Goal: Transaction & Acquisition: Purchase product/service

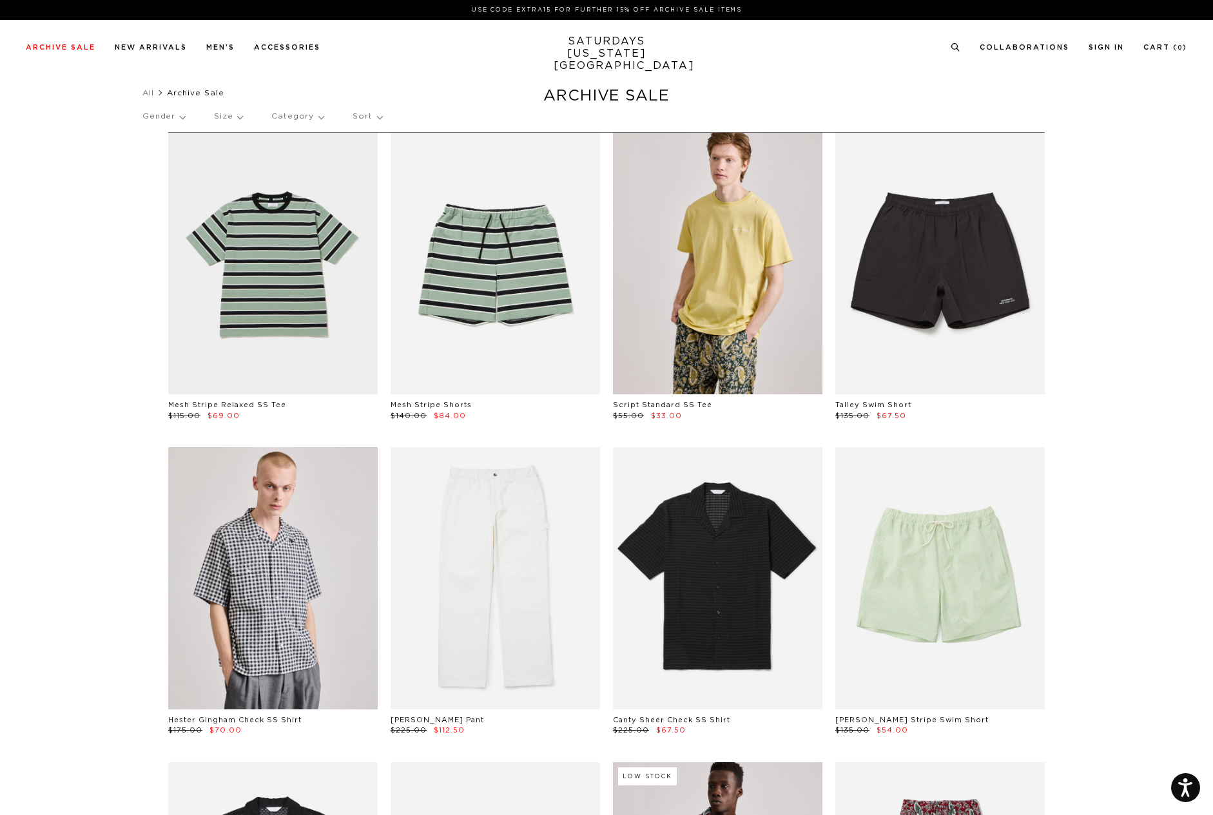
click at [719, 290] on link at bounding box center [717, 264] width 209 height 262
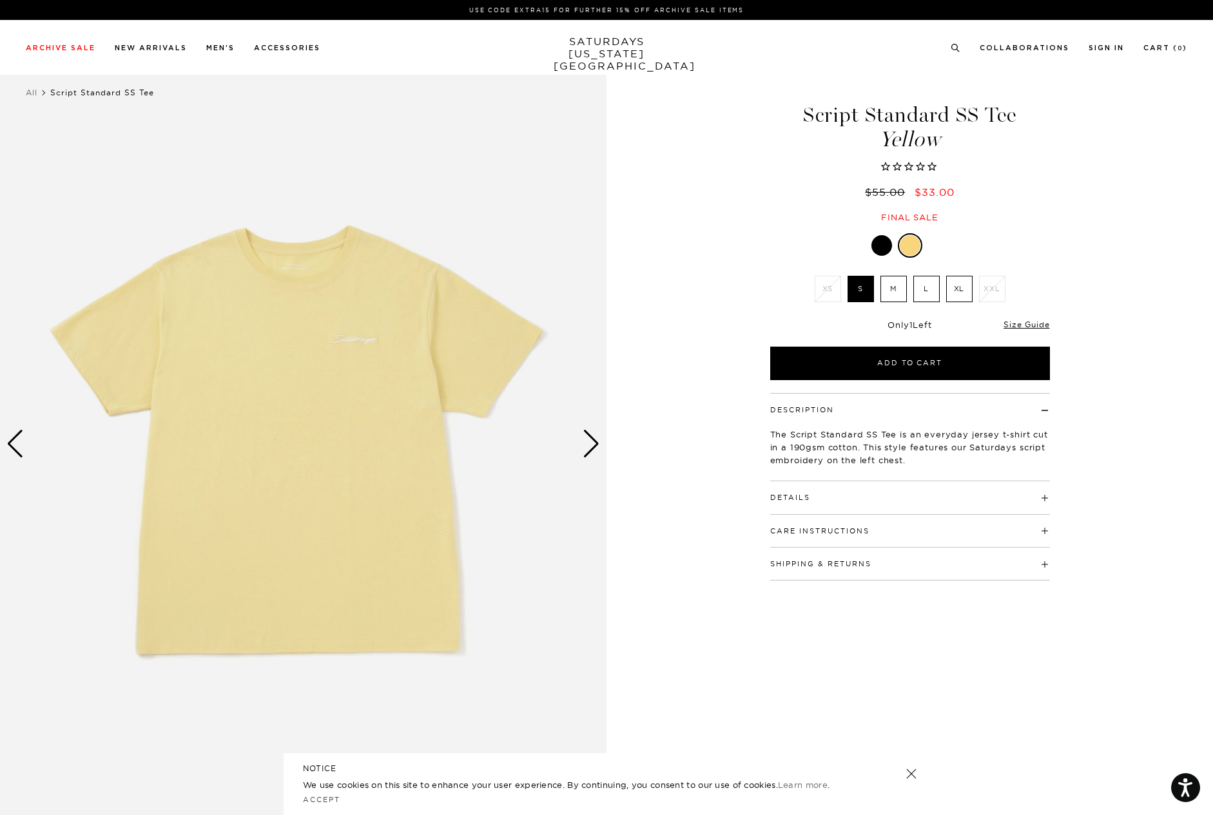
click at [592, 441] on div "Next slide" at bounding box center [590, 444] width 17 height 28
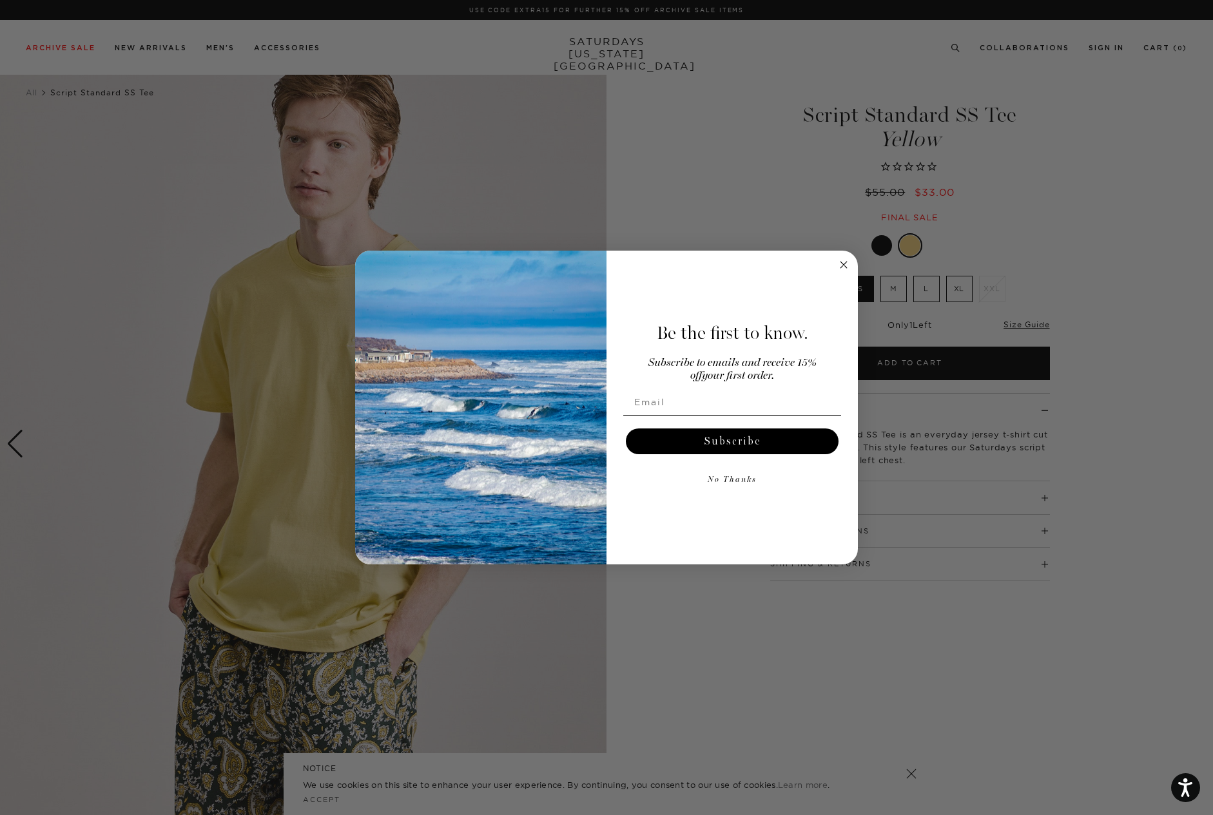
click at [851, 264] on form "Be the first to know. Subscribe to emails and receive 15% off your first order.…" at bounding box center [606, 408] width 503 height 314
click at [840, 264] on circle "Close dialog" at bounding box center [843, 264] width 15 height 15
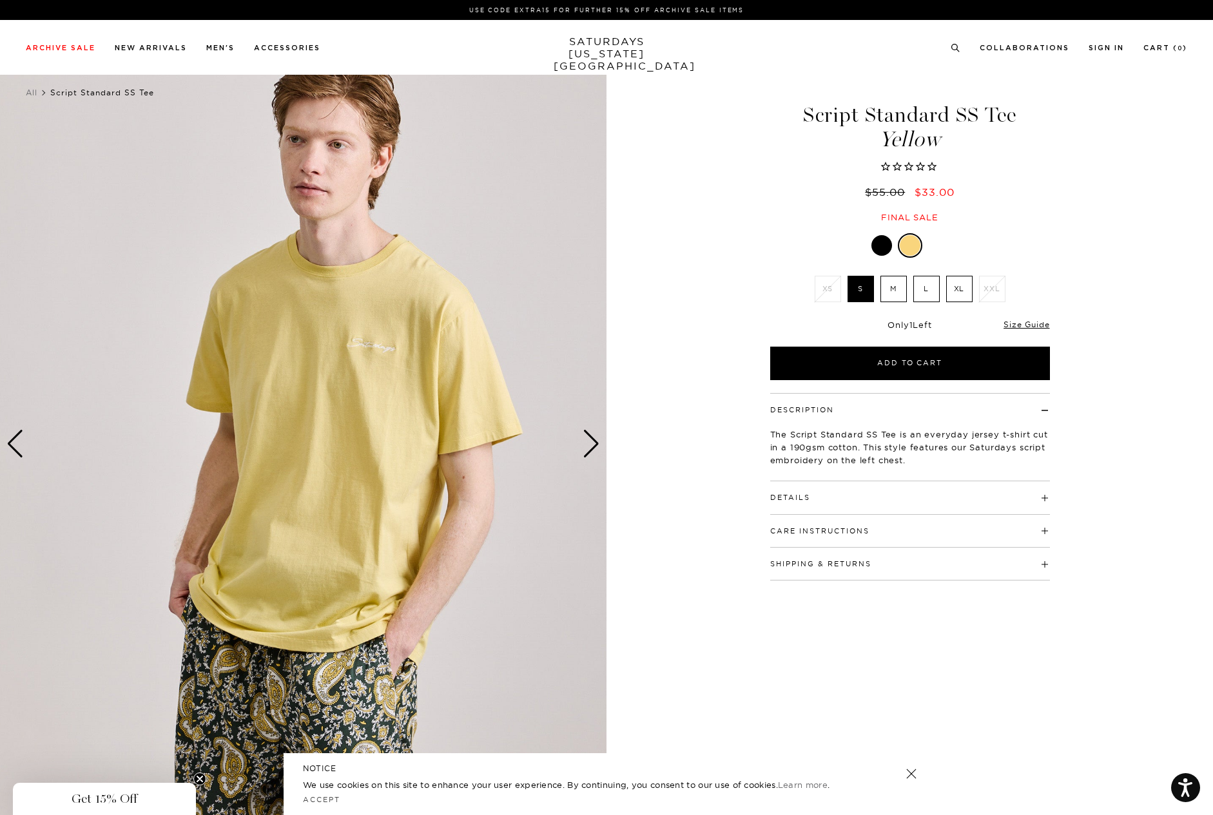
click at [590, 447] on div "Next slide" at bounding box center [590, 444] width 17 height 28
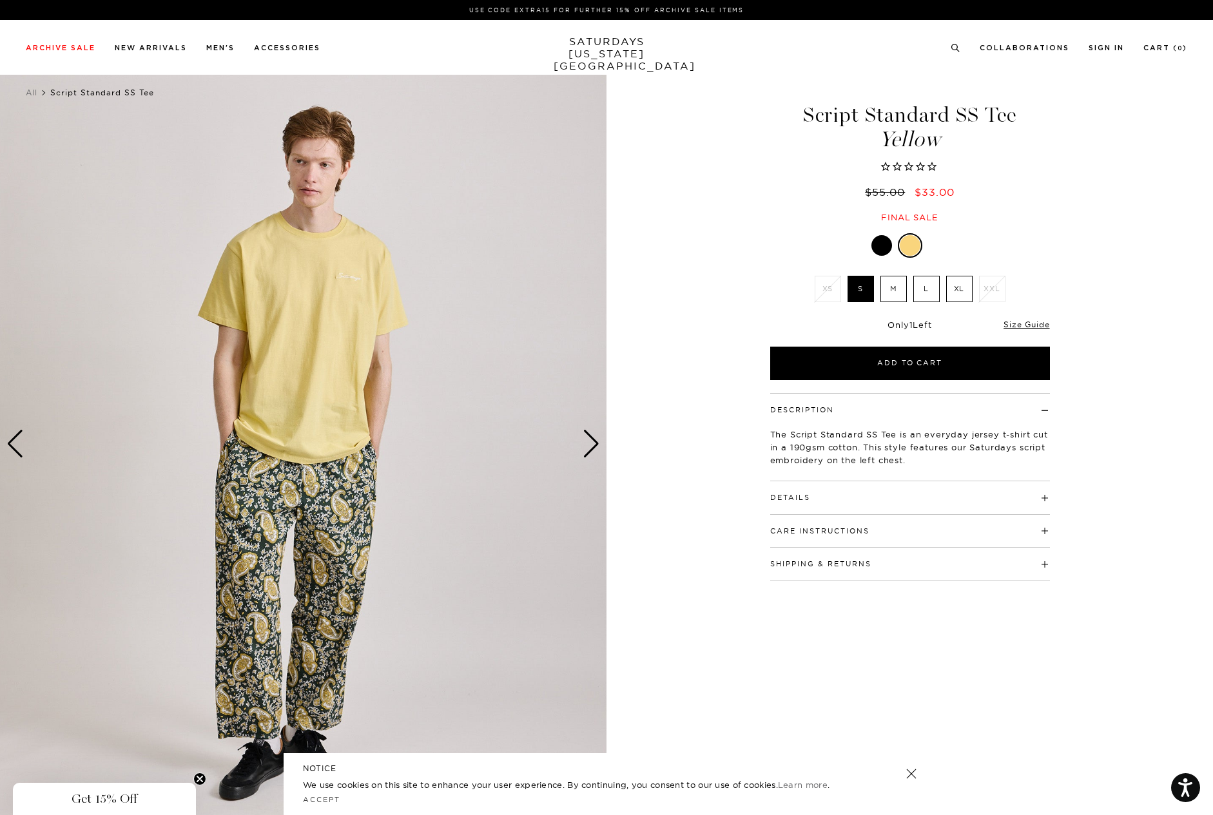
click at [590, 447] on div "Next slide" at bounding box center [590, 444] width 17 height 28
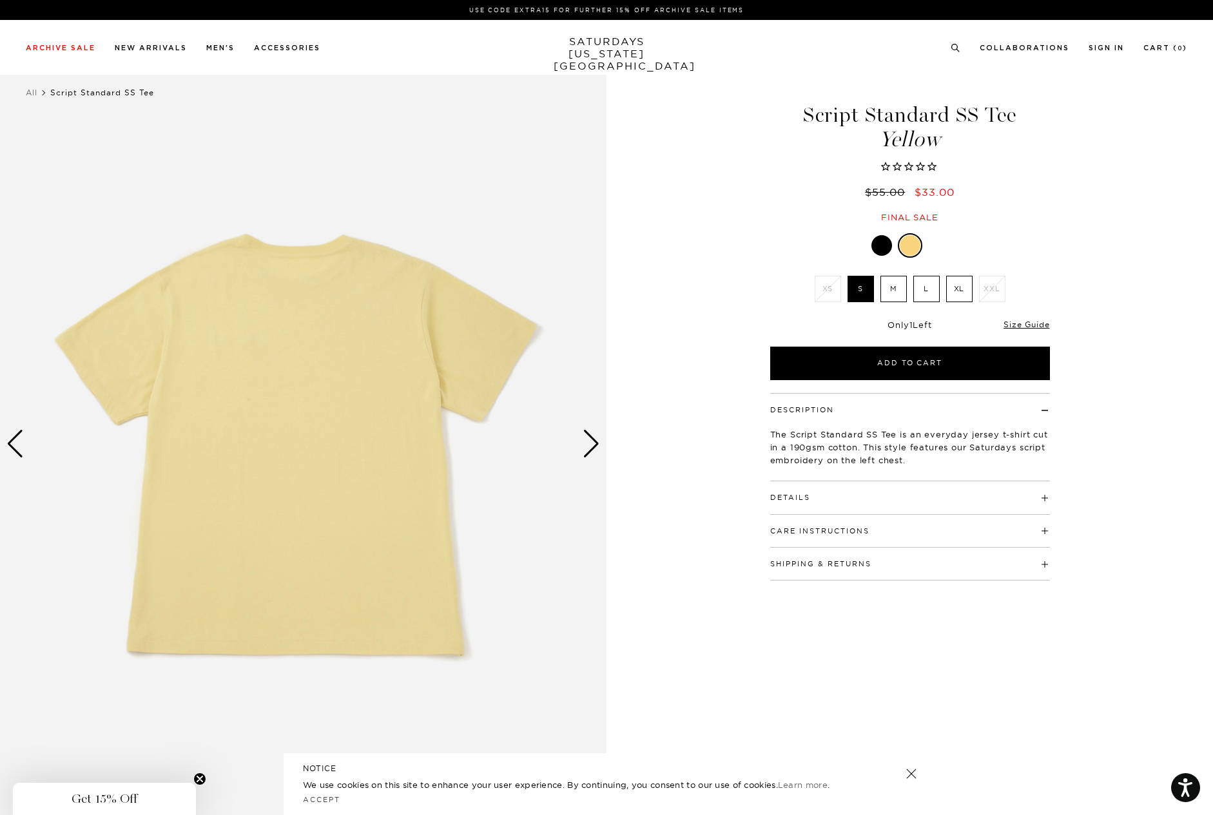
click at [925, 281] on label "L" at bounding box center [926, 289] width 26 height 26
click at [0, 0] on input "L" at bounding box center [0, 0] width 0 height 0
click at [597, 447] on div "Next slide" at bounding box center [590, 444] width 17 height 28
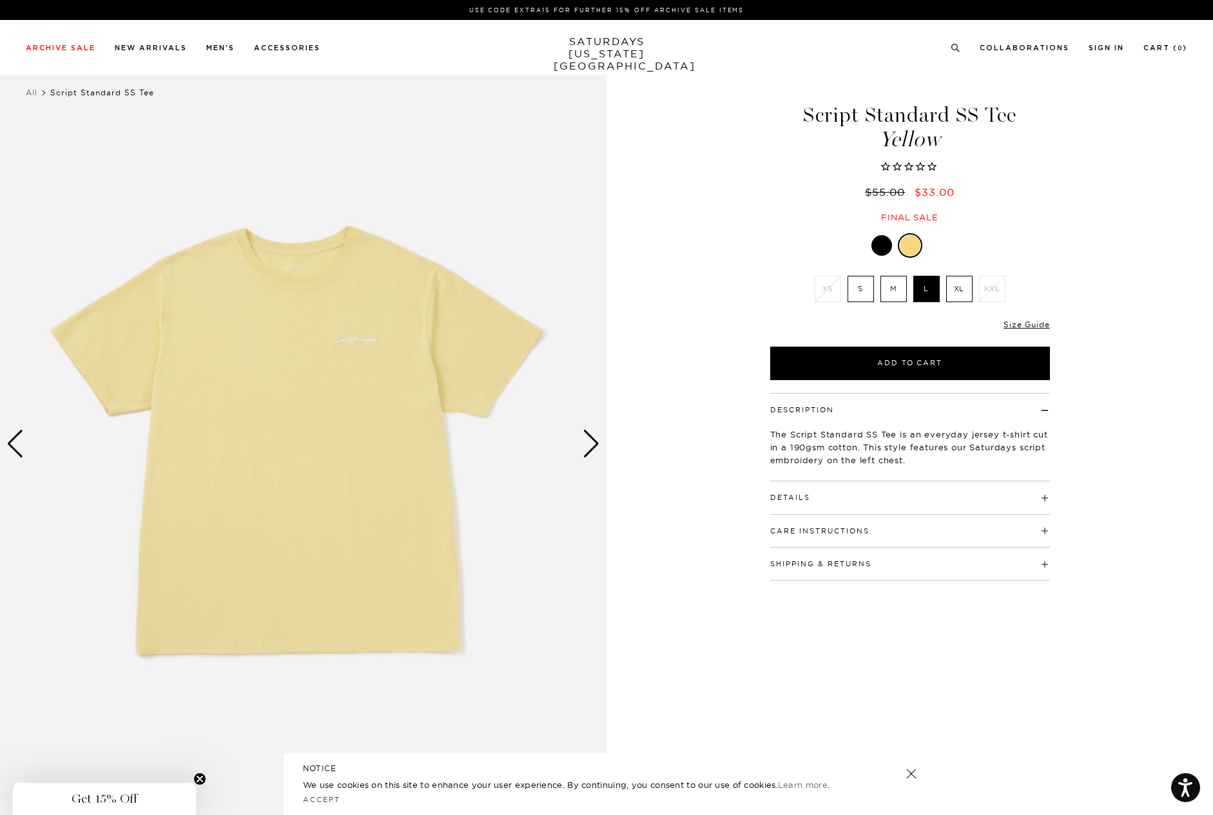
click at [592, 445] on div "Next slide" at bounding box center [590, 444] width 17 height 28
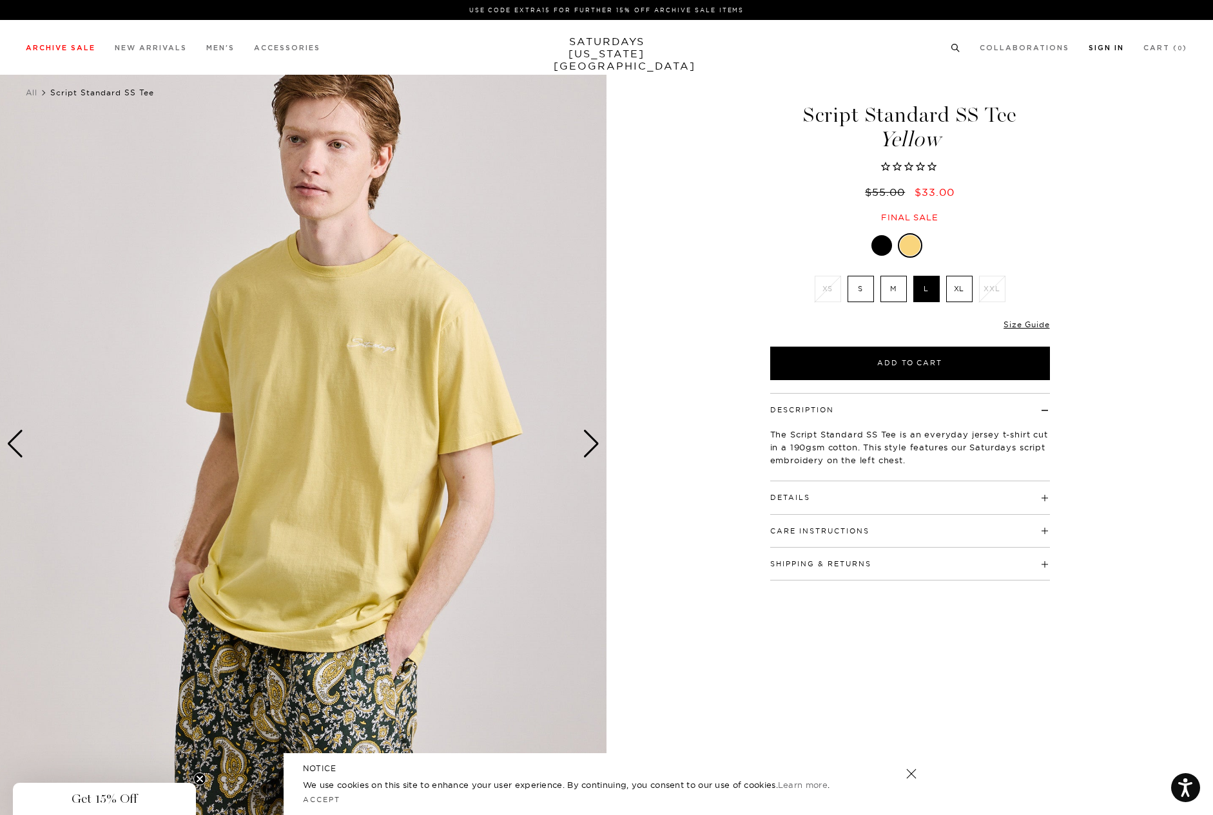
click at [1110, 48] on link "Sign In" at bounding box center [1105, 47] width 35 height 7
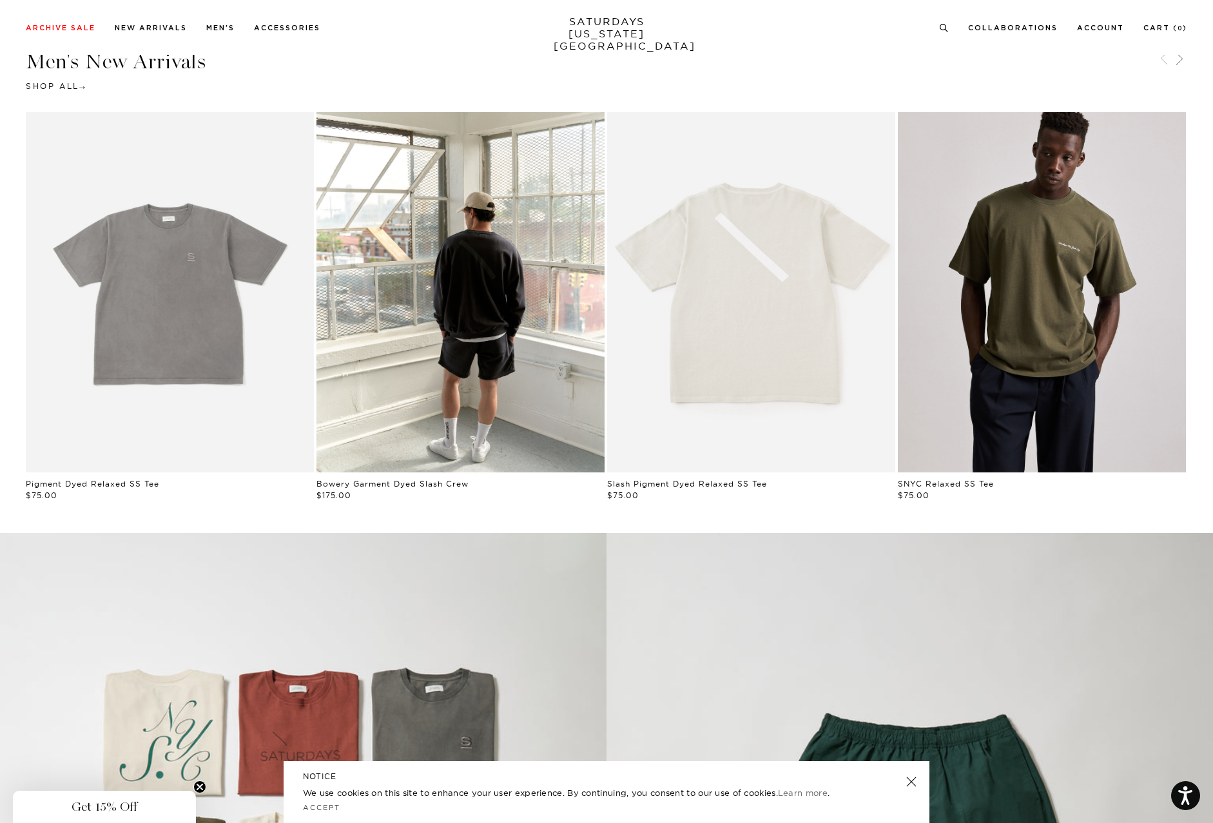
scroll to position [801, 0]
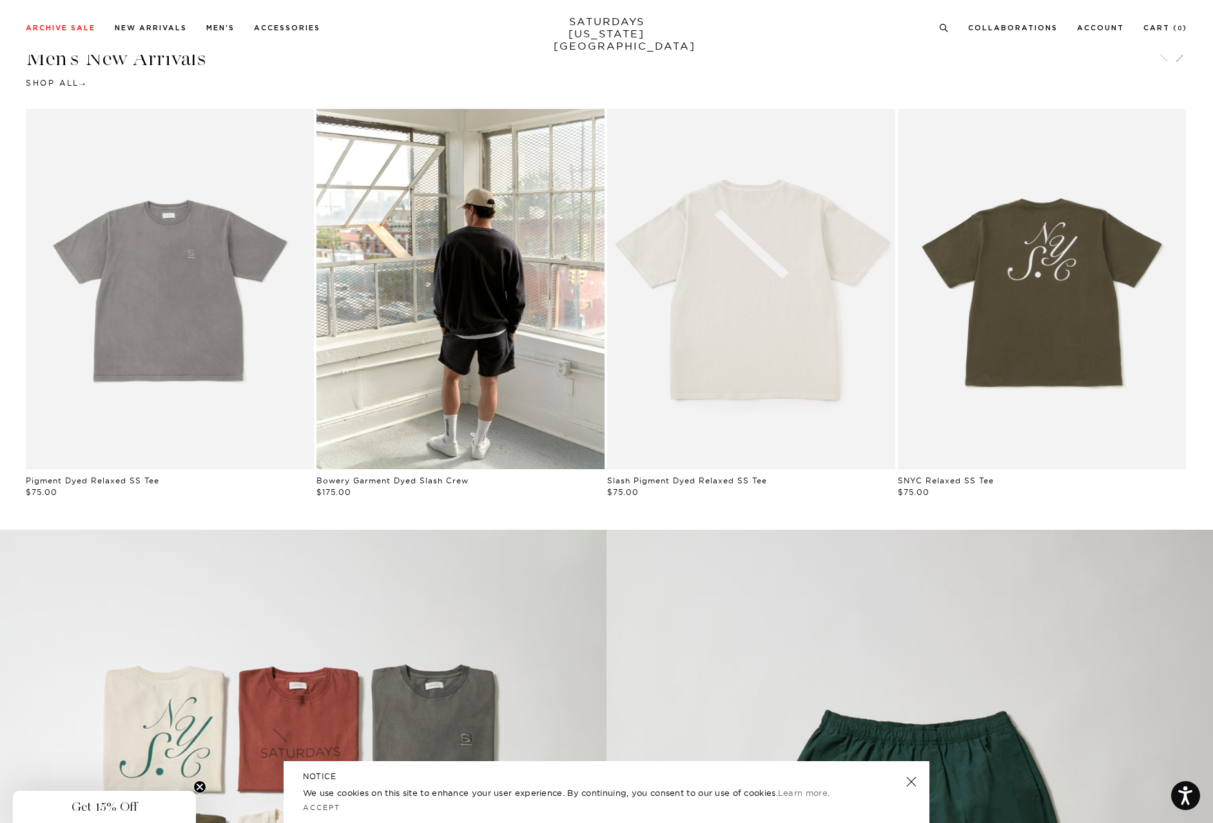
click at [914, 780] on link at bounding box center [911, 782] width 18 height 18
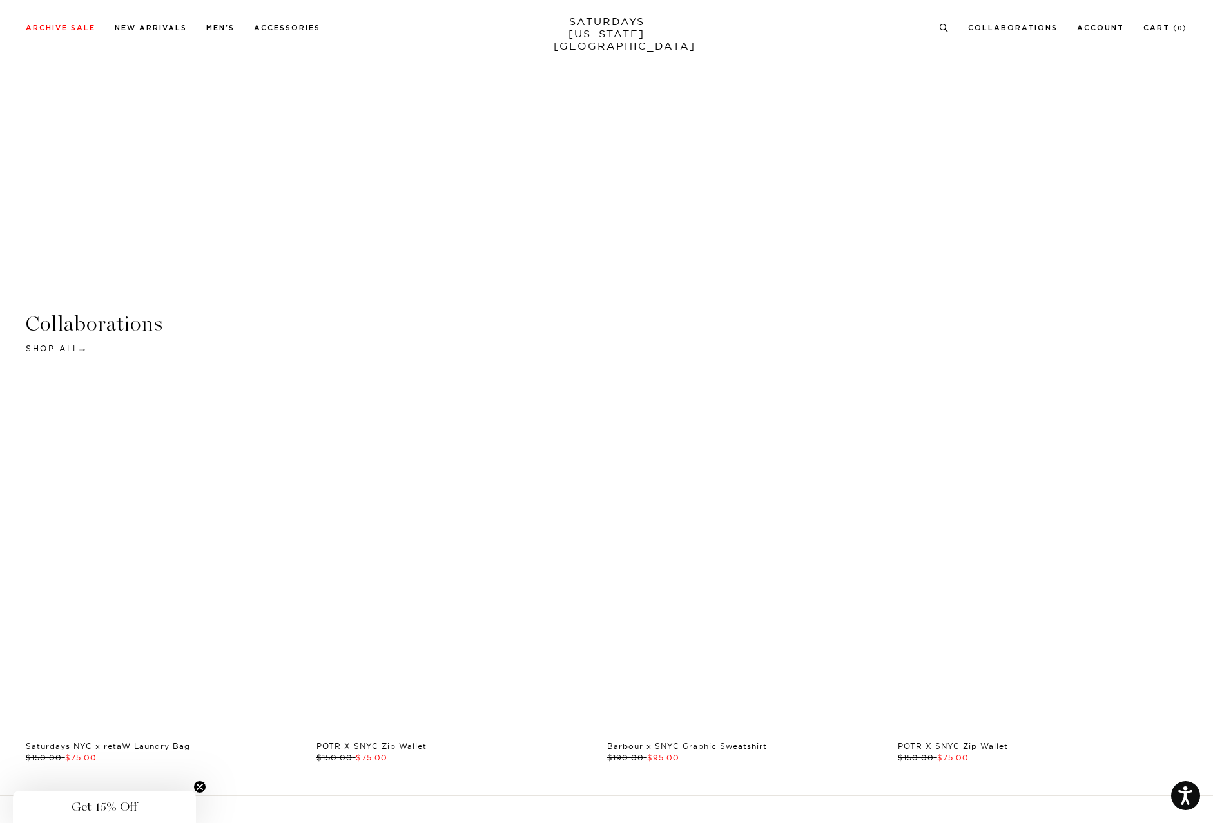
scroll to position [3284, 0]
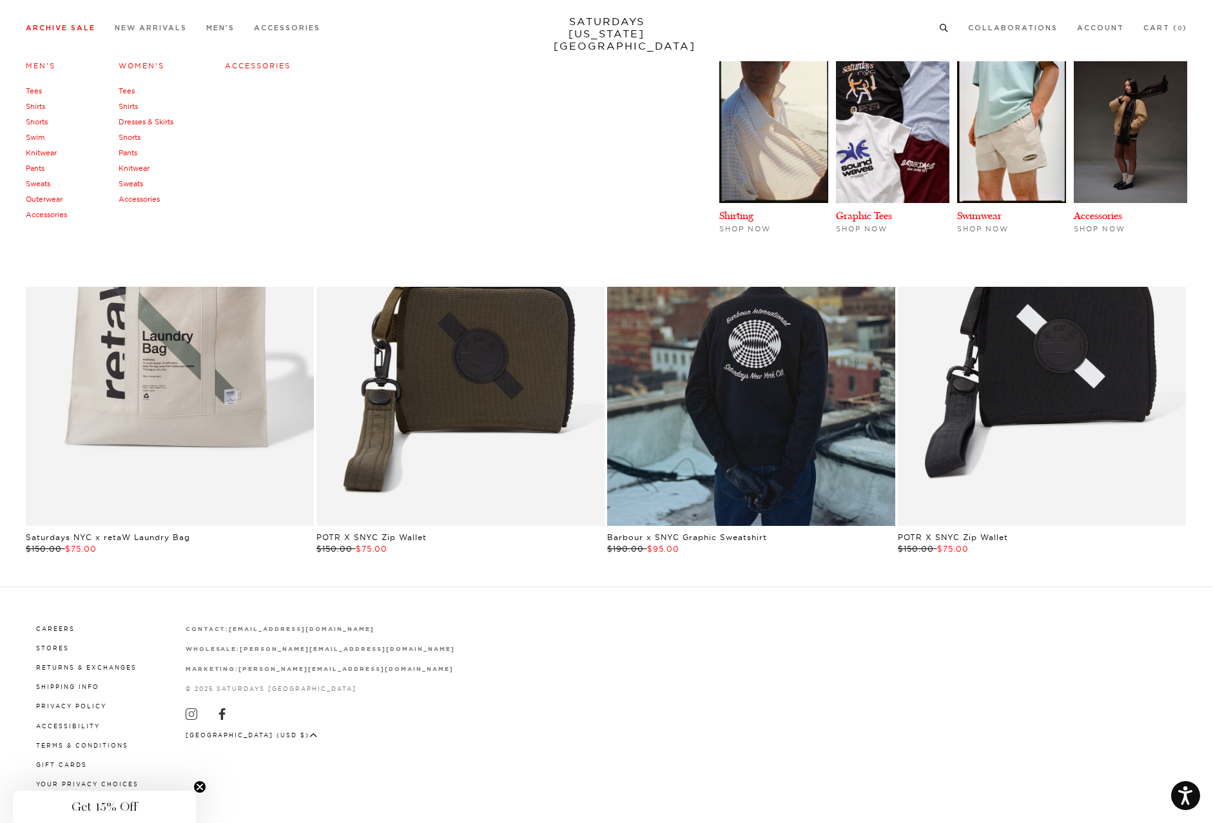
click at [53, 24] on li "Archive Sale Men's Tees Shirts Shorts Swim Knitwear Pants Sweats Outerwear" at bounding box center [61, 27] width 70 height 12
click at [61, 26] on link "Archive Sale" at bounding box center [61, 27] width 70 height 7
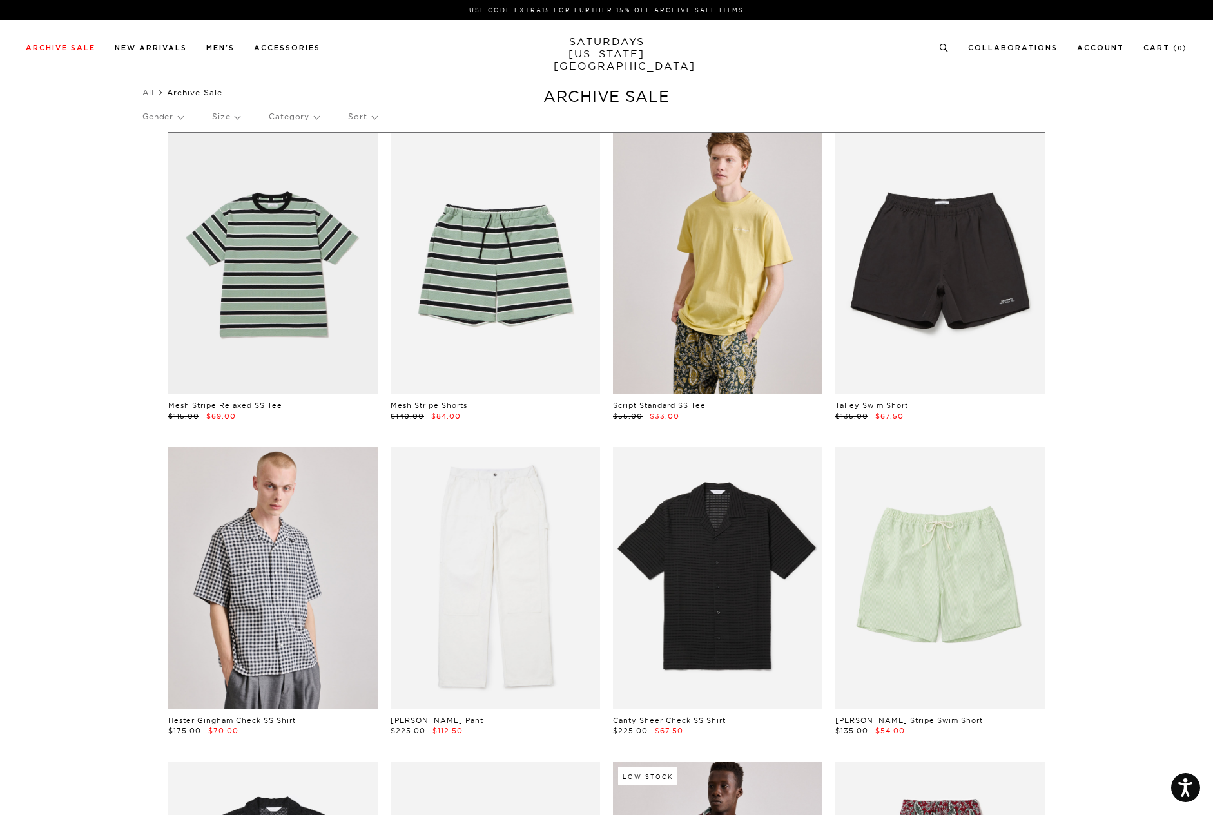
click at [735, 271] on link at bounding box center [717, 264] width 209 height 262
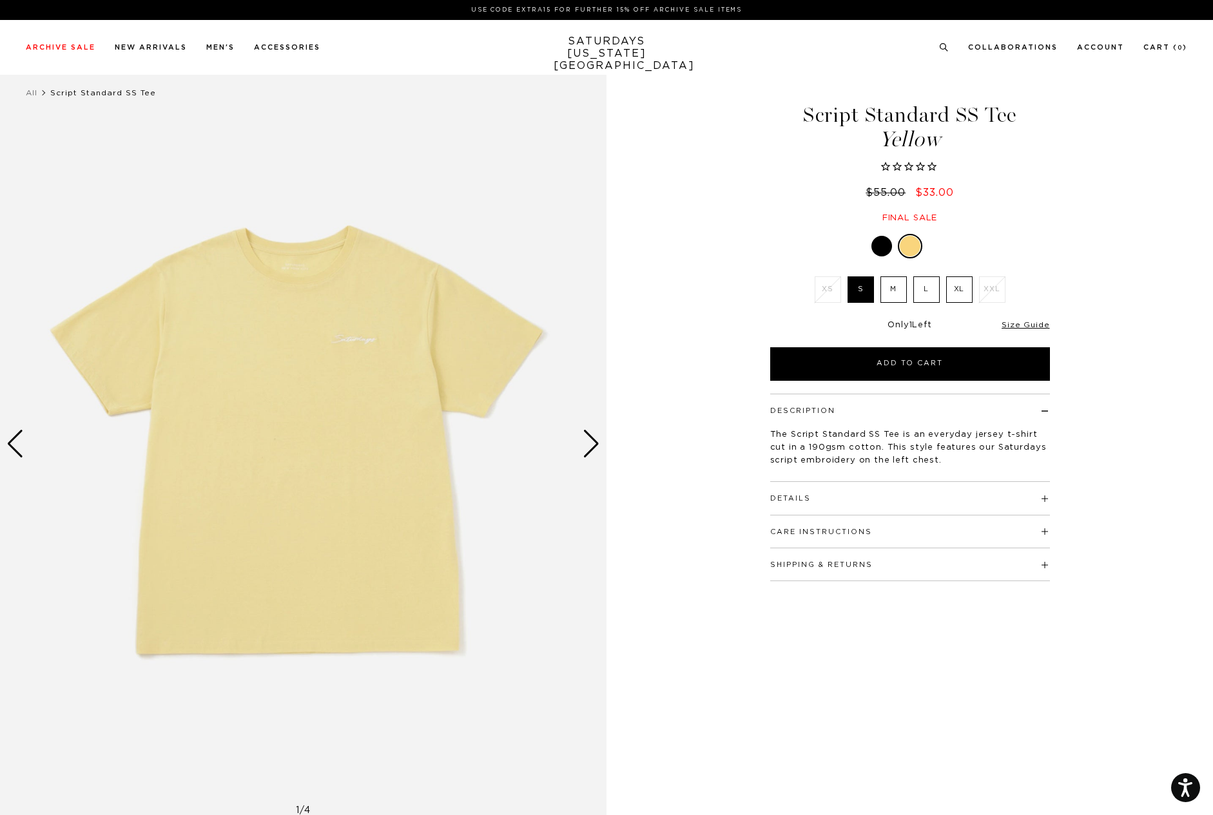
click at [588, 444] on div "Next slide" at bounding box center [590, 444] width 17 height 28
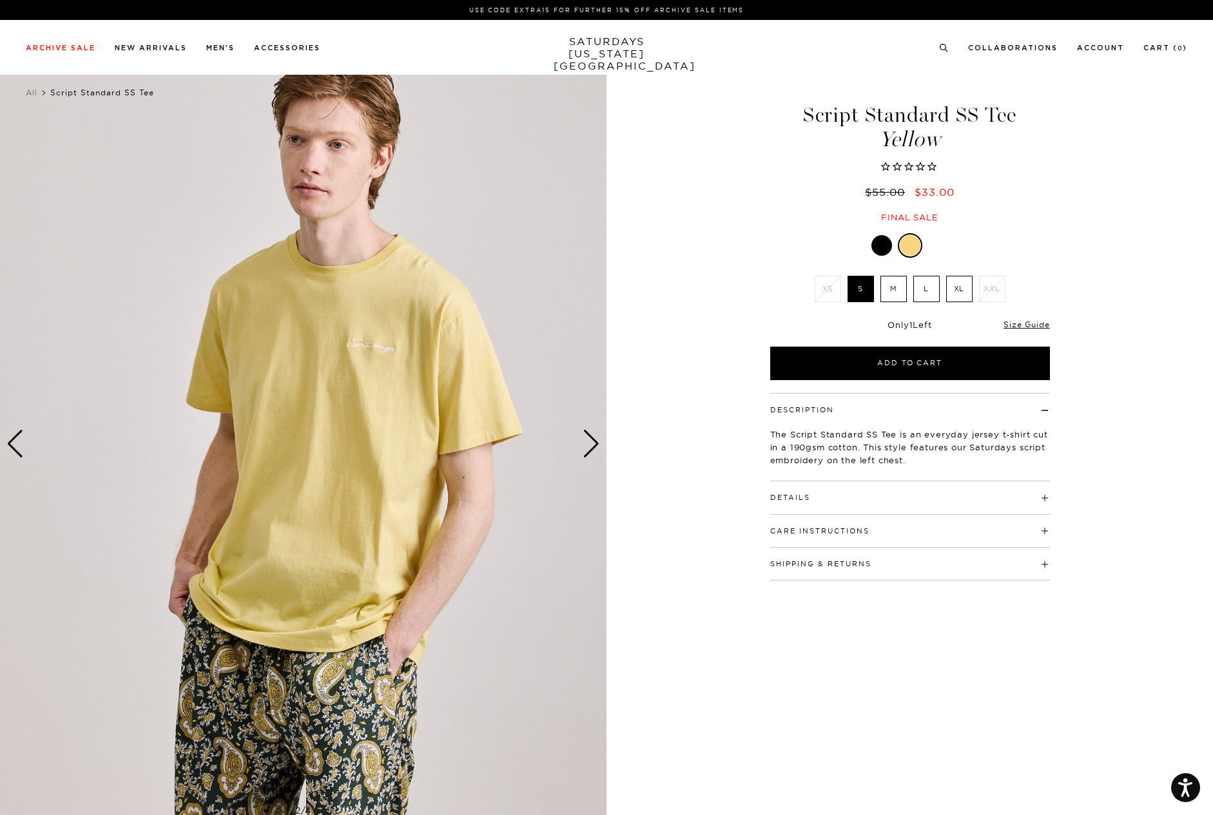
click at [590, 444] on div "Next slide" at bounding box center [590, 444] width 17 height 28
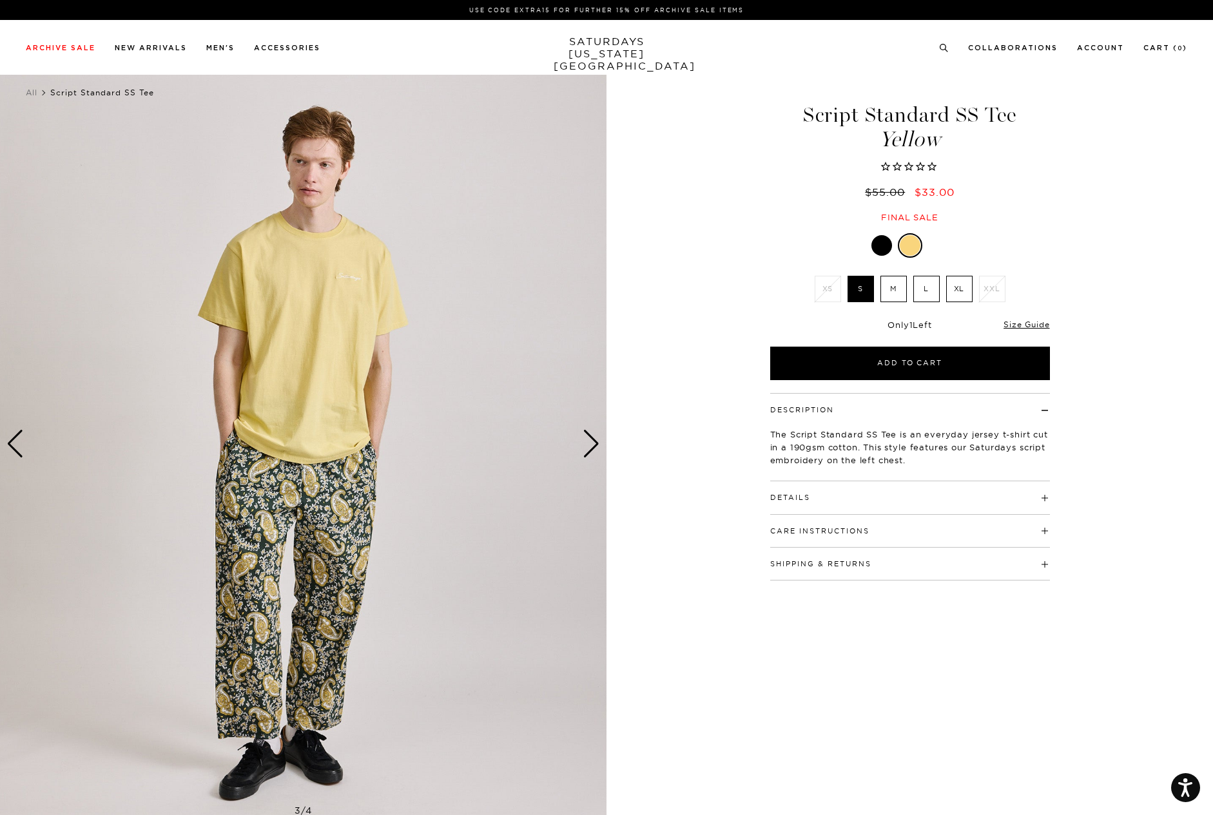
click at [592, 443] on div "Next slide" at bounding box center [590, 444] width 17 height 28
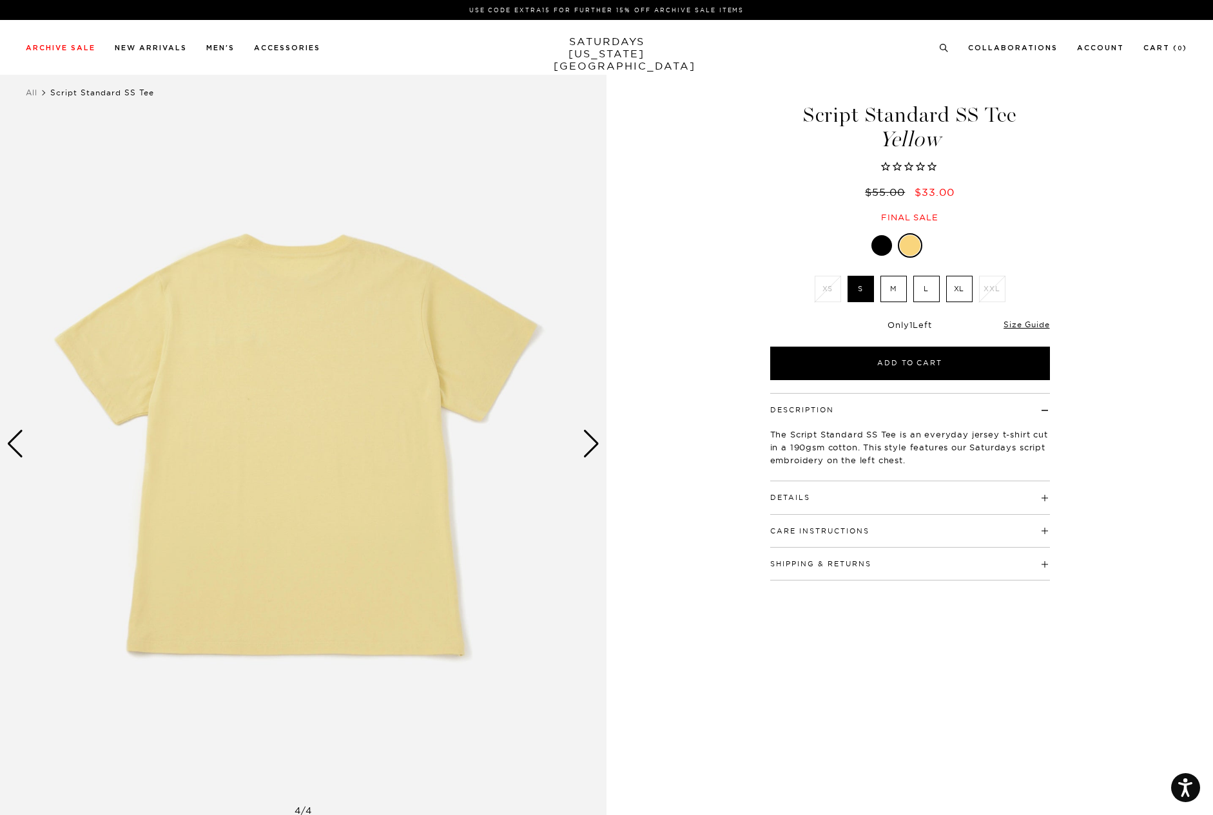
click at [592, 443] on div "Next slide" at bounding box center [590, 444] width 17 height 28
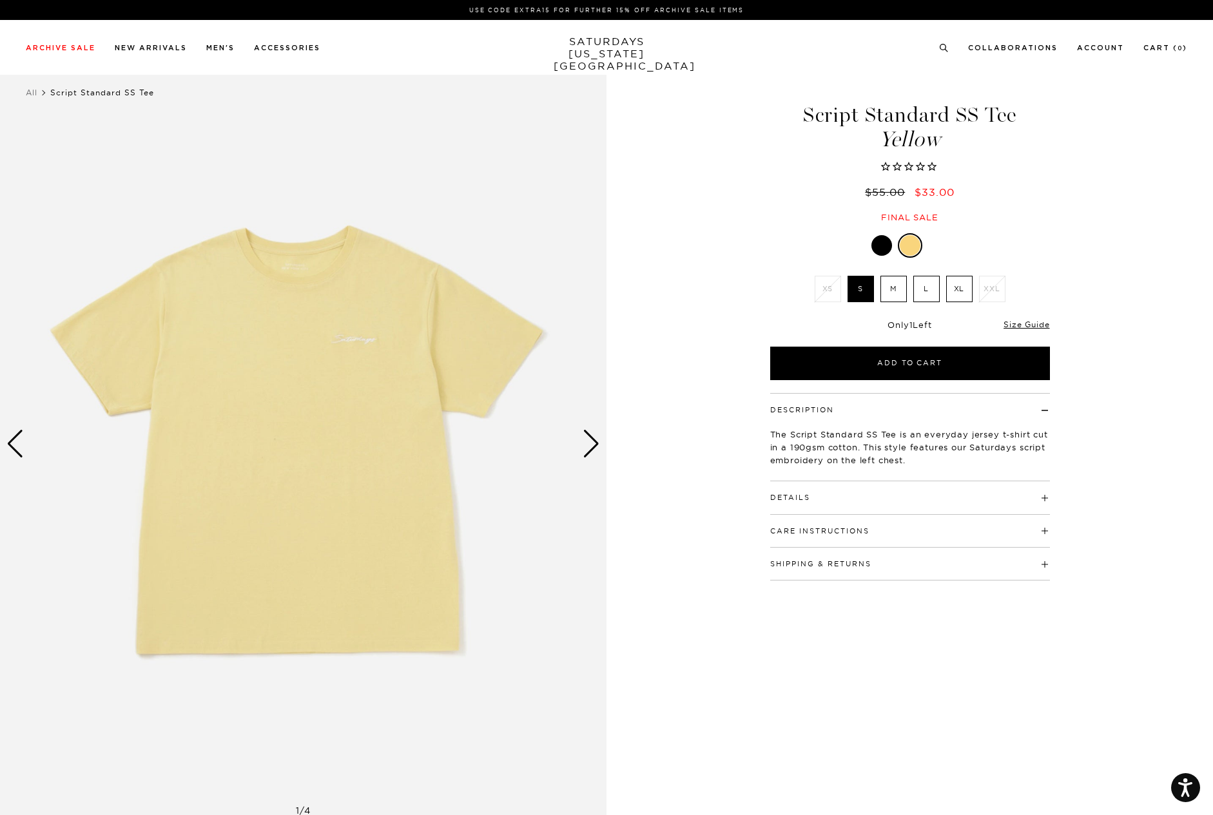
click at [592, 443] on div "Next slide" at bounding box center [590, 444] width 17 height 28
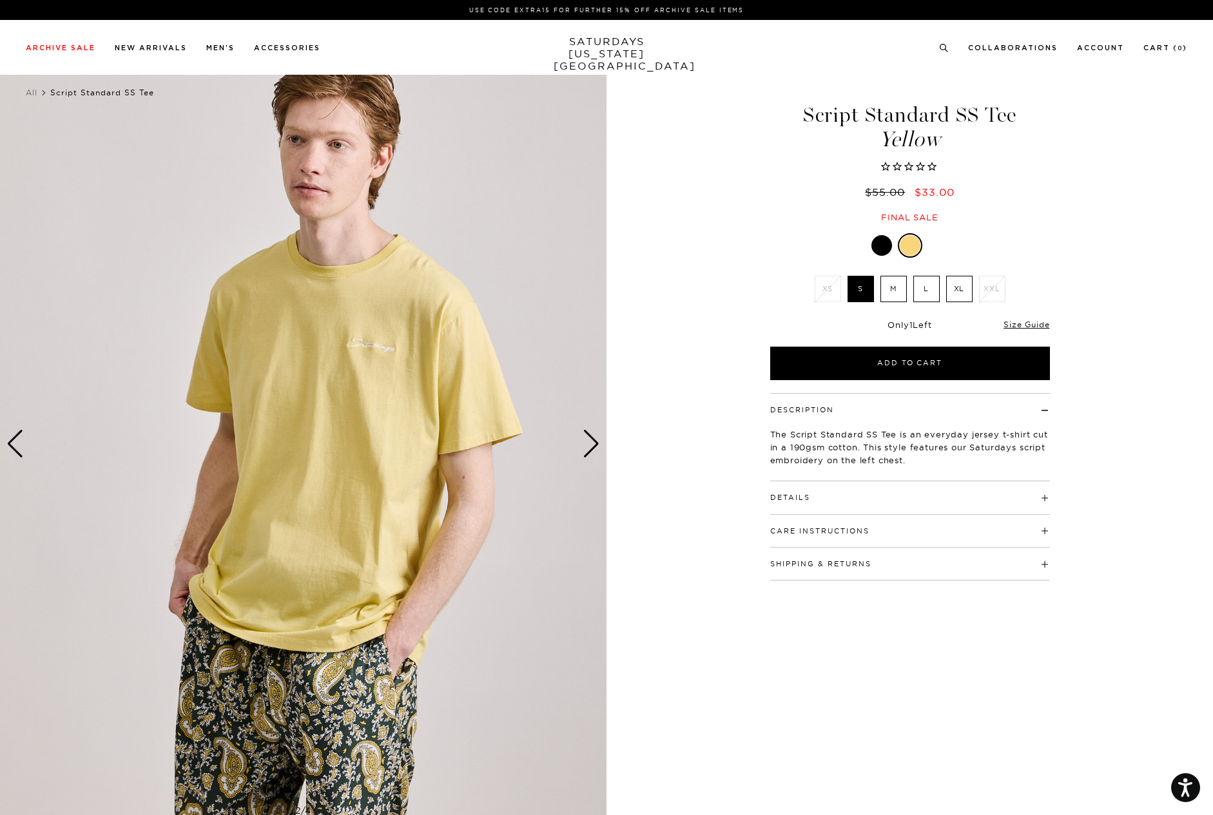
click at [592, 443] on div "Next slide" at bounding box center [590, 444] width 17 height 28
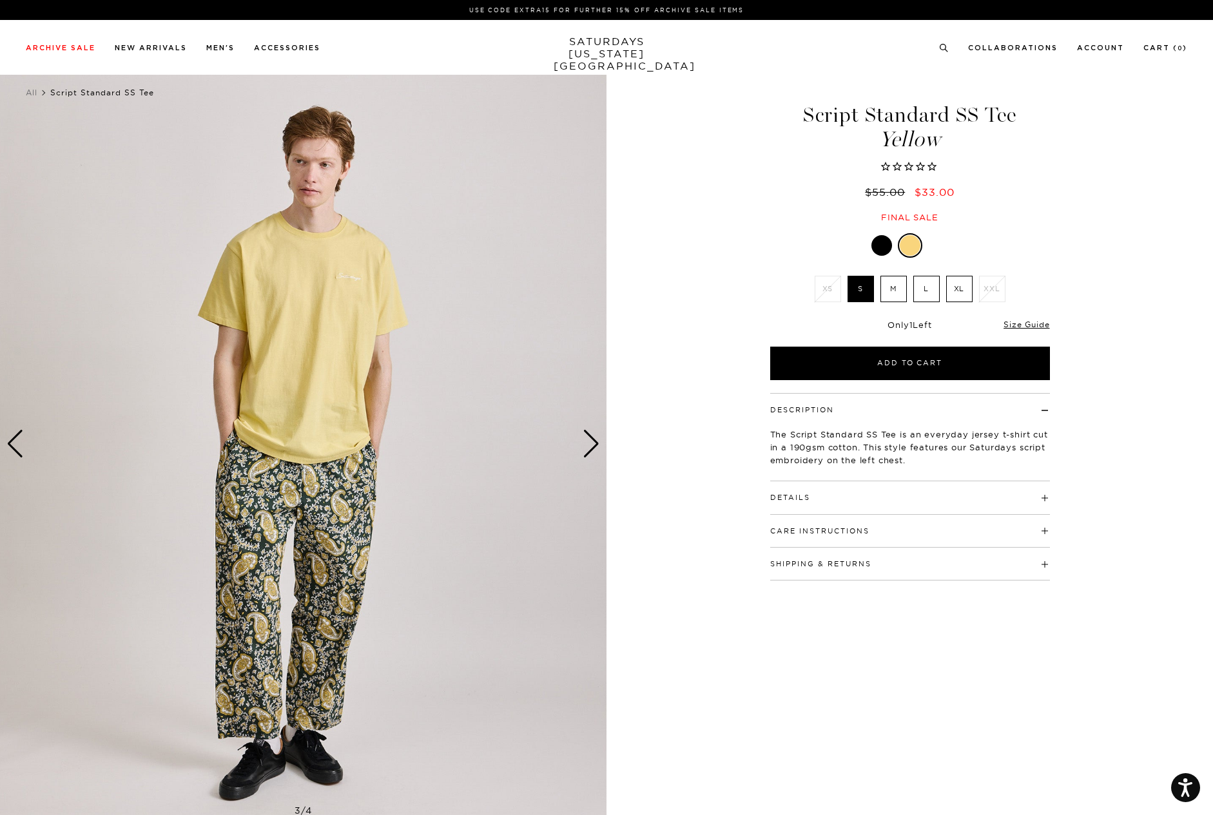
click at [592, 443] on div "Next slide" at bounding box center [590, 444] width 17 height 28
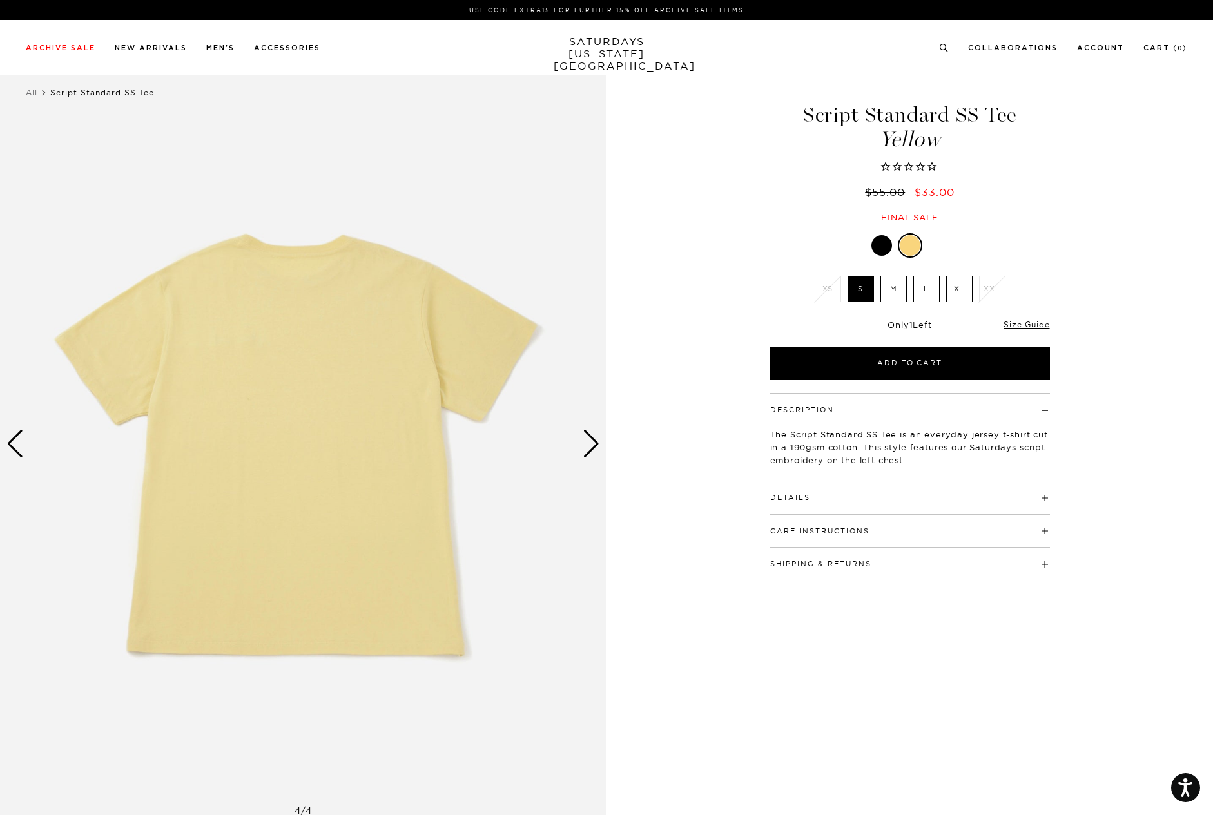
click at [592, 443] on div "Next slide" at bounding box center [590, 444] width 17 height 28
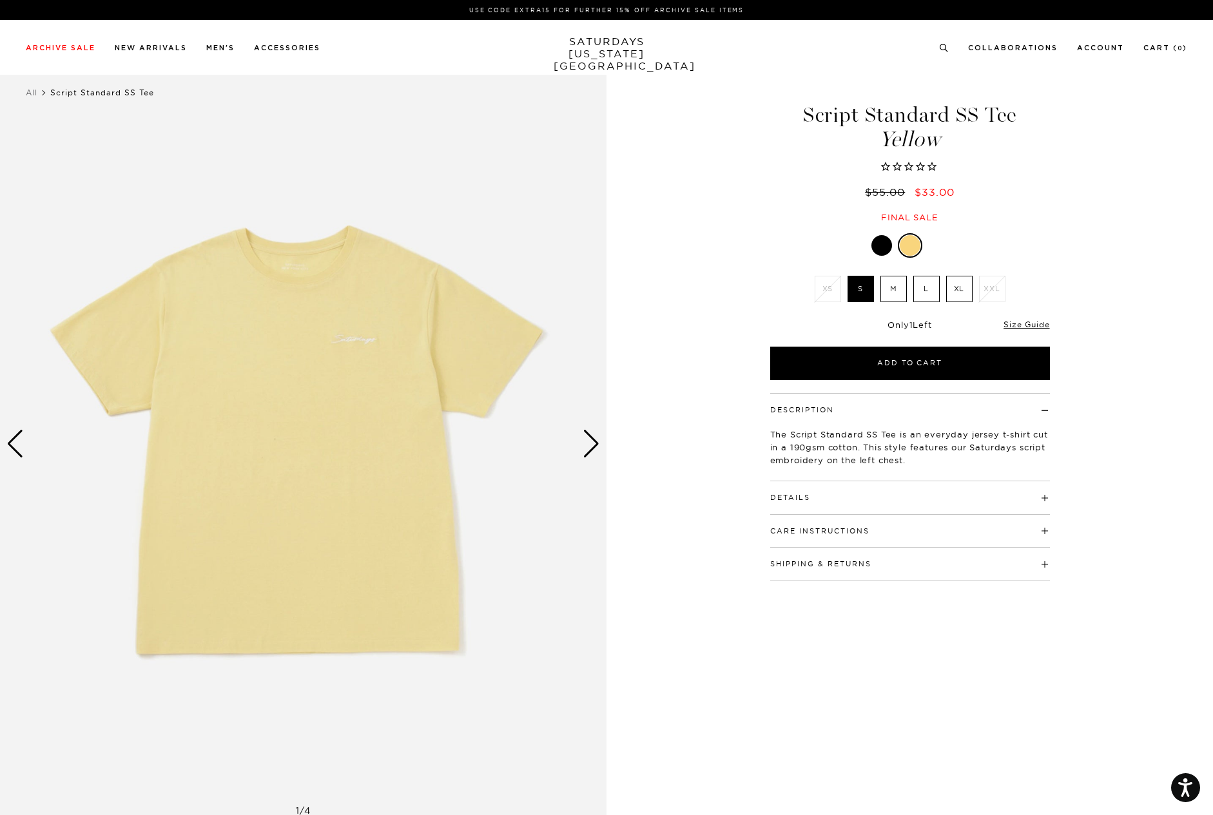
click at [928, 287] on label "L" at bounding box center [926, 289] width 26 height 26
click at [0, 0] on input "L" at bounding box center [0, 0] width 0 height 0
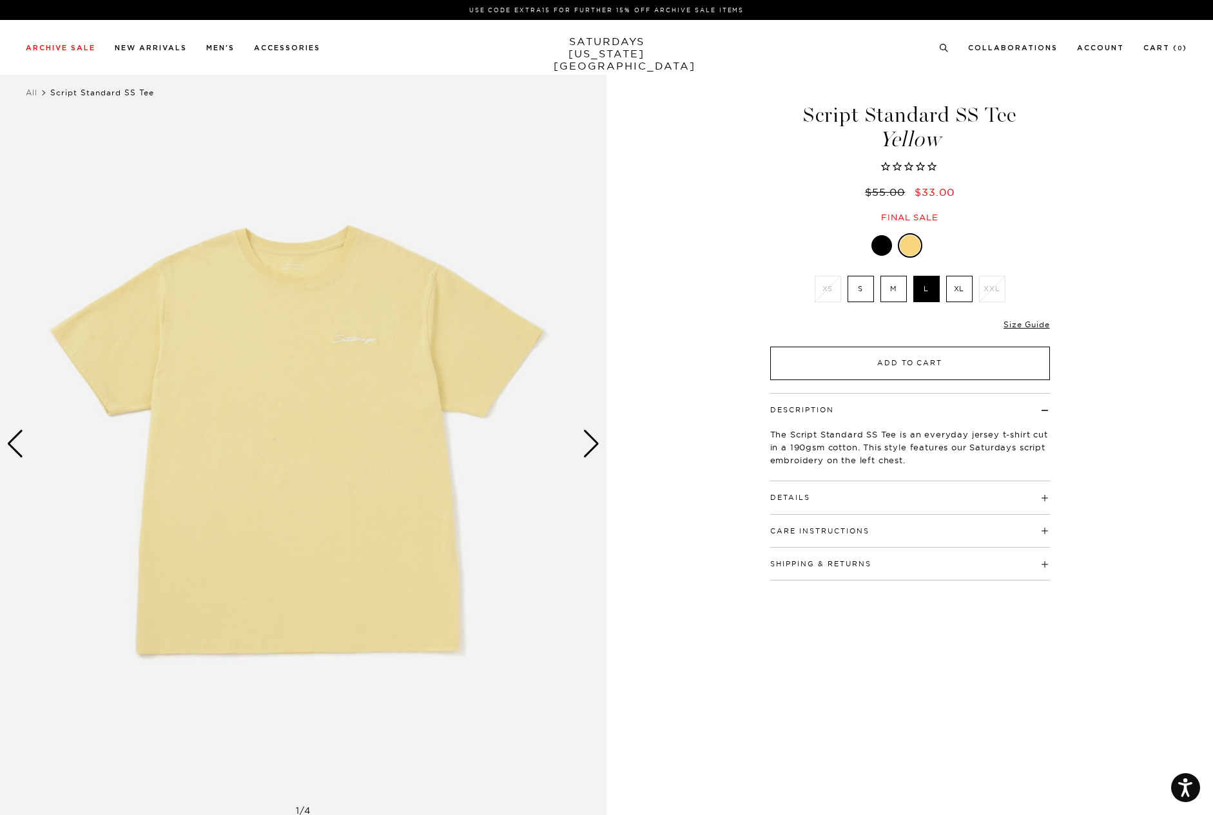
click at [909, 356] on button "Add to Cart" at bounding box center [910, 364] width 280 height 34
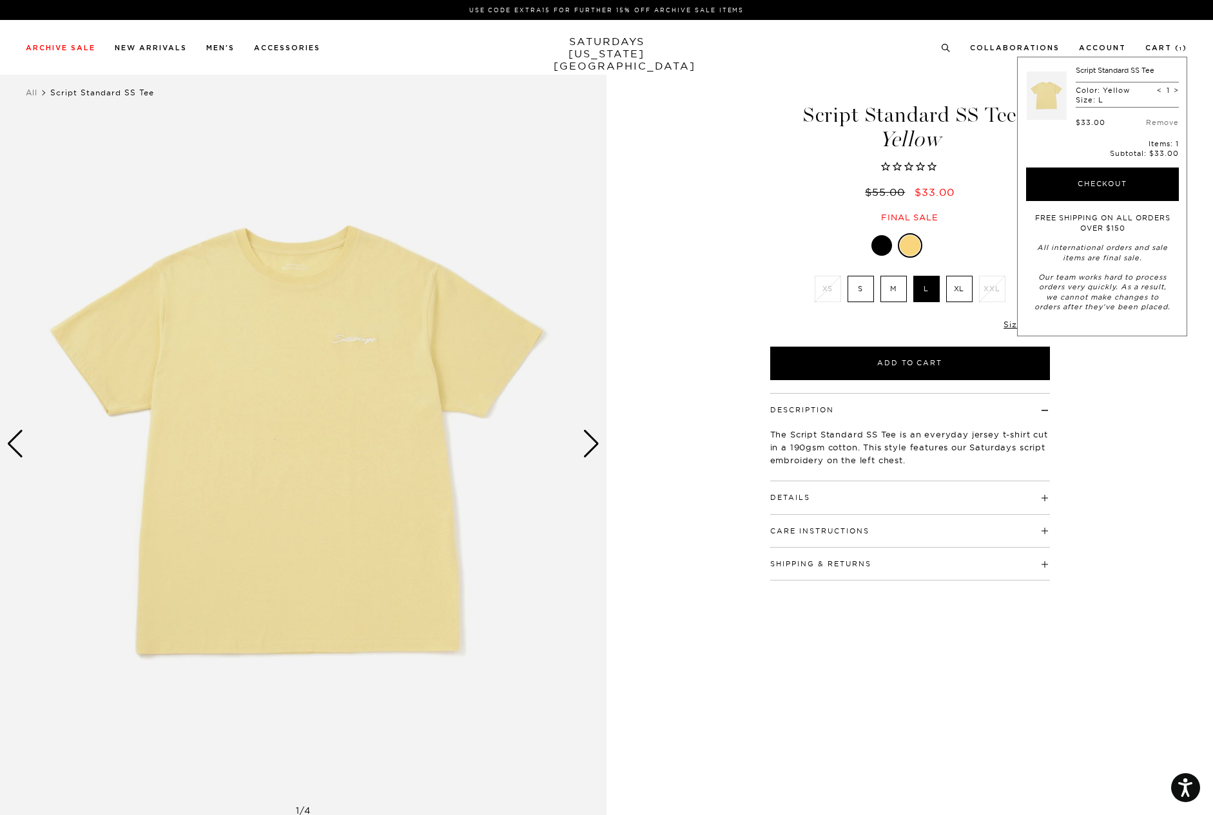
click at [692, 153] on div "1 / 4 Script Standard SS Tee Yellow" at bounding box center [606, 444] width 1213 height 758
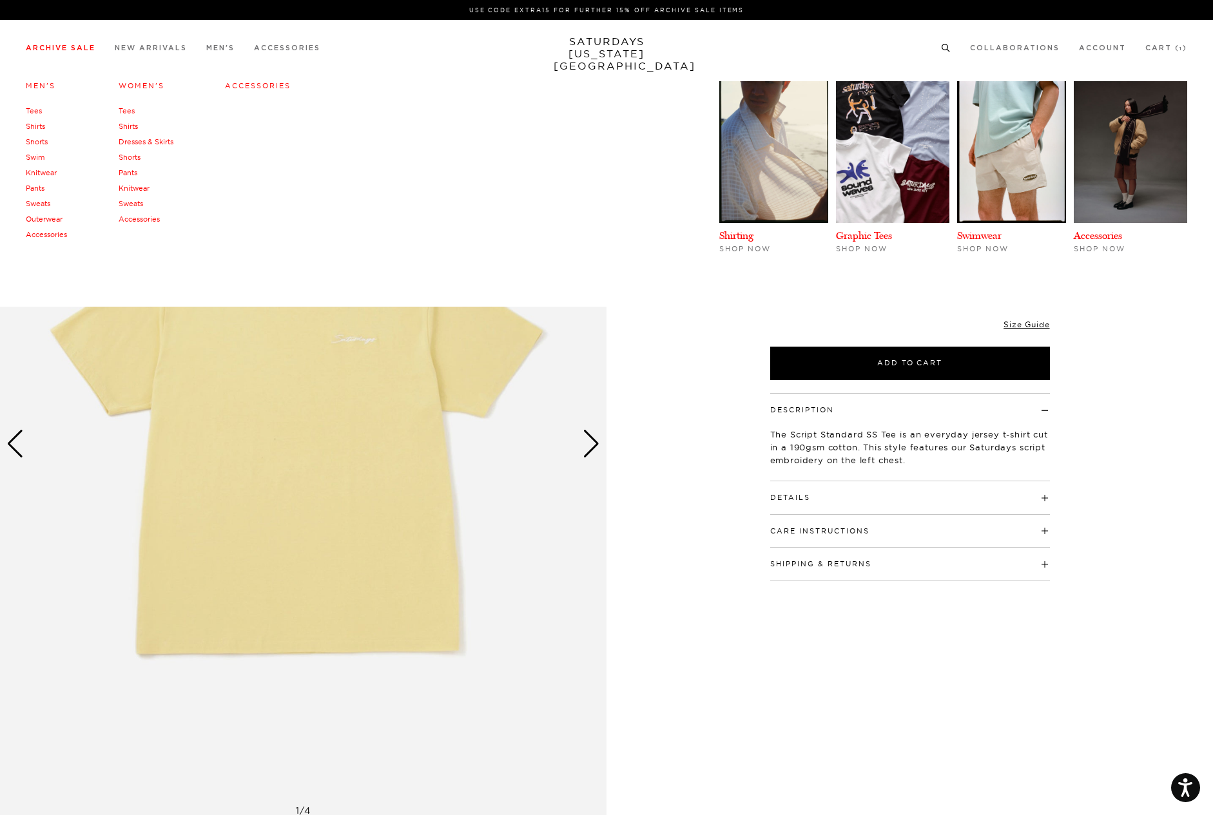
click at [77, 49] on link "Archive Sale" at bounding box center [61, 47] width 70 height 7
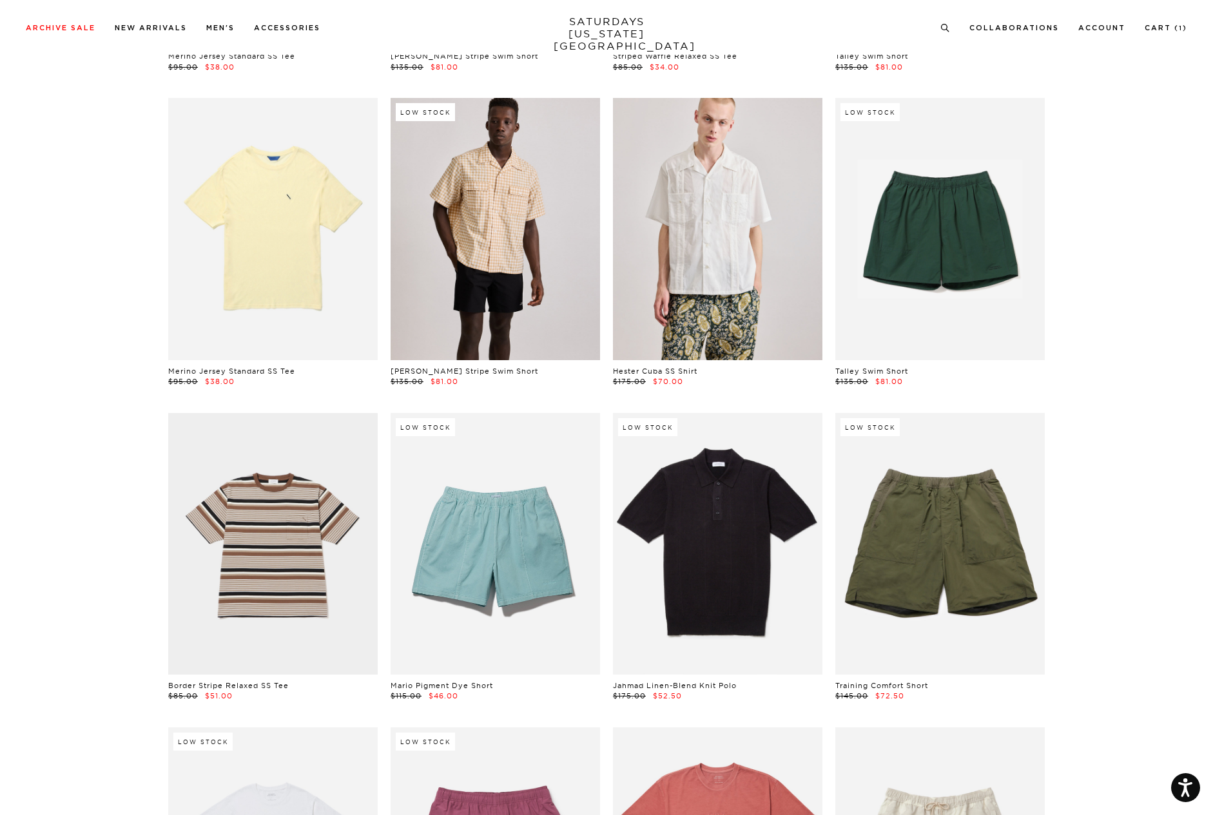
scroll to position [1584, 0]
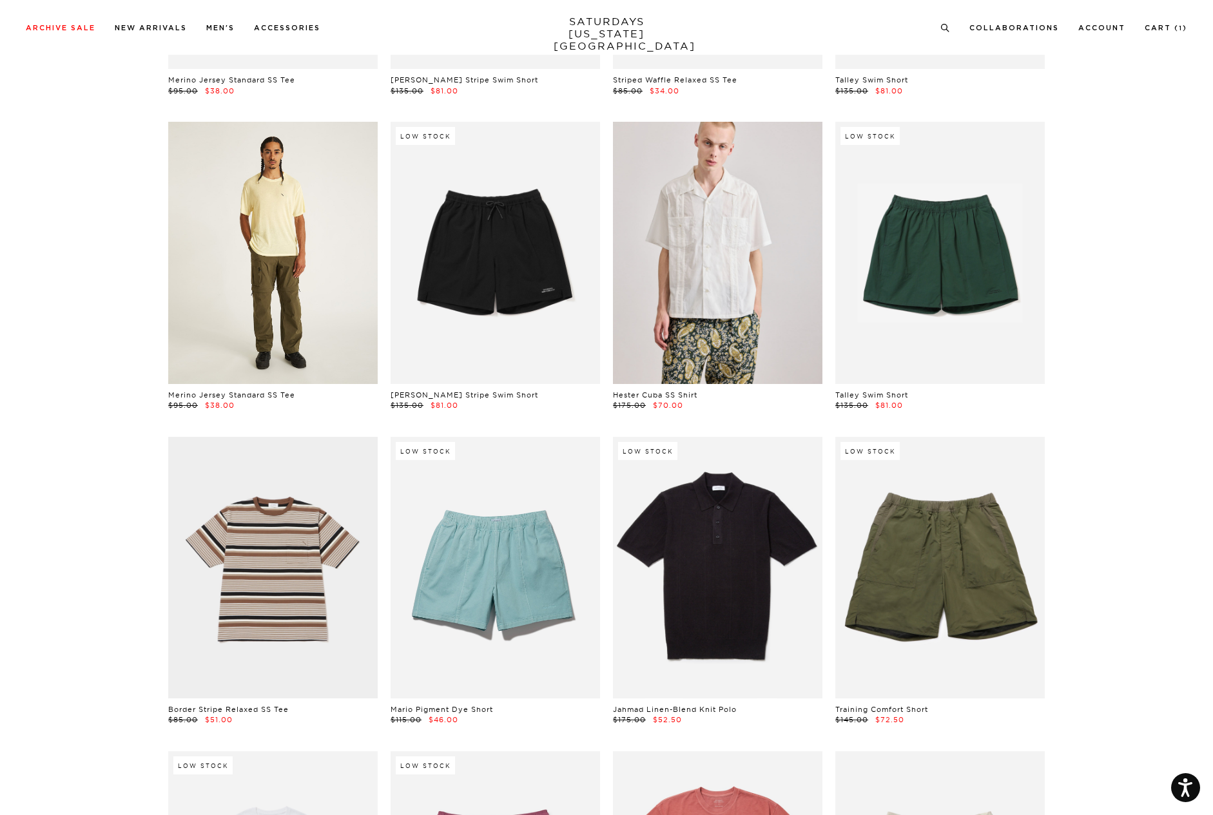
click at [271, 239] on link at bounding box center [272, 253] width 209 height 262
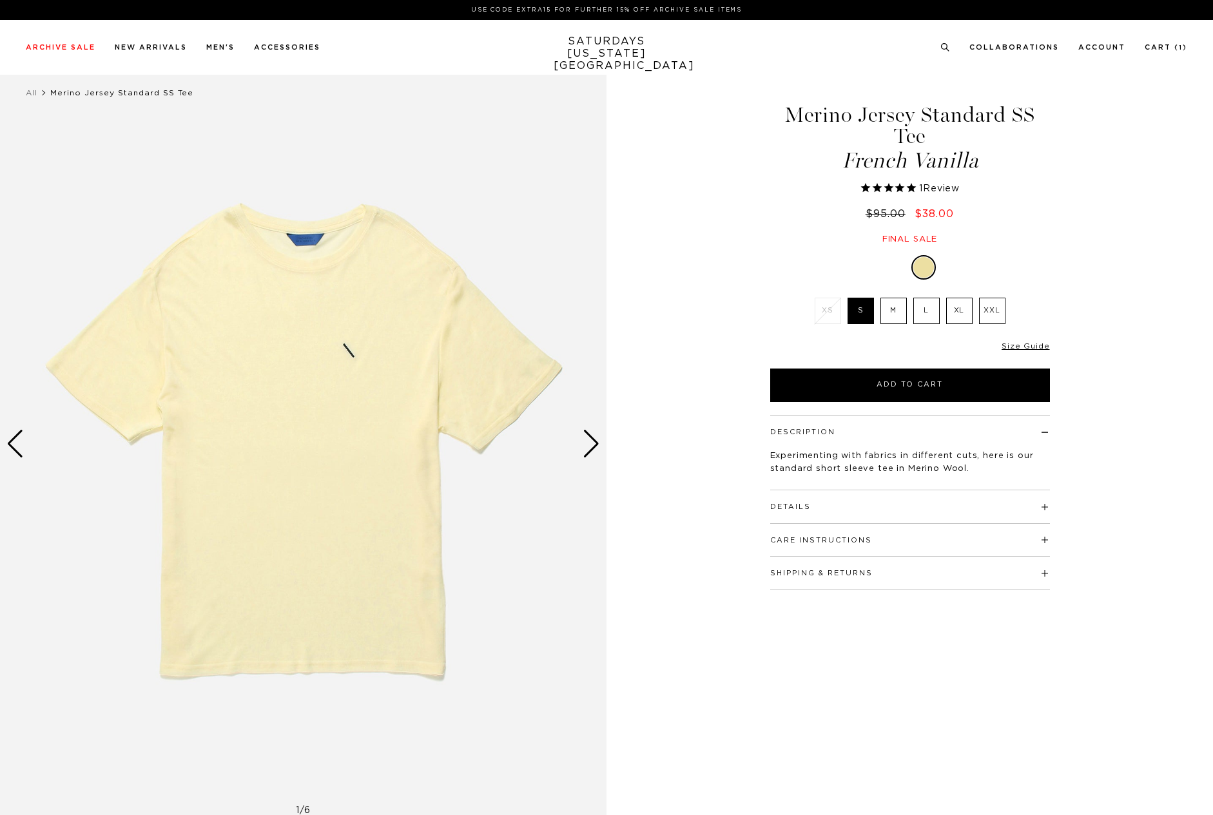
select select "recent"
click at [591, 441] on div "Next slide" at bounding box center [590, 444] width 17 height 28
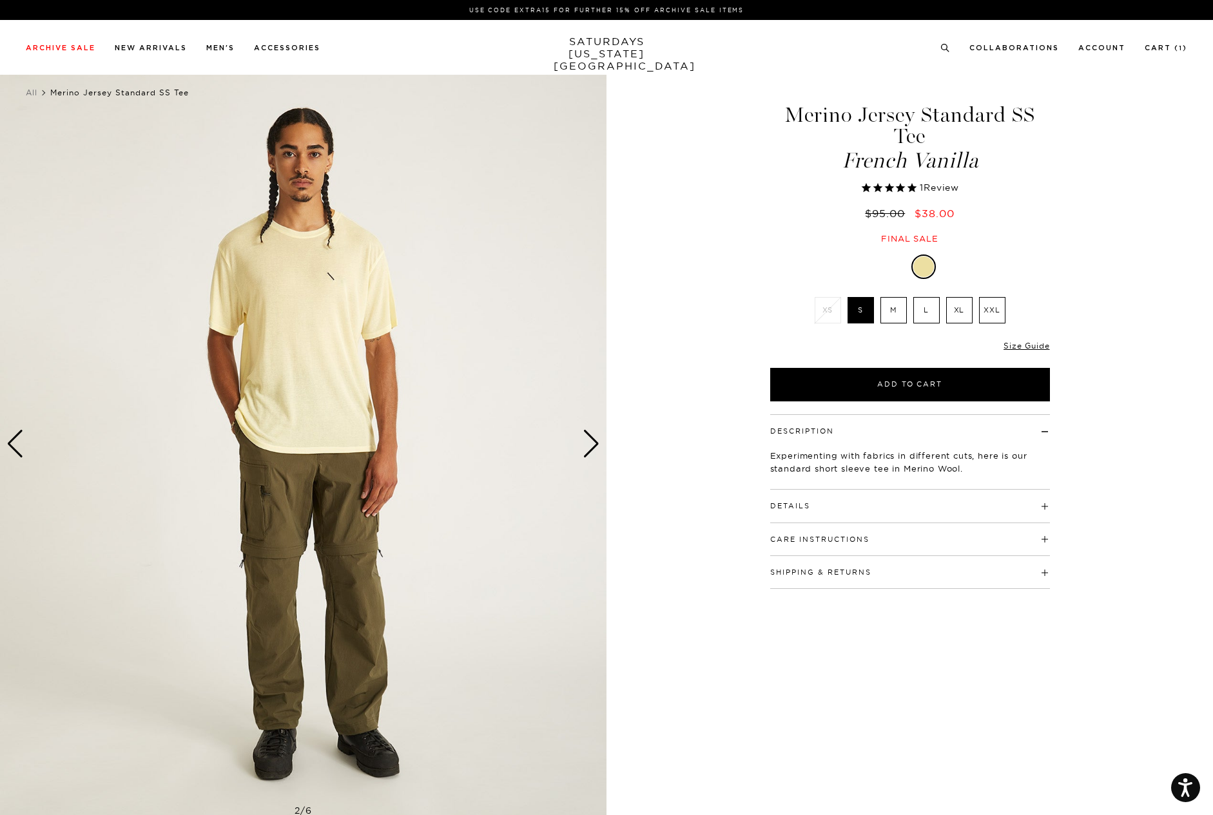
click at [591, 441] on div "Next slide" at bounding box center [590, 444] width 17 height 28
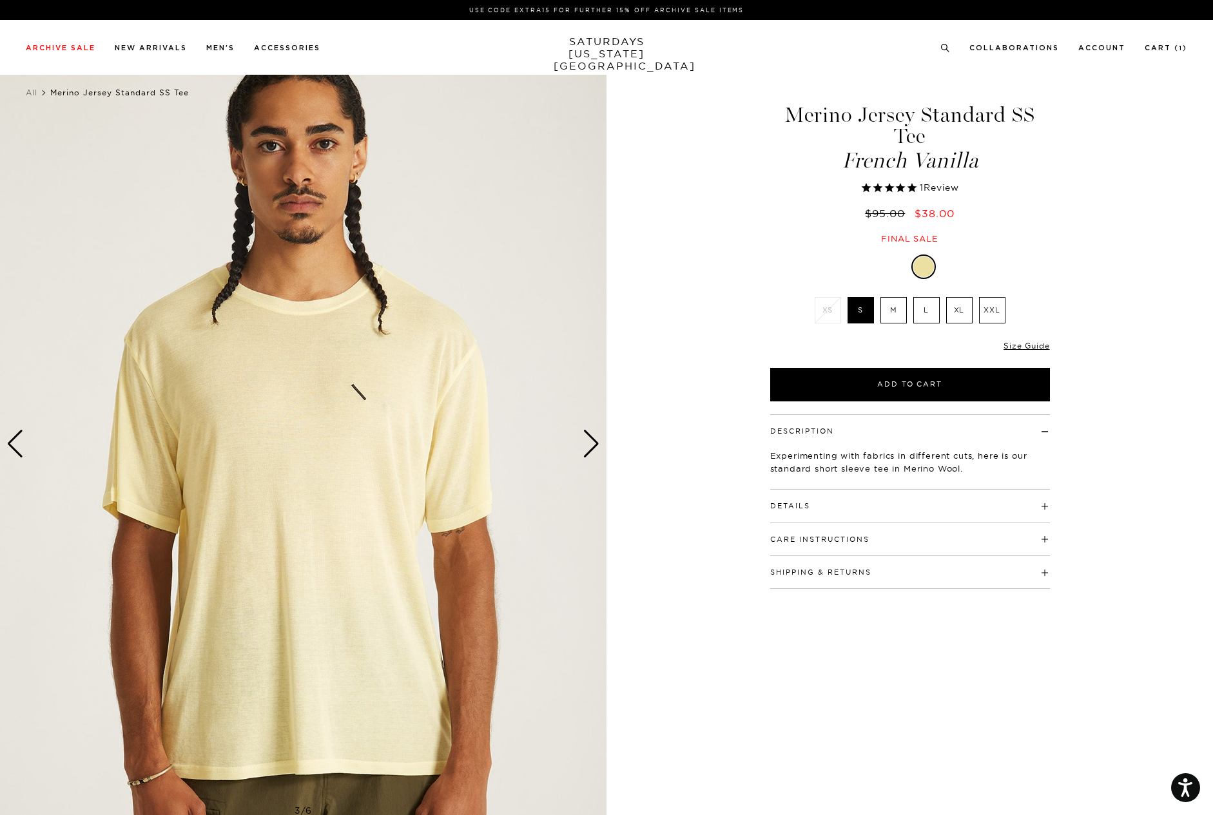
click at [591, 441] on div "Next slide" at bounding box center [590, 444] width 17 height 28
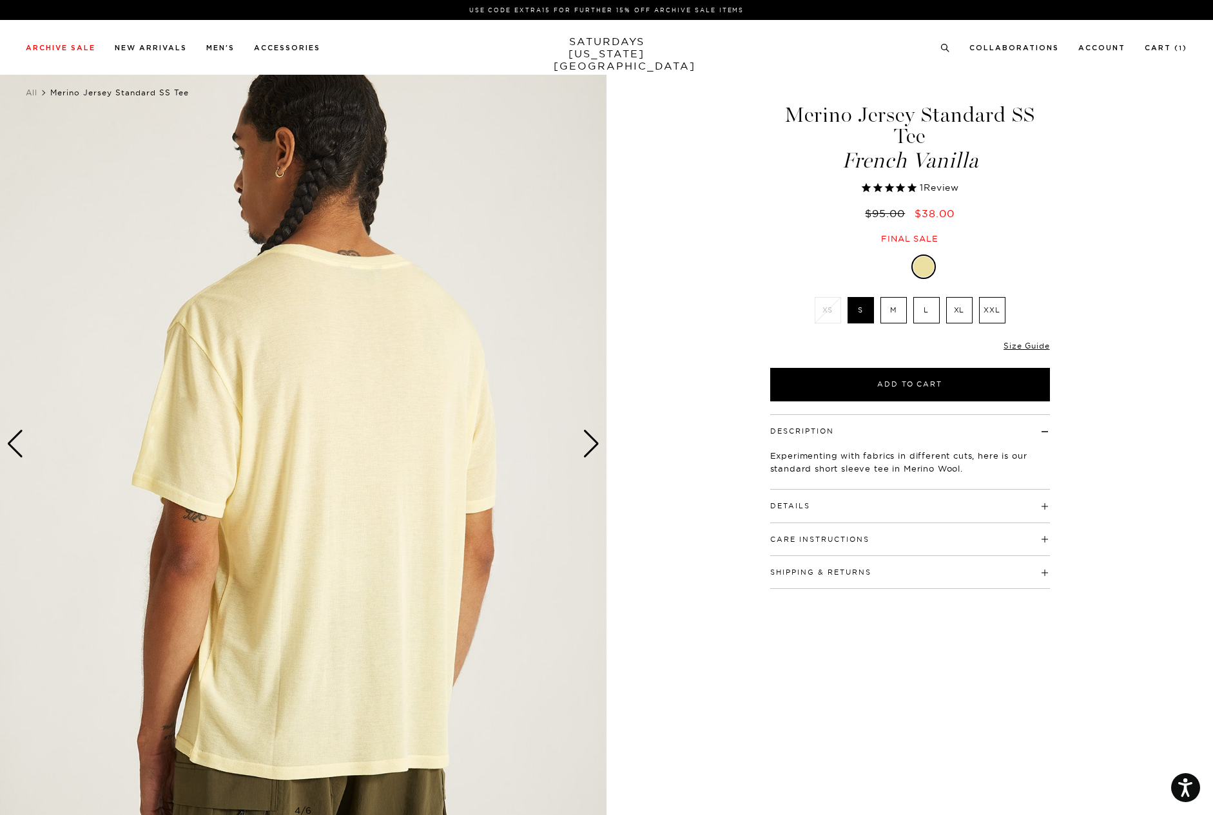
click at [590, 446] on div "Next slide" at bounding box center [590, 444] width 17 height 28
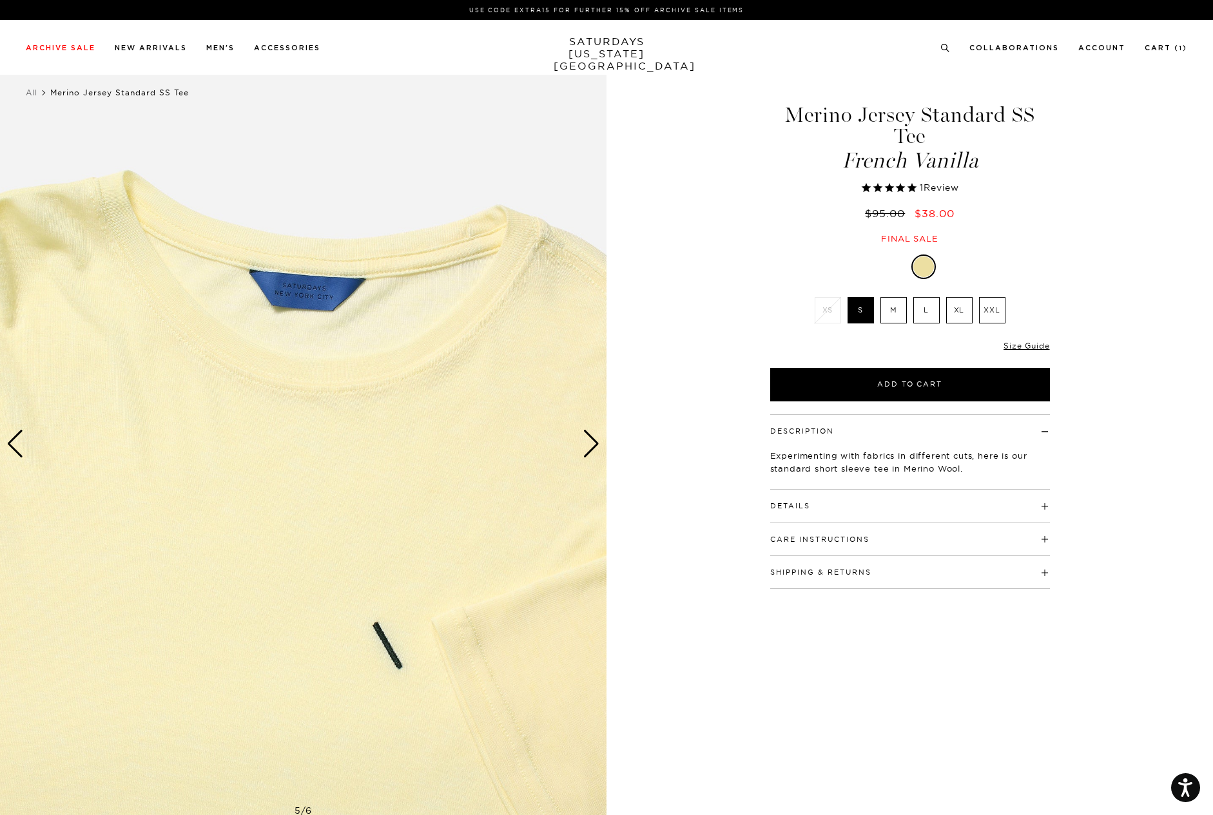
click at [590, 446] on div "Next slide" at bounding box center [590, 444] width 17 height 28
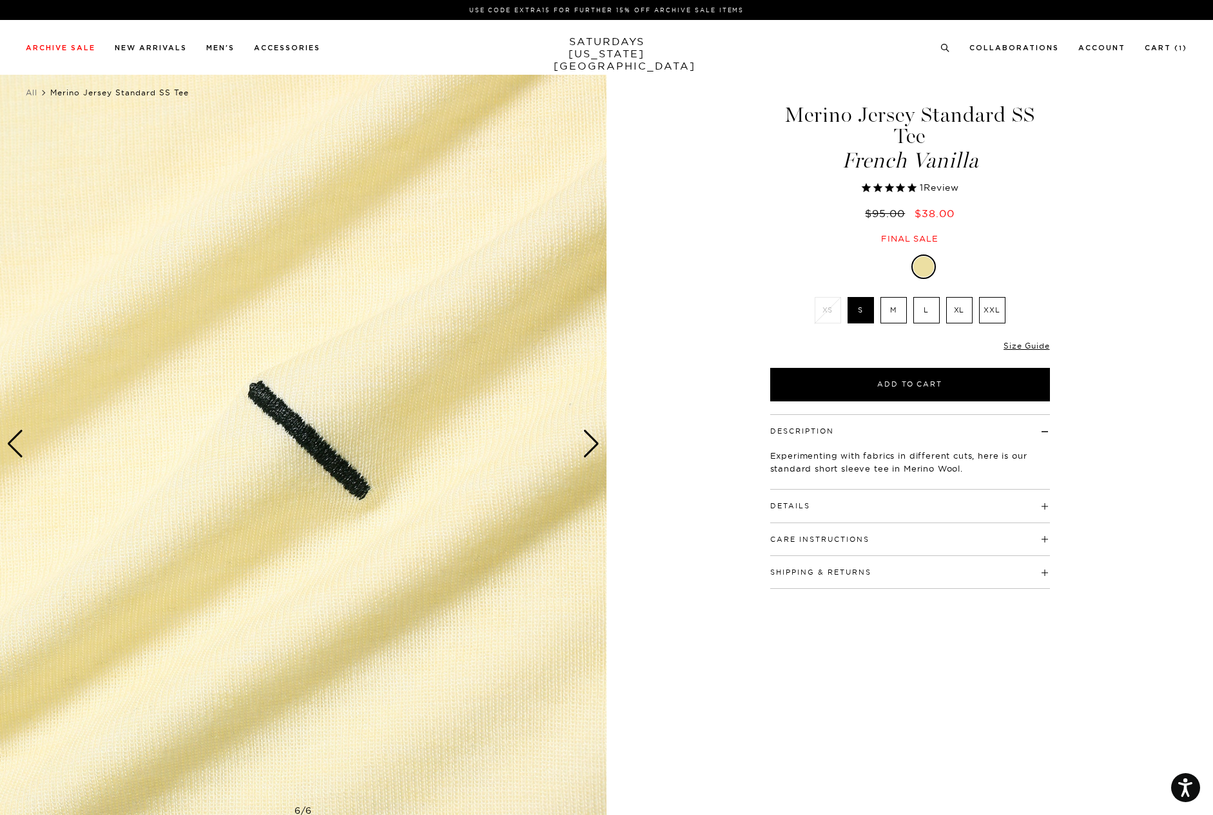
click at [590, 446] on div "Next slide" at bounding box center [590, 444] width 17 height 28
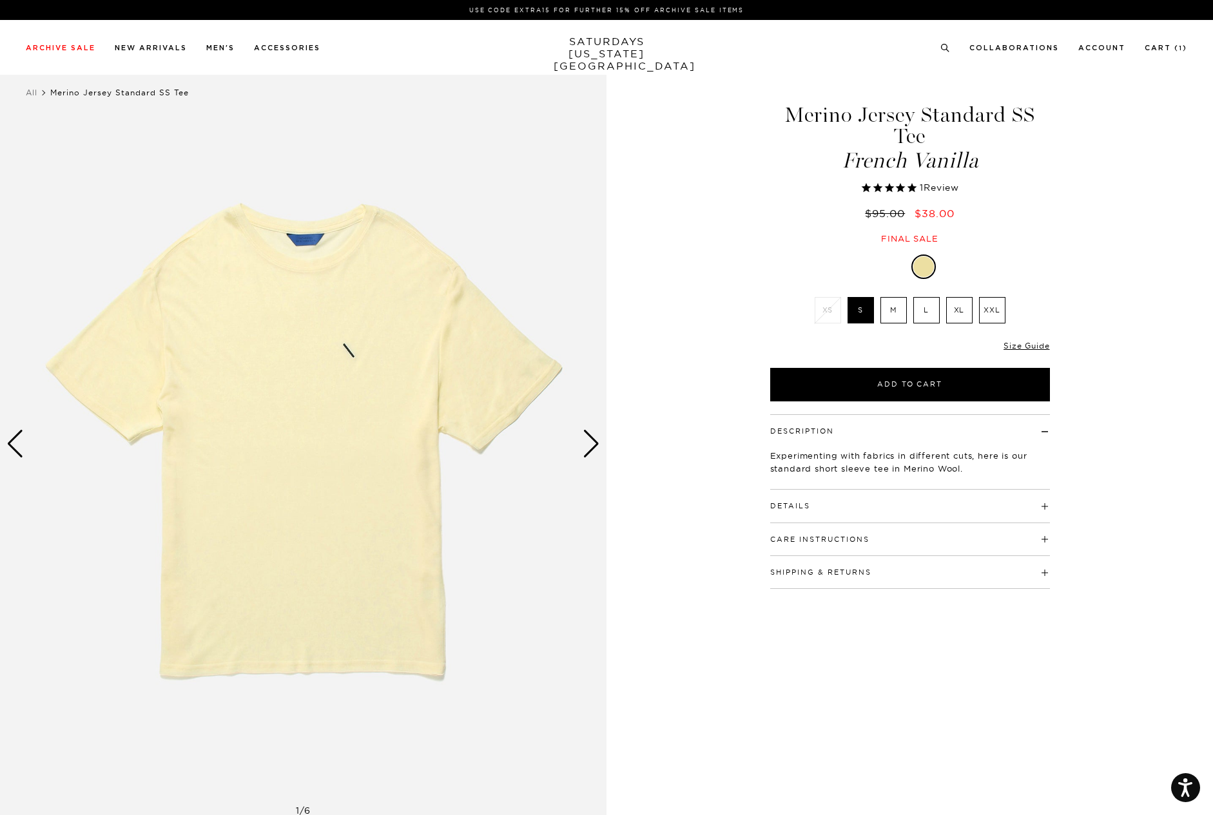
click at [590, 446] on div "Next slide" at bounding box center [590, 444] width 17 height 28
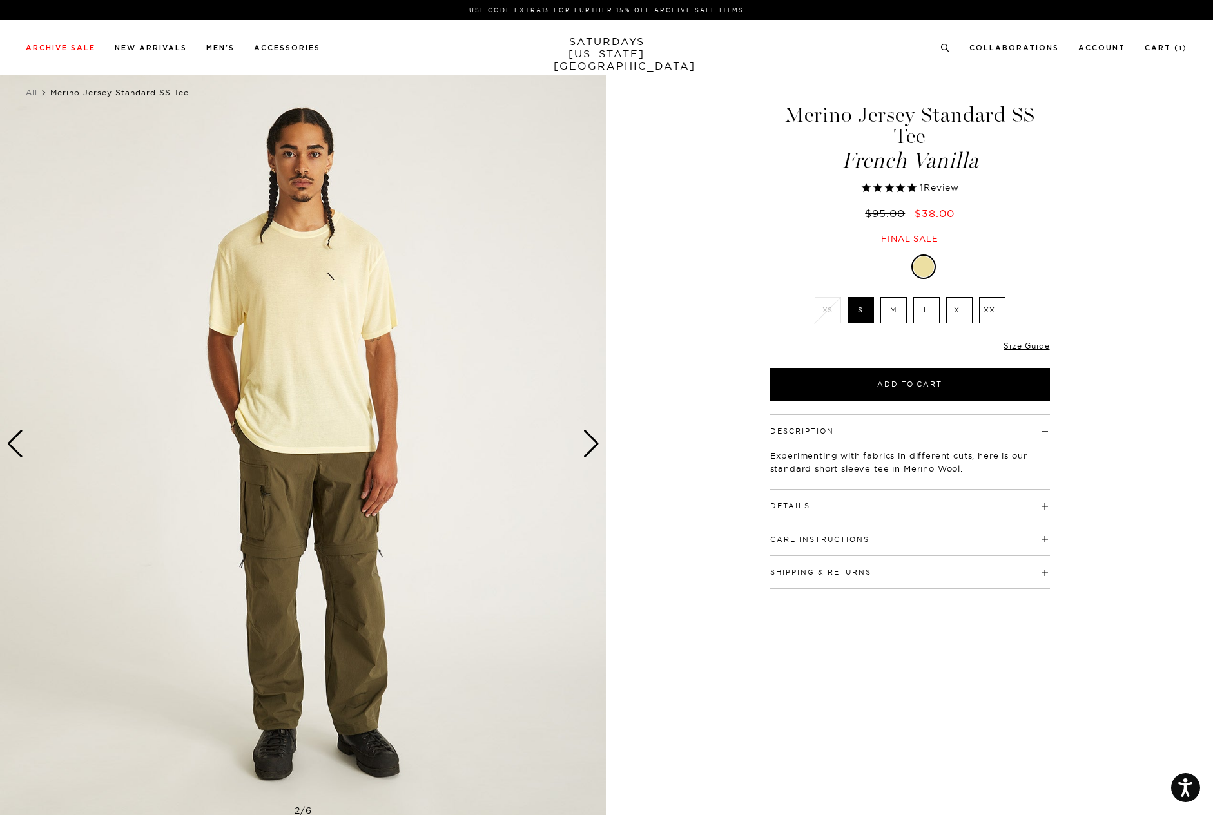
click at [590, 446] on div "Next slide" at bounding box center [590, 444] width 17 height 28
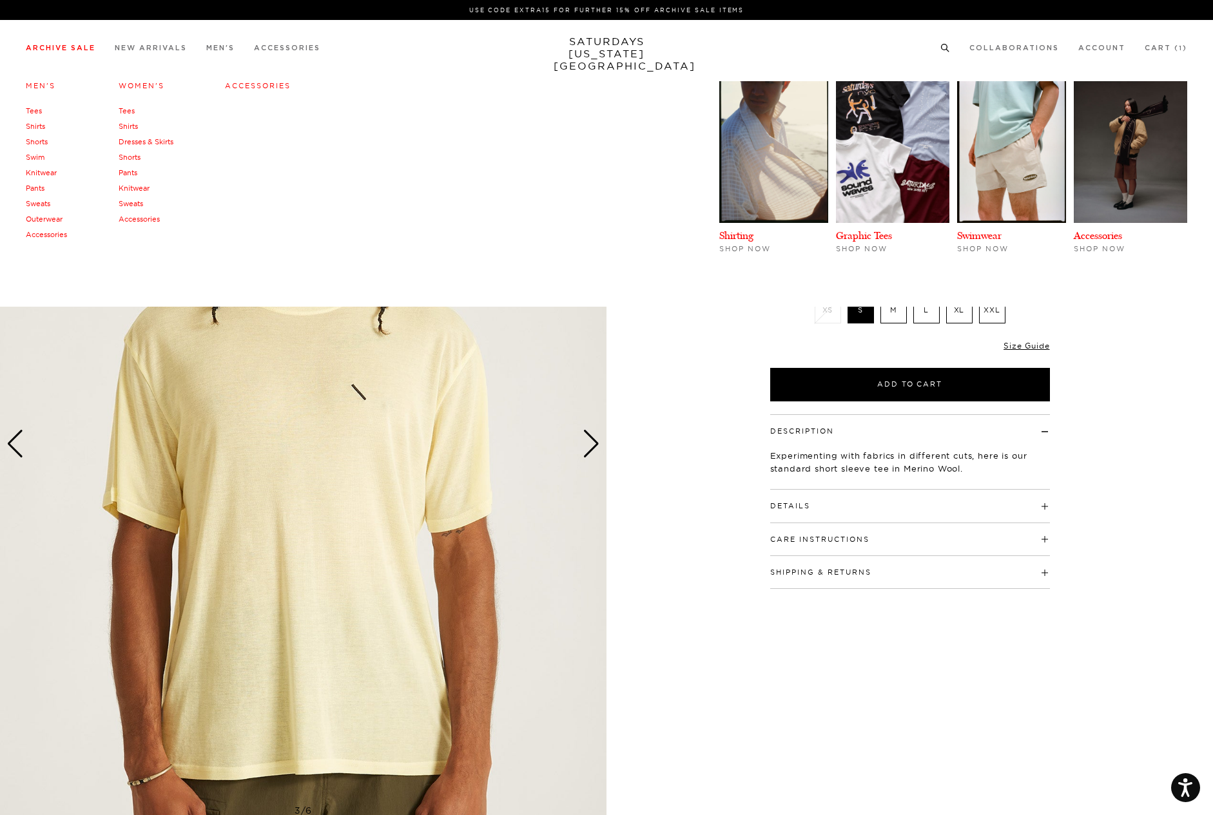
click at [73, 45] on link "Archive Sale" at bounding box center [61, 47] width 70 height 7
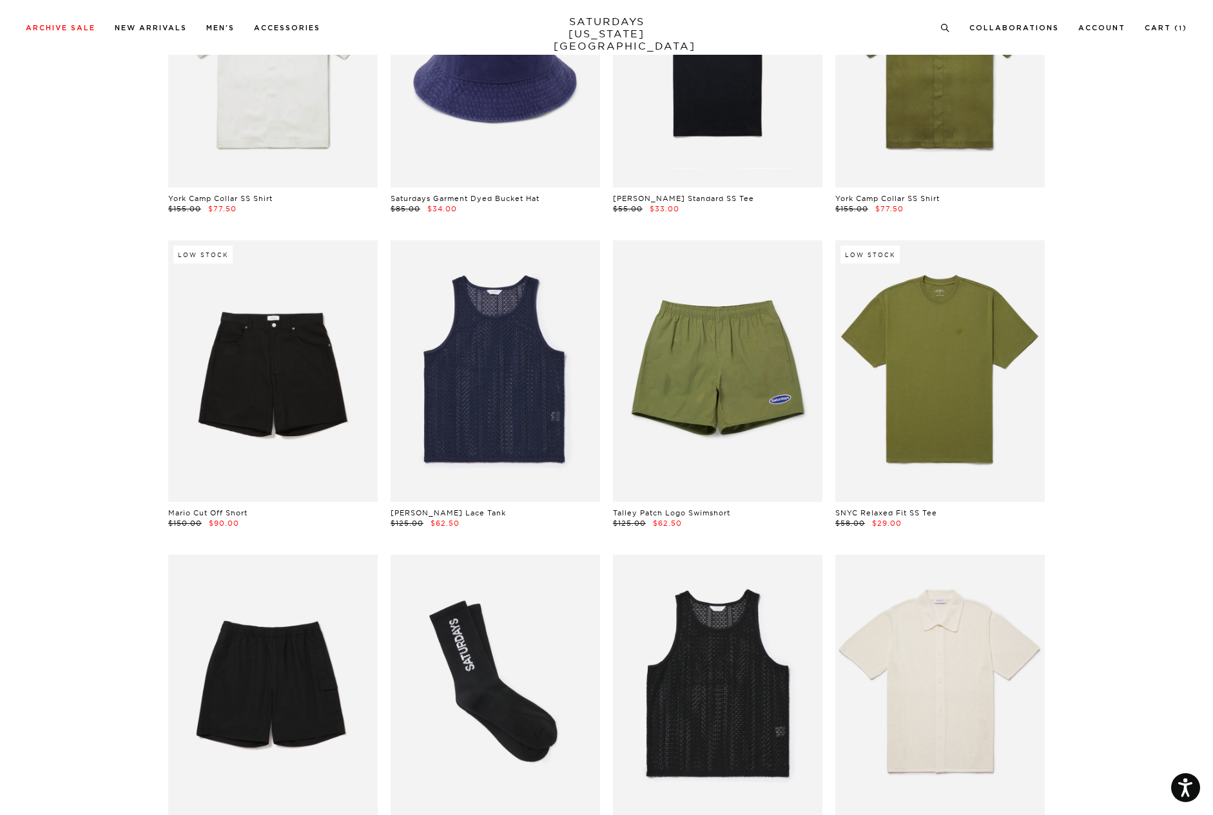
scroll to position [5579, 0]
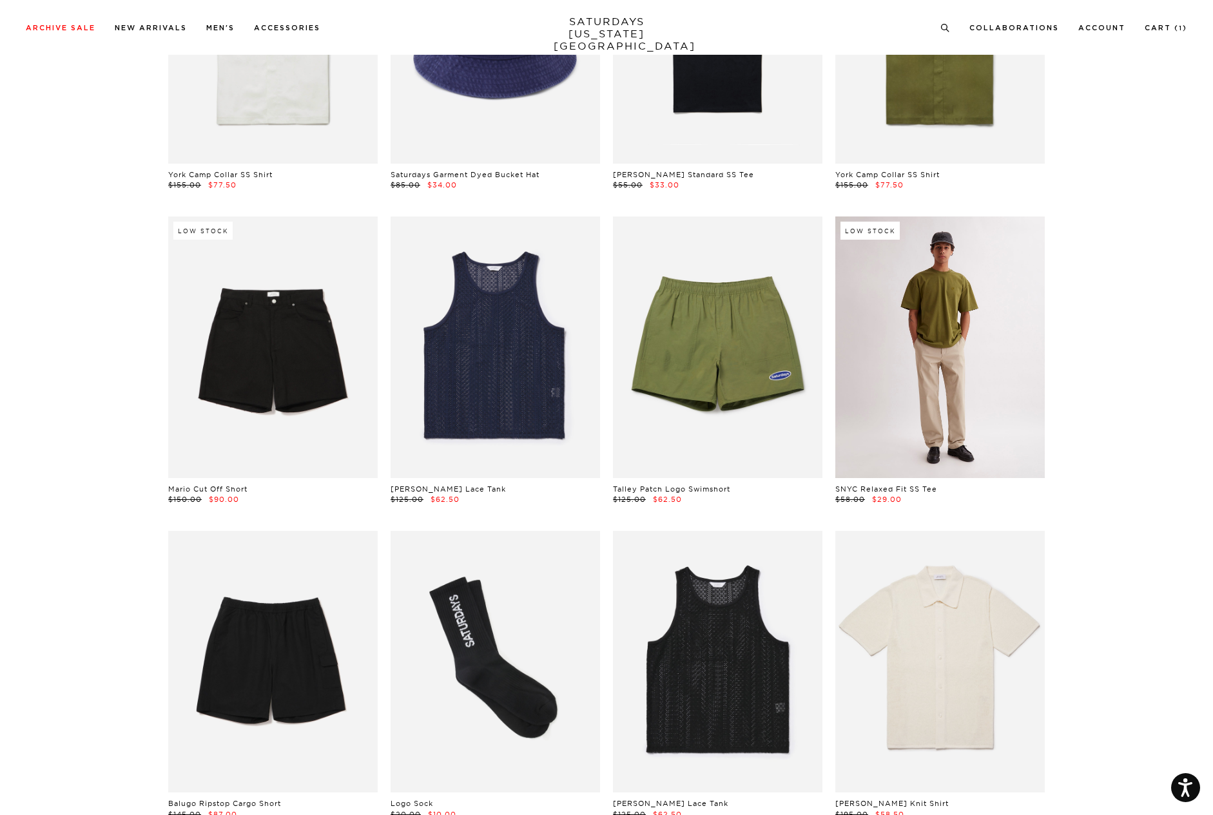
click at [924, 356] on link at bounding box center [939, 347] width 209 height 262
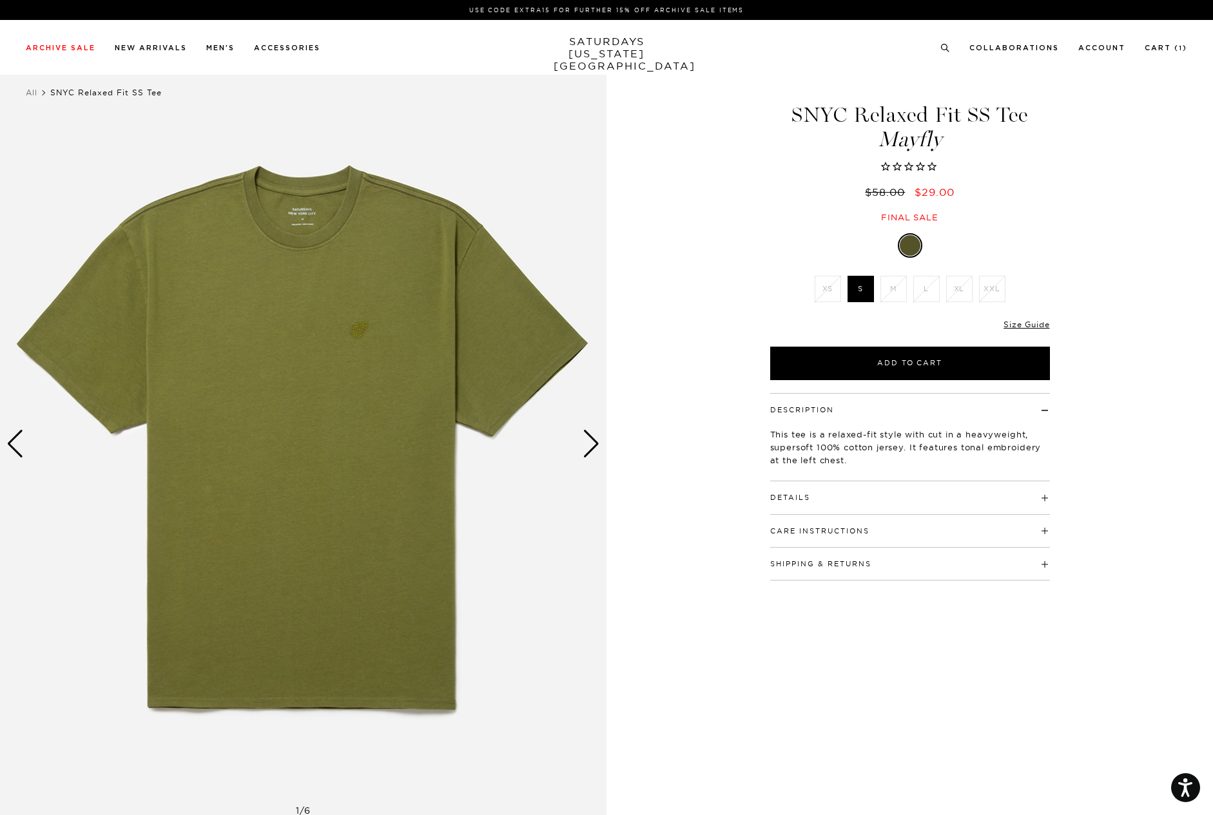
click at [588, 442] on div "Next slide" at bounding box center [590, 444] width 17 height 28
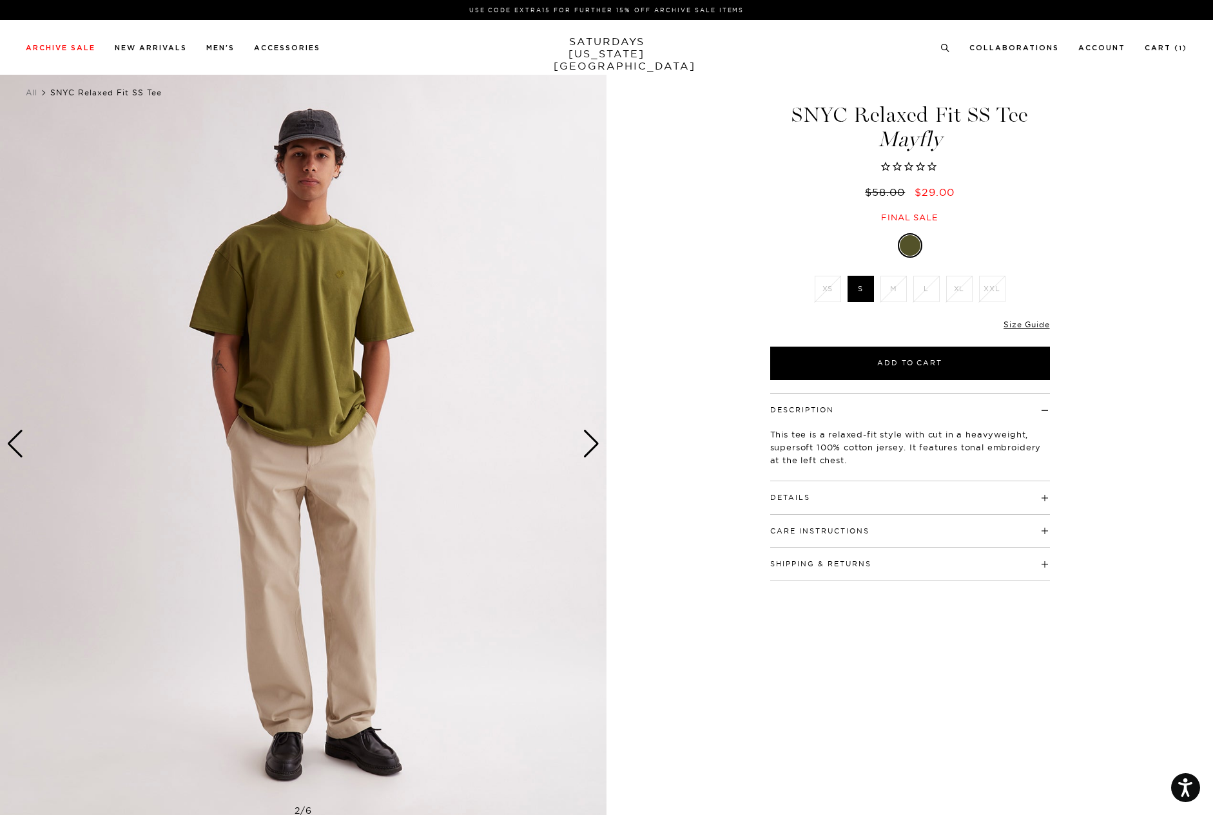
click at [588, 442] on div "Next slide" at bounding box center [590, 444] width 17 height 28
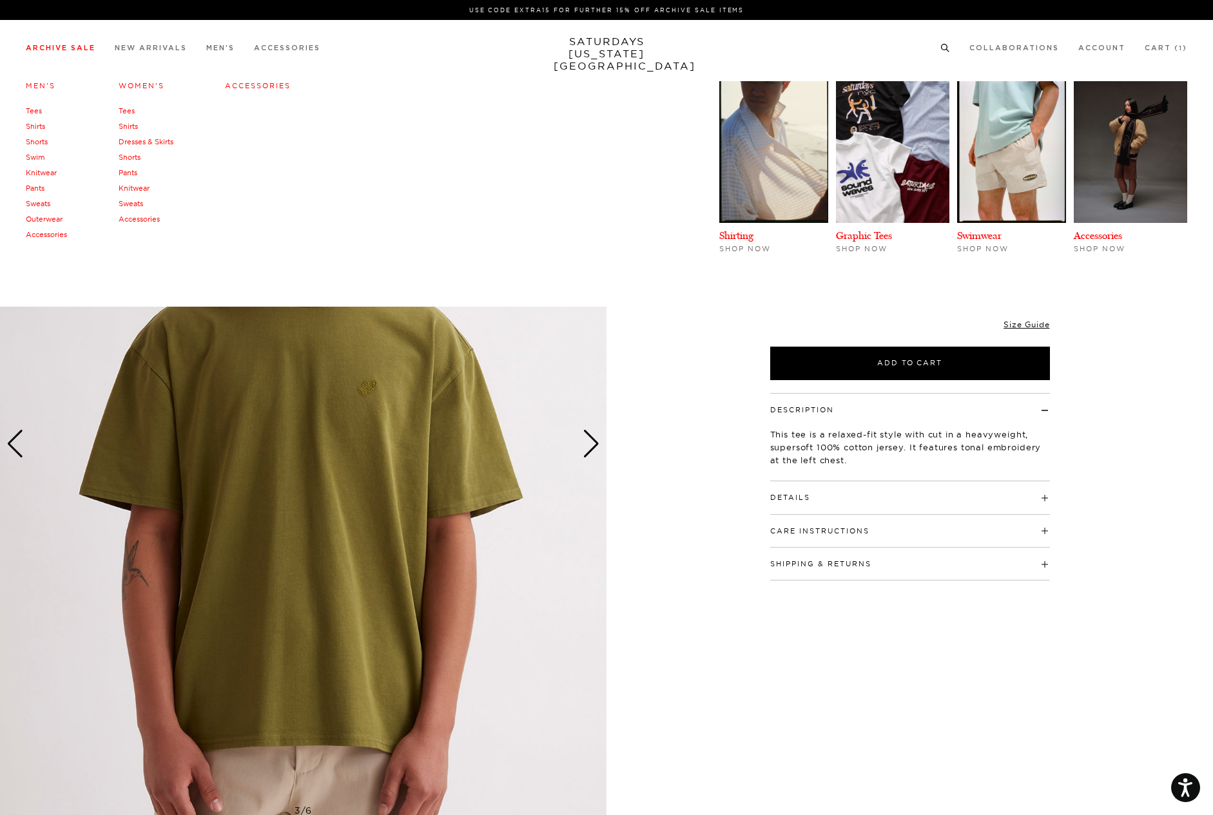
click at [70, 44] on li "Archive Sale Men's Tees Shirts Shorts Swim Knitwear Pants Sweats Outerwear" at bounding box center [61, 47] width 70 height 12
click at [70, 48] on link "Archive Sale" at bounding box center [61, 47] width 70 height 7
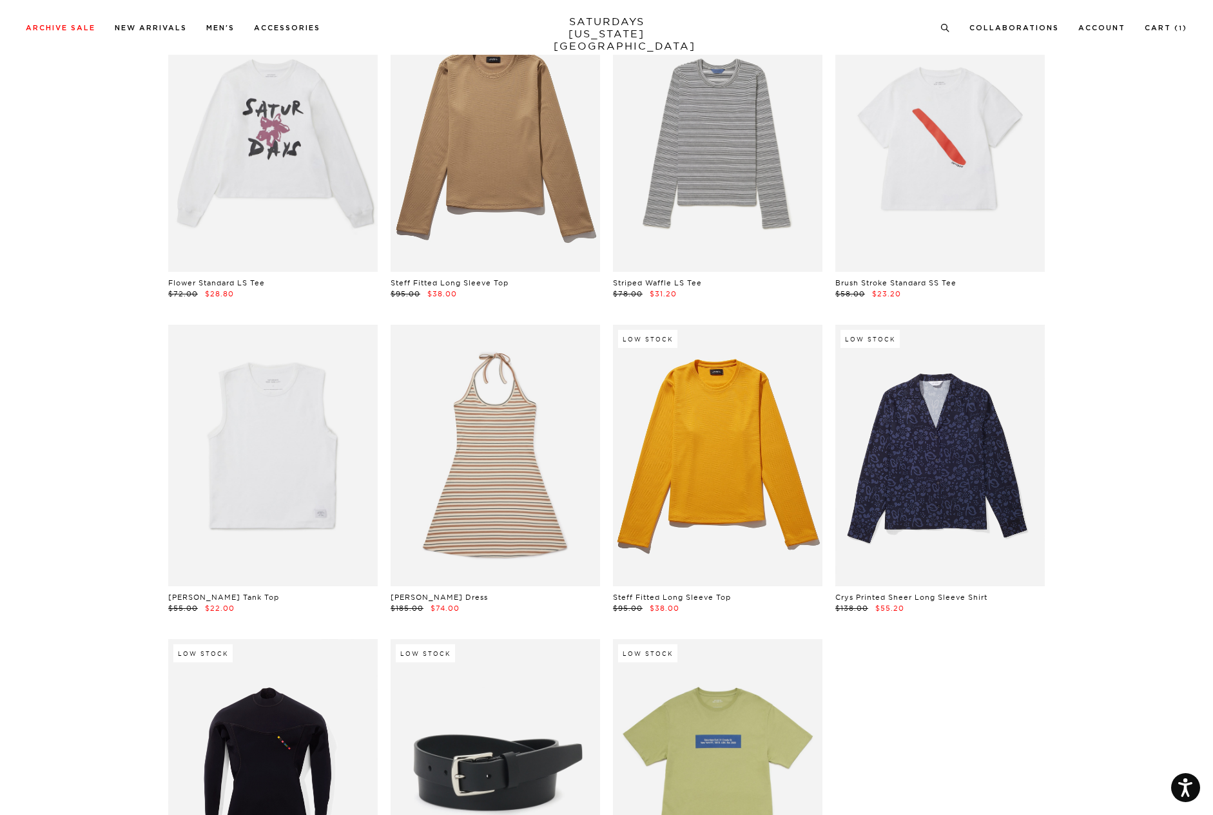
scroll to position [29101, 0]
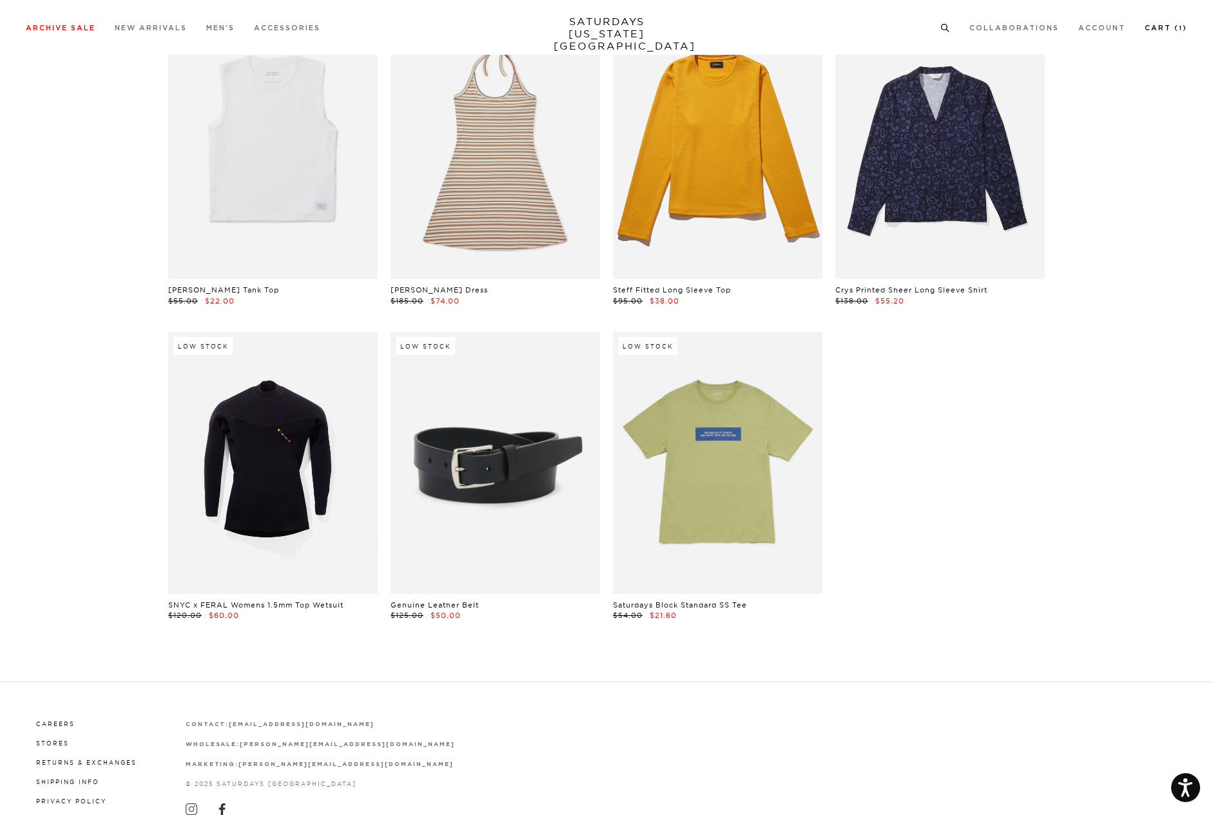
click at [1159, 27] on link "Cart ( 1 )" at bounding box center [1165, 27] width 43 height 7
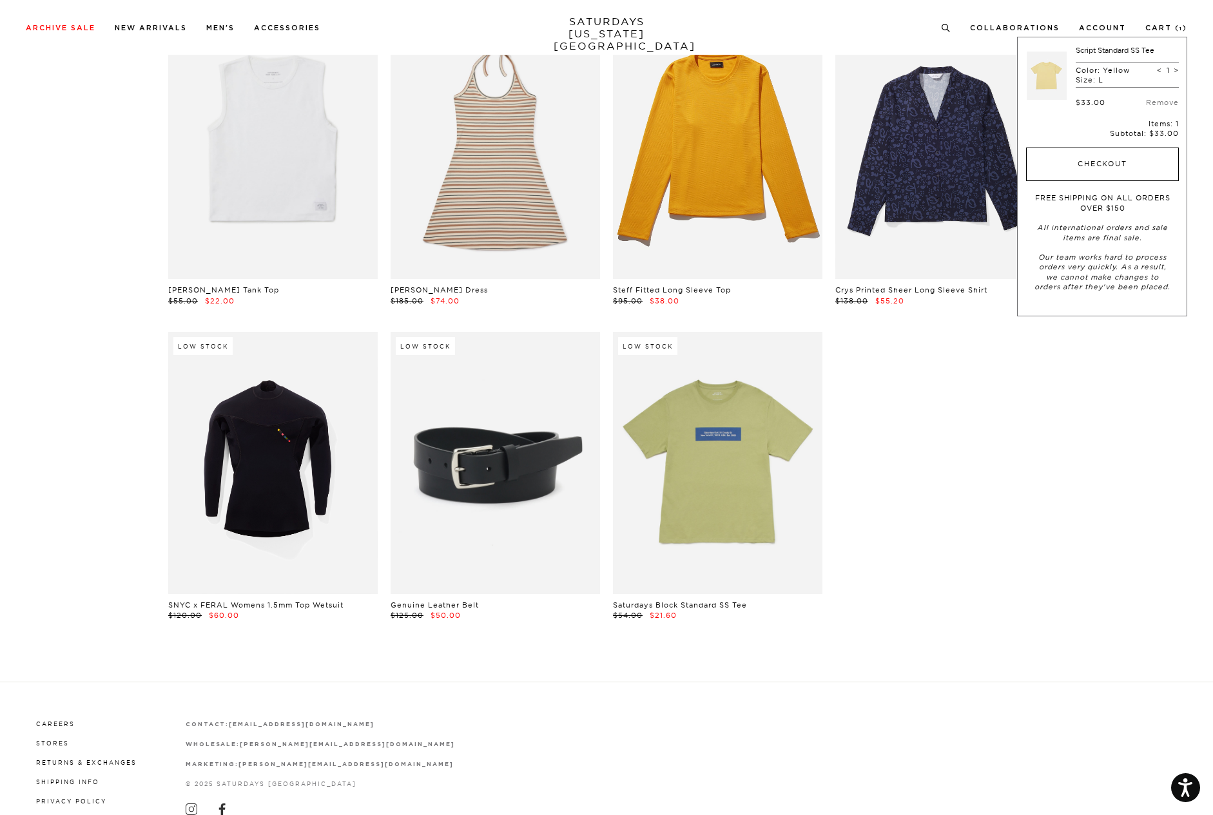
click at [1102, 162] on button "Checkout" at bounding box center [1102, 165] width 153 height 34
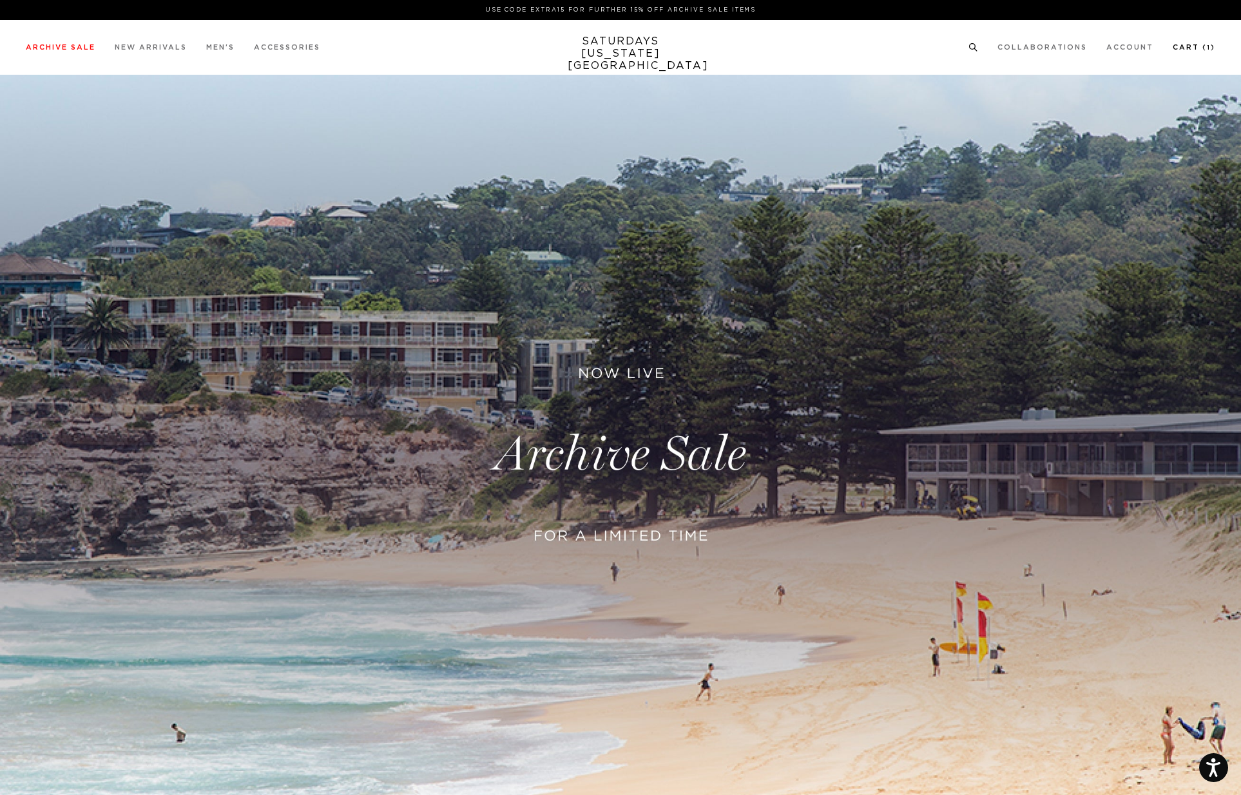
click at [1192, 48] on link "Cart ( 1 )" at bounding box center [1194, 47] width 43 height 7
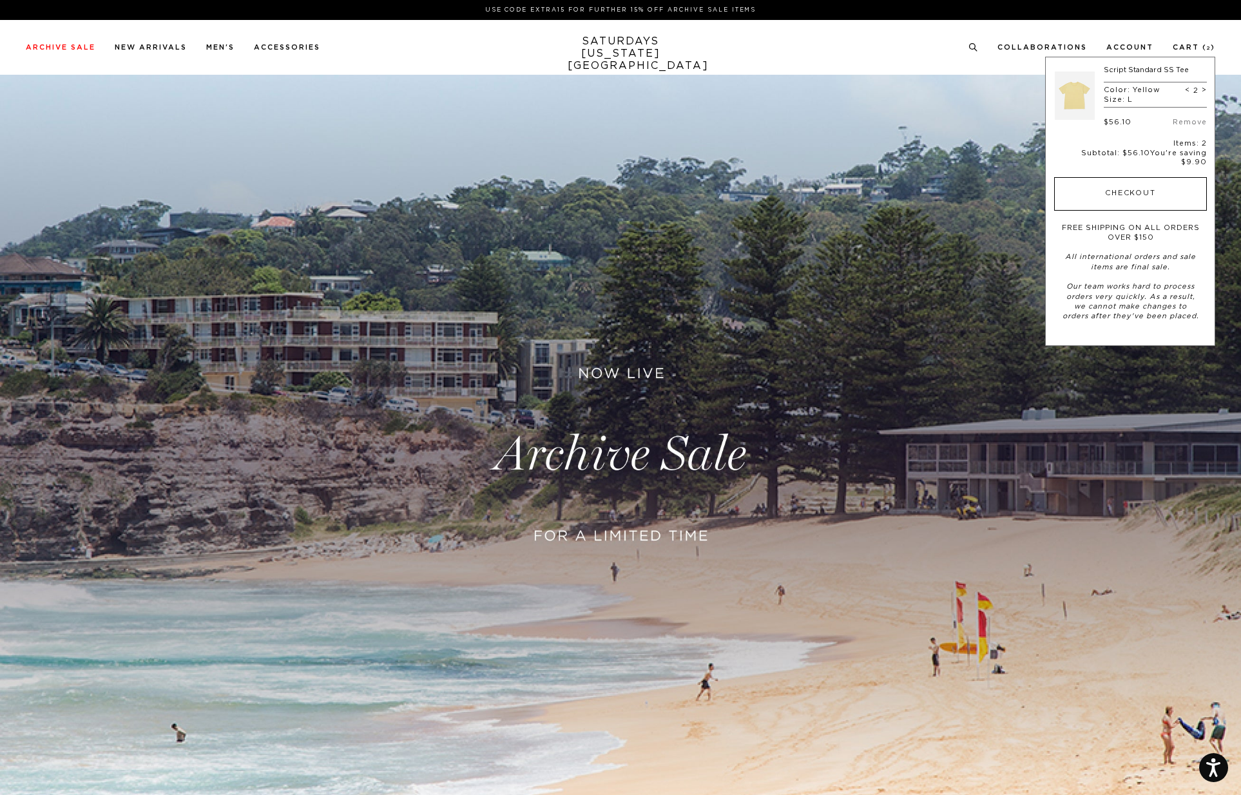
click at [1120, 184] on button "Checkout" at bounding box center [1130, 194] width 153 height 34
click at [1187, 86] on span "<" at bounding box center [1187, 90] width 5 height 9
type input "1"
click at [1117, 182] on button "Checkout" at bounding box center [1130, 194] width 153 height 34
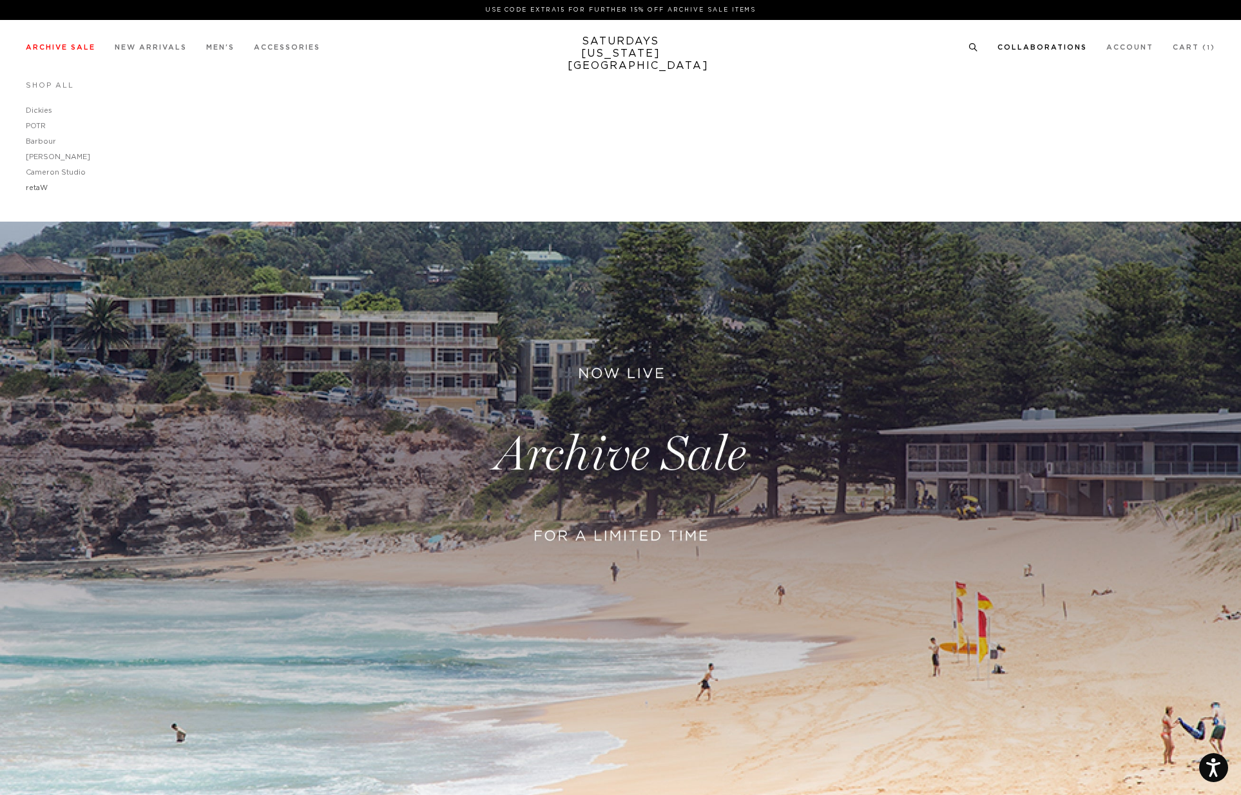
click at [39, 186] on link "retaW" at bounding box center [37, 187] width 22 height 7
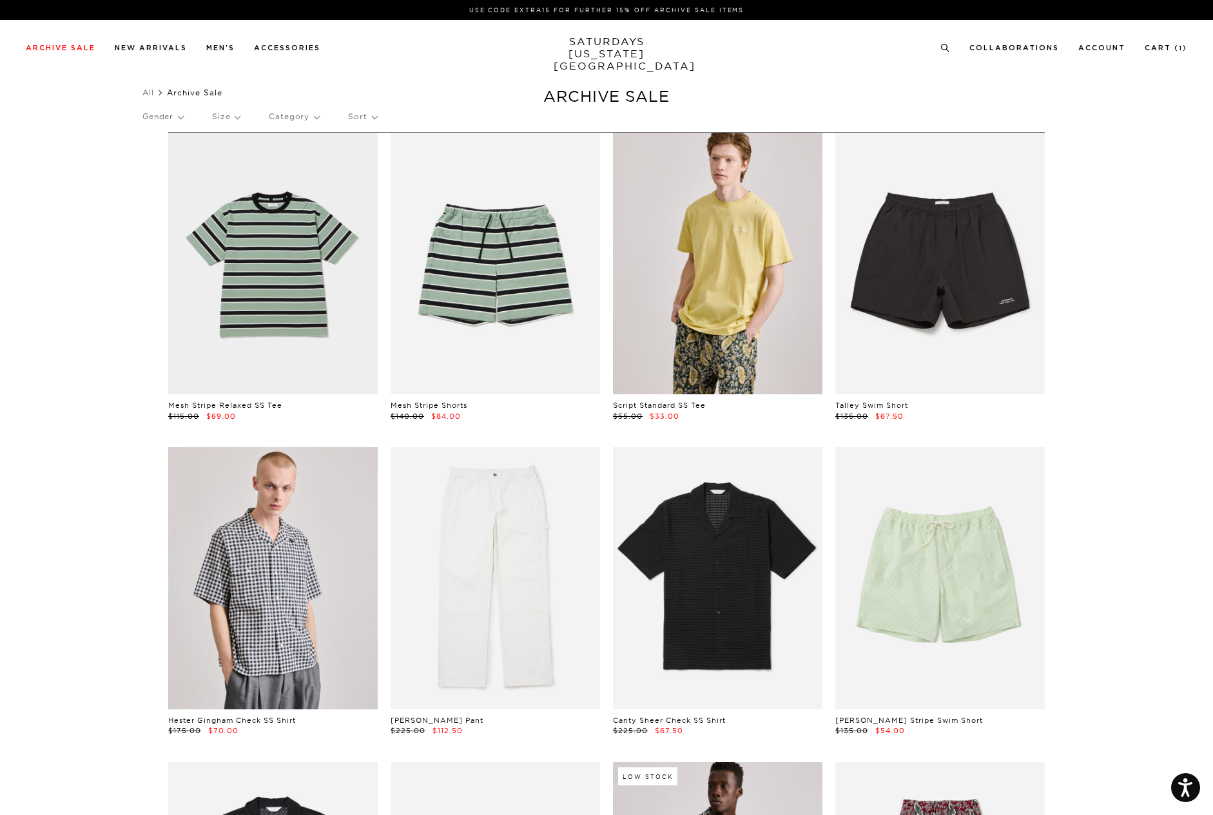
click at [735, 280] on link at bounding box center [717, 264] width 209 height 262
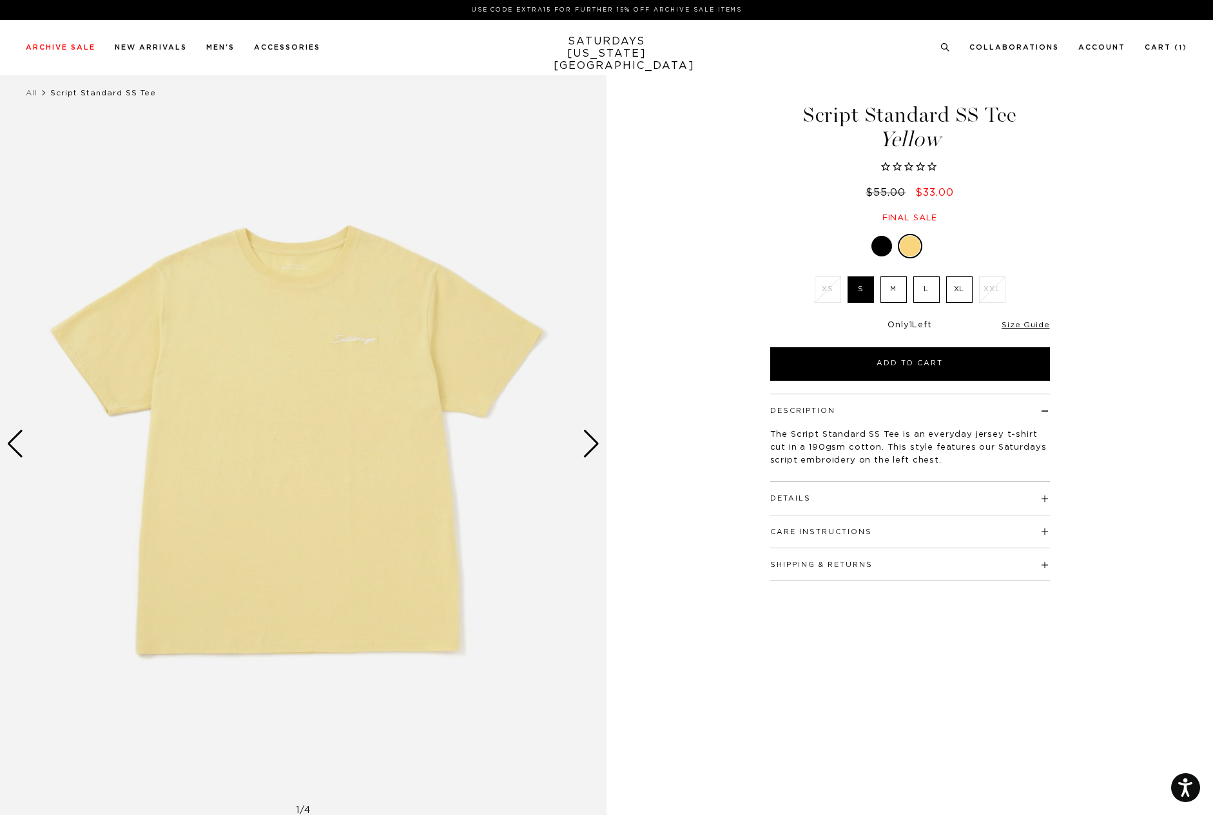
click at [926, 287] on label "L" at bounding box center [926, 289] width 26 height 26
click at [0, 0] on input "L" at bounding box center [0, 0] width 0 height 0
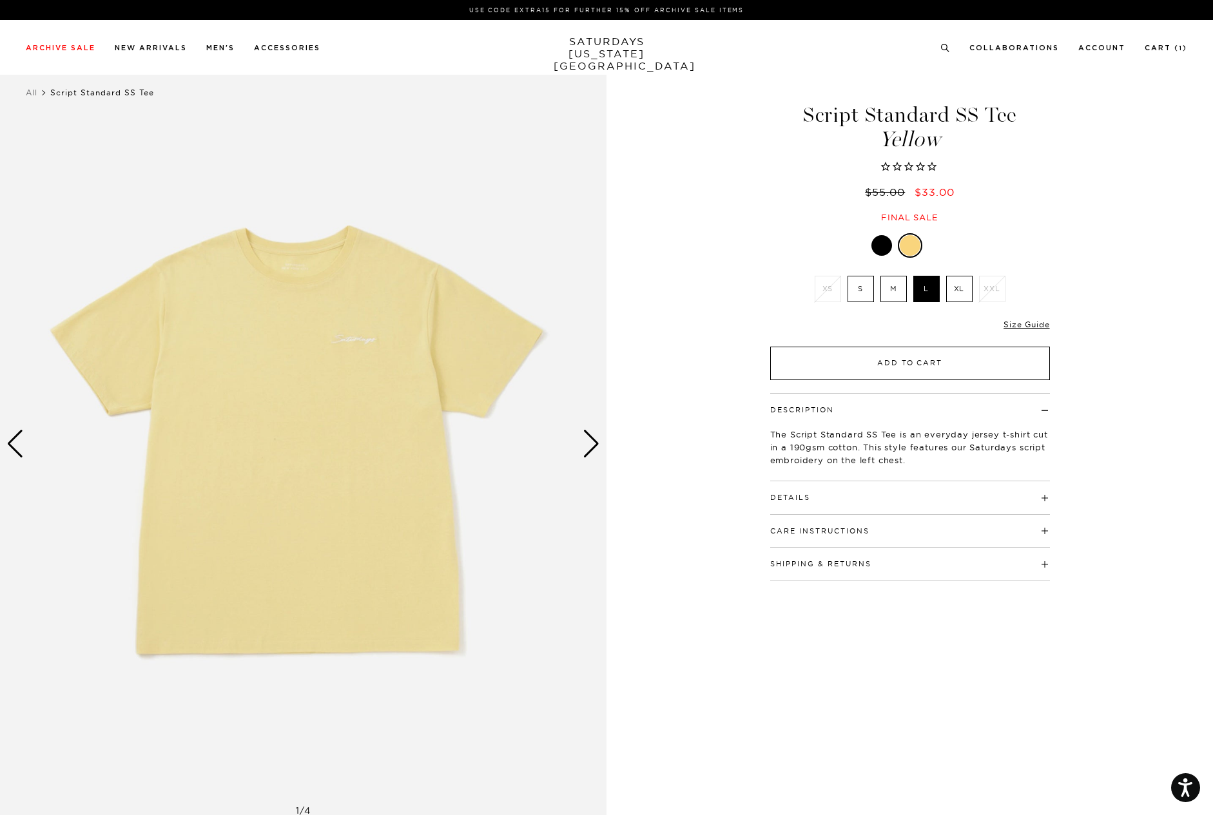
click at [905, 362] on button "Add to Cart" at bounding box center [910, 364] width 280 height 34
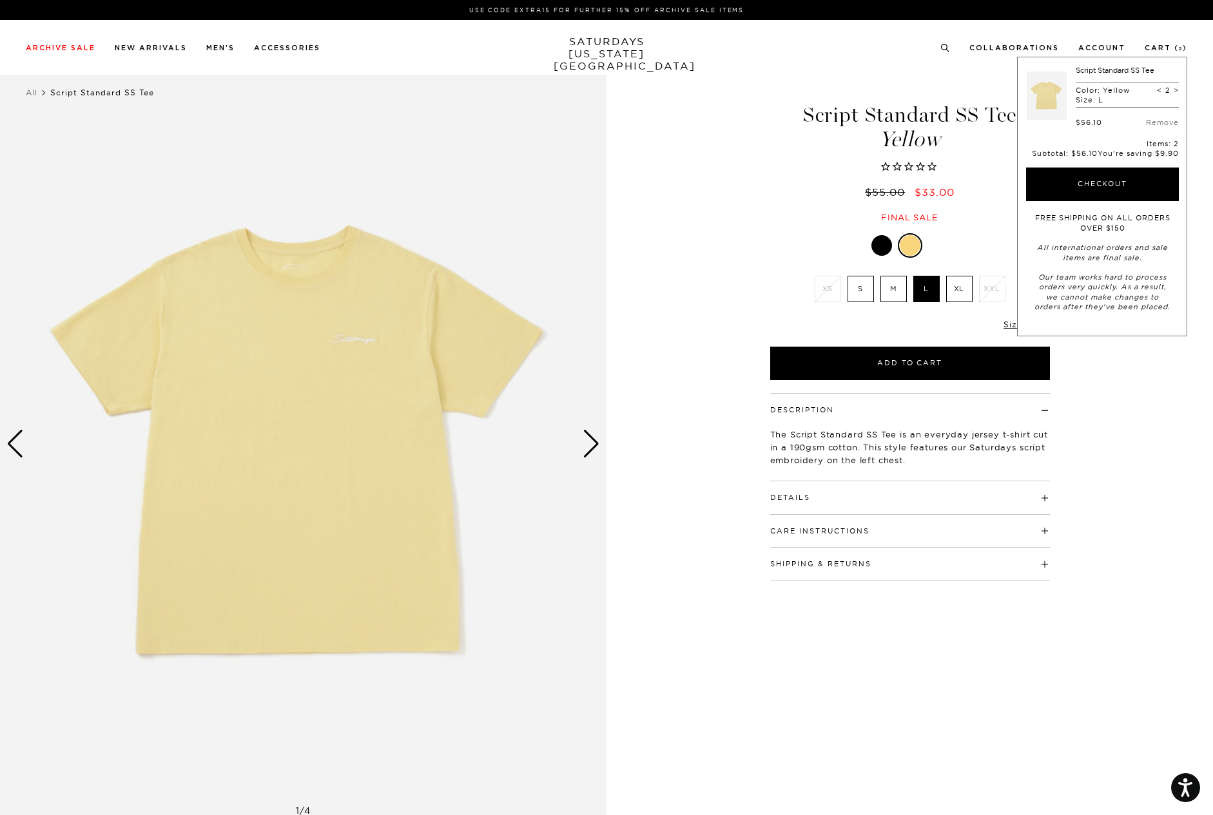
click at [703, 143] on div "1 / 4 Script Standard SS Tee Yellow" at bounding box center [606, 444] width 1213 height 758
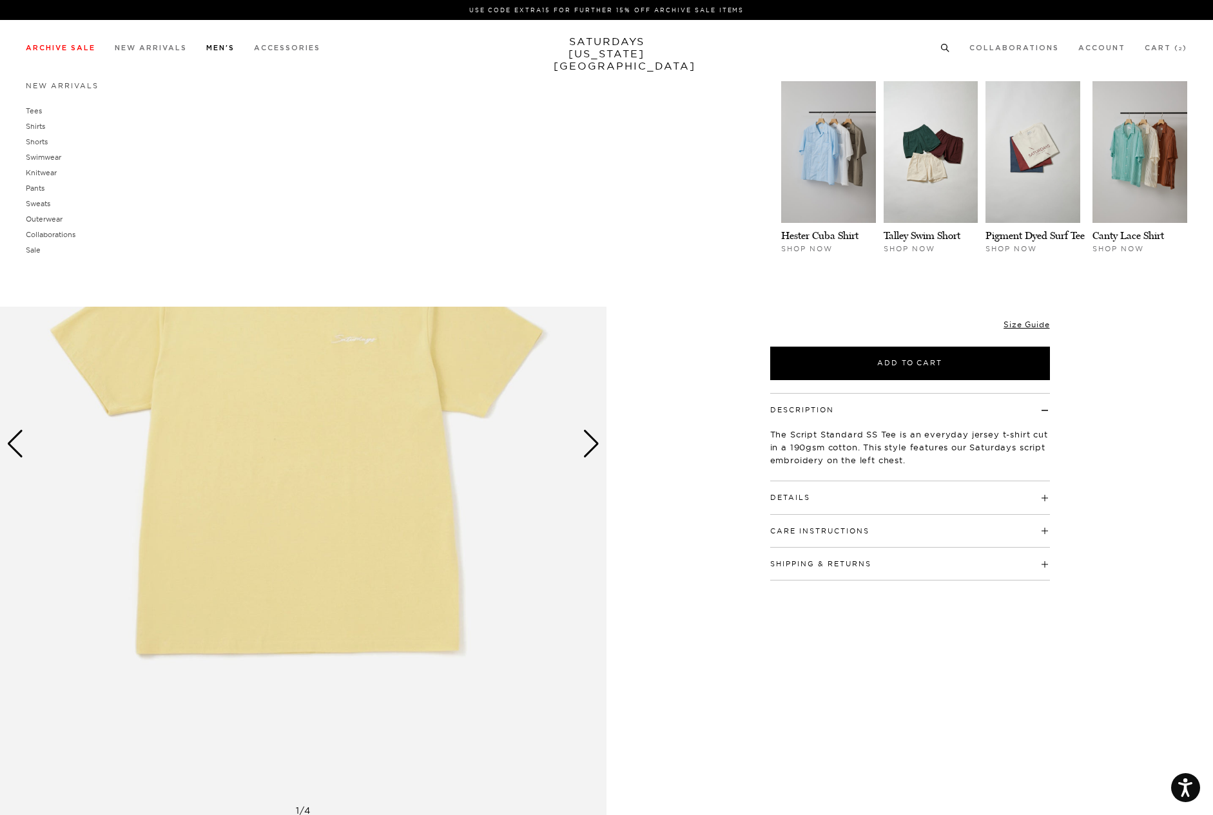
click at [219, 46] on link "Men's" at bounding box center [220, 47] width 28 height 7
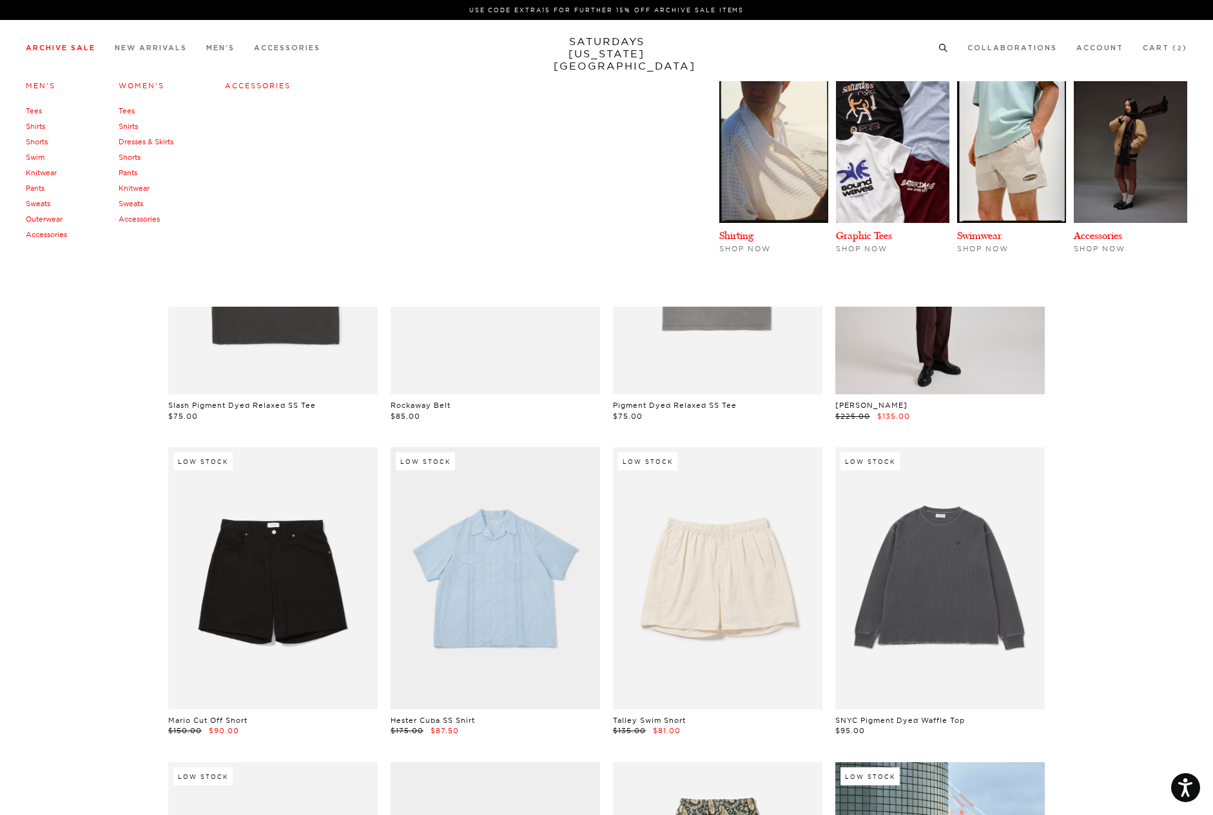
click at [36, 110] on link "Tees" at bounding box center [34, 110] width 16 height 9
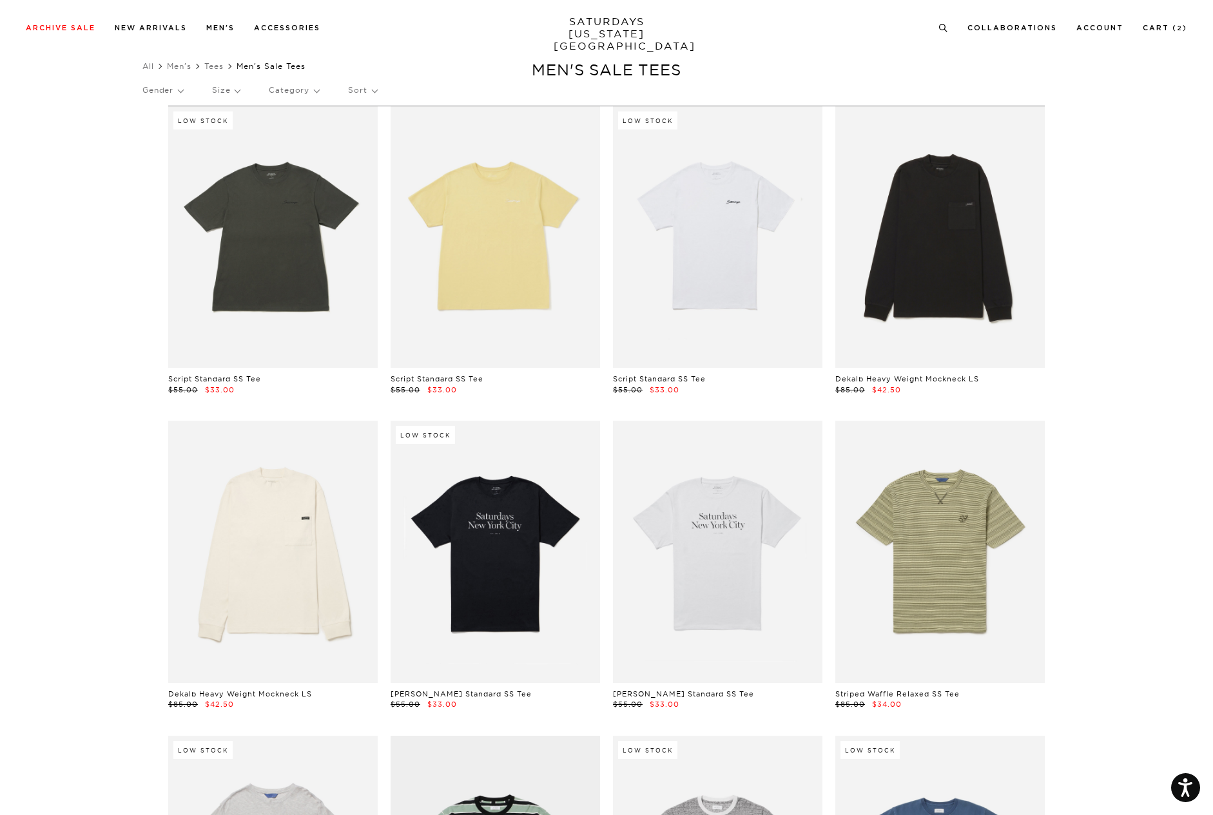
scroll to position [19, 0]
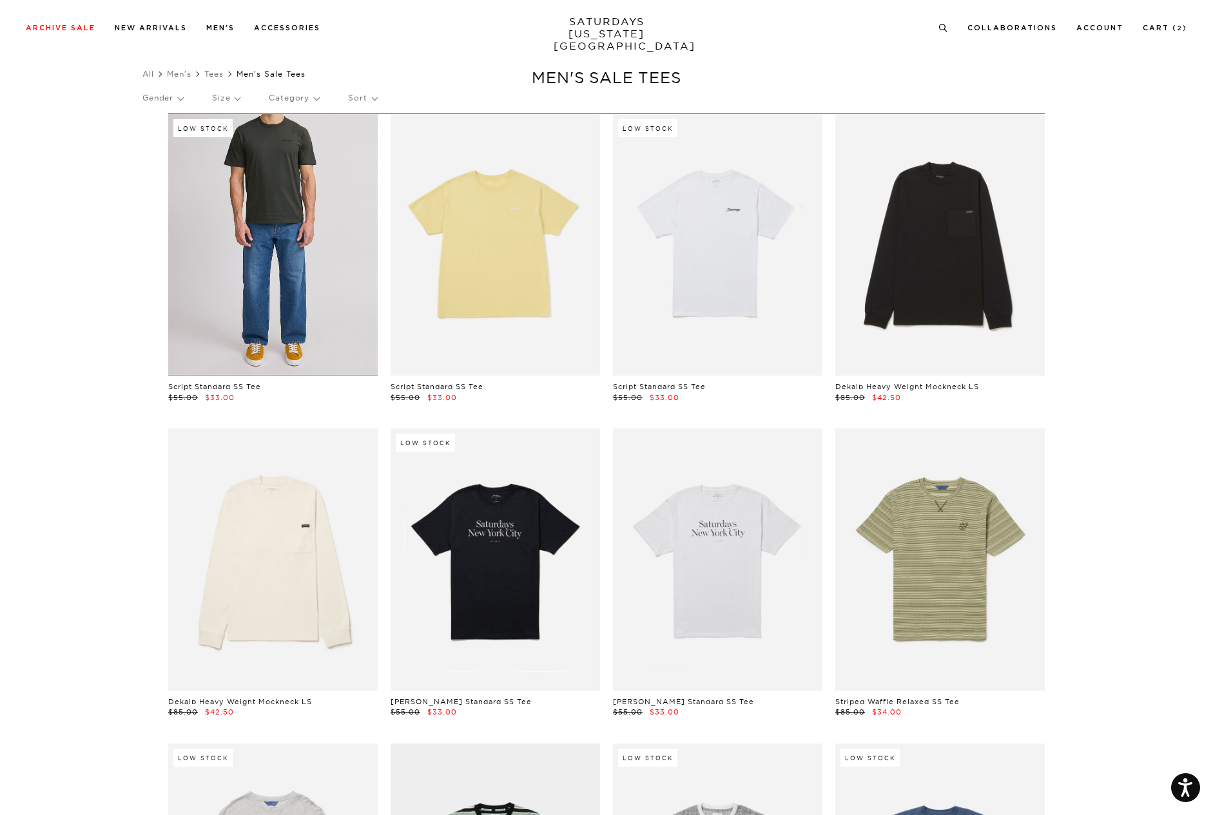
click at [287, 175] on link at bounding box center [272, 245] width 209 height 262
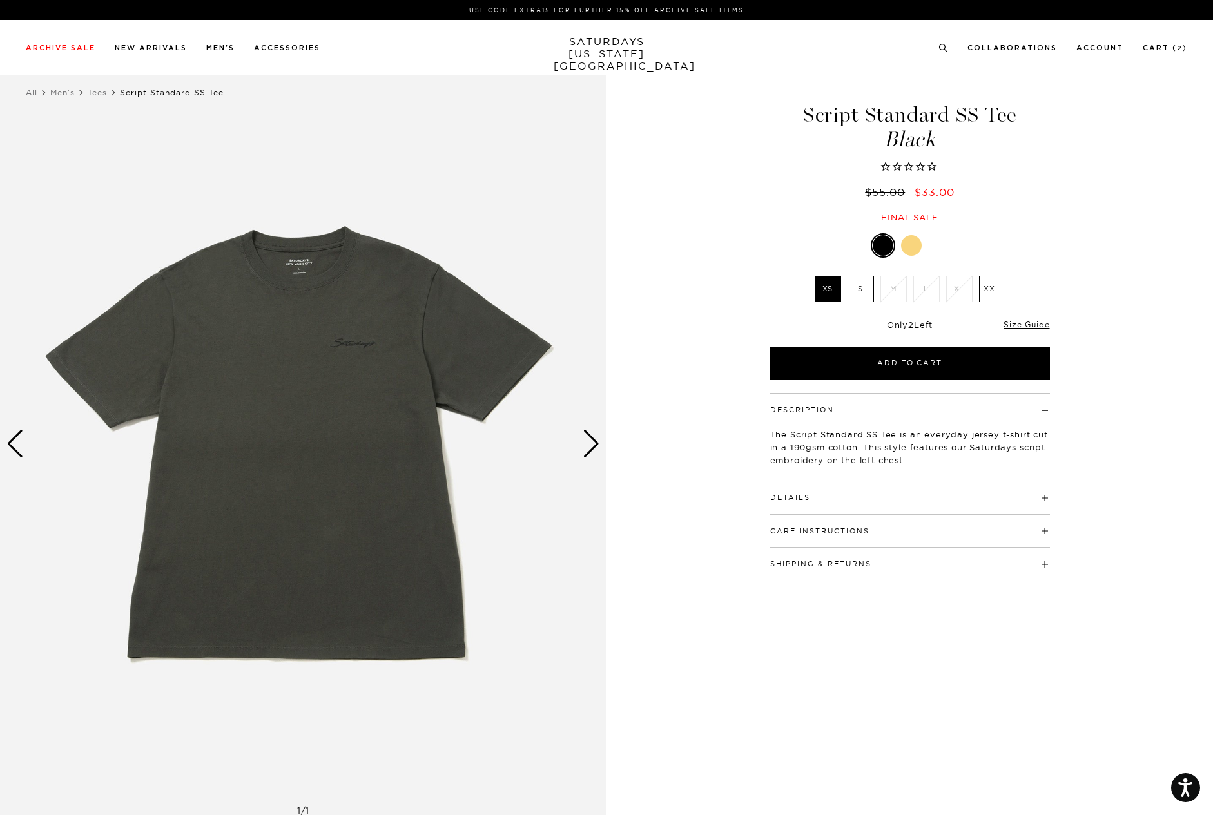
click at [594, 441] on div "Next slide" at bounding box center [590, 444] width 17 height 28
click at [304, 267] on img at bounding box center [303, 444] width 606 height 758
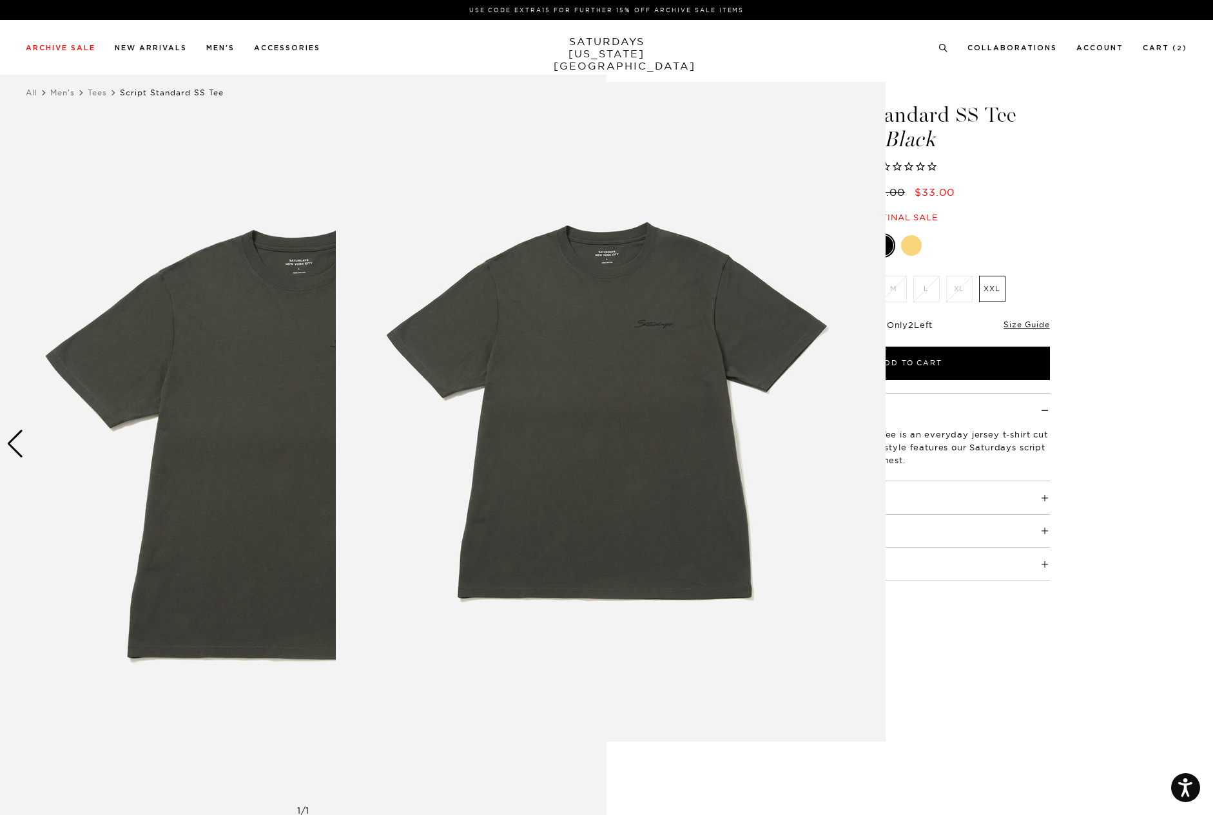
click at [697, 314] on img at bounding box center [611, 412] width 550 height 660
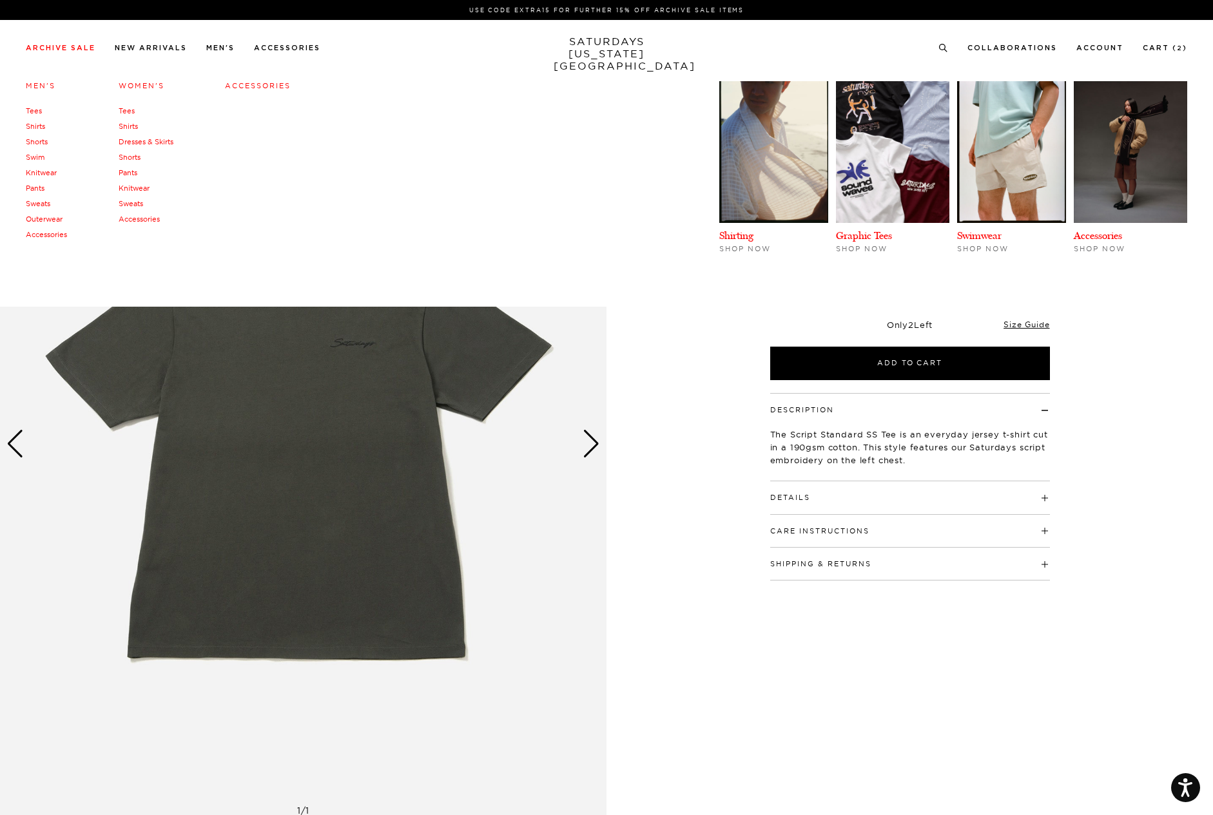
click at [39, 110] on link "Tees" at bounding box center [34, 110] width 16 height 9
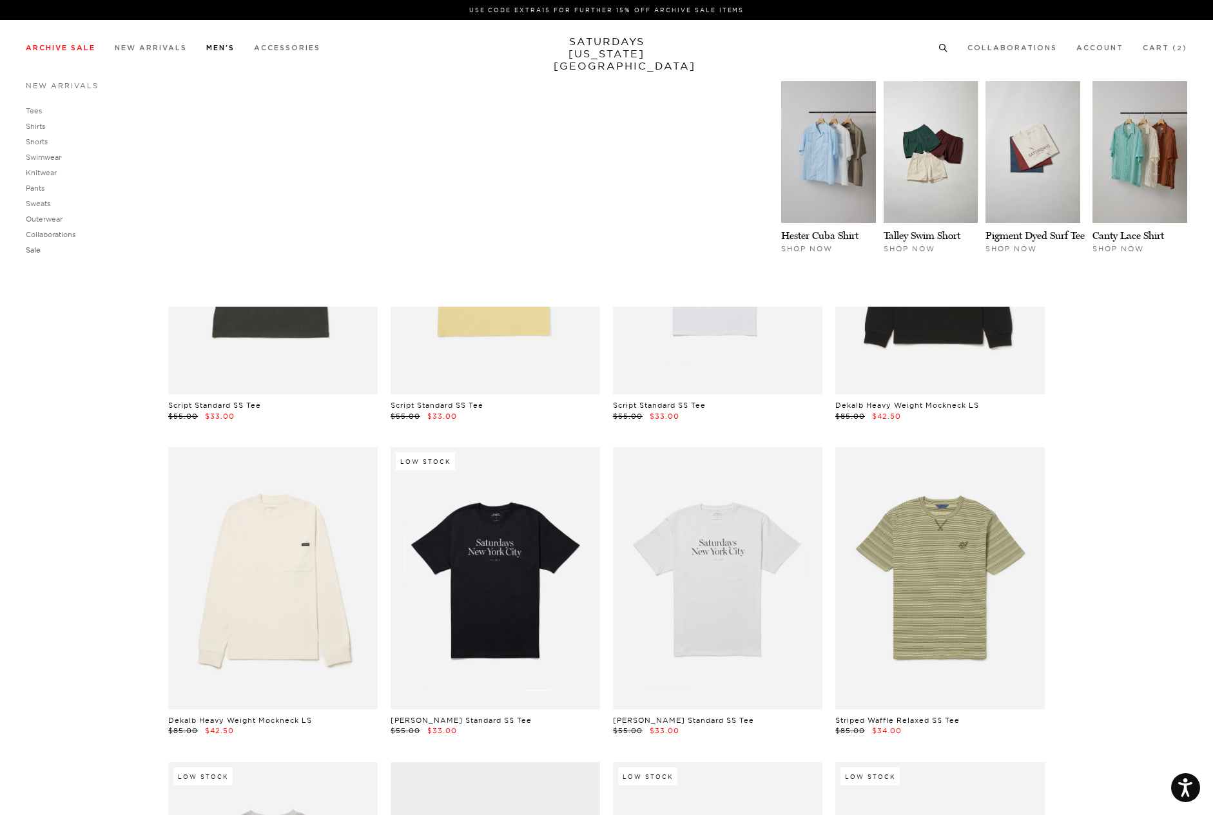
click at [34, 249] on link "Sale" at bounding box center [33, 249] width 15 height 9
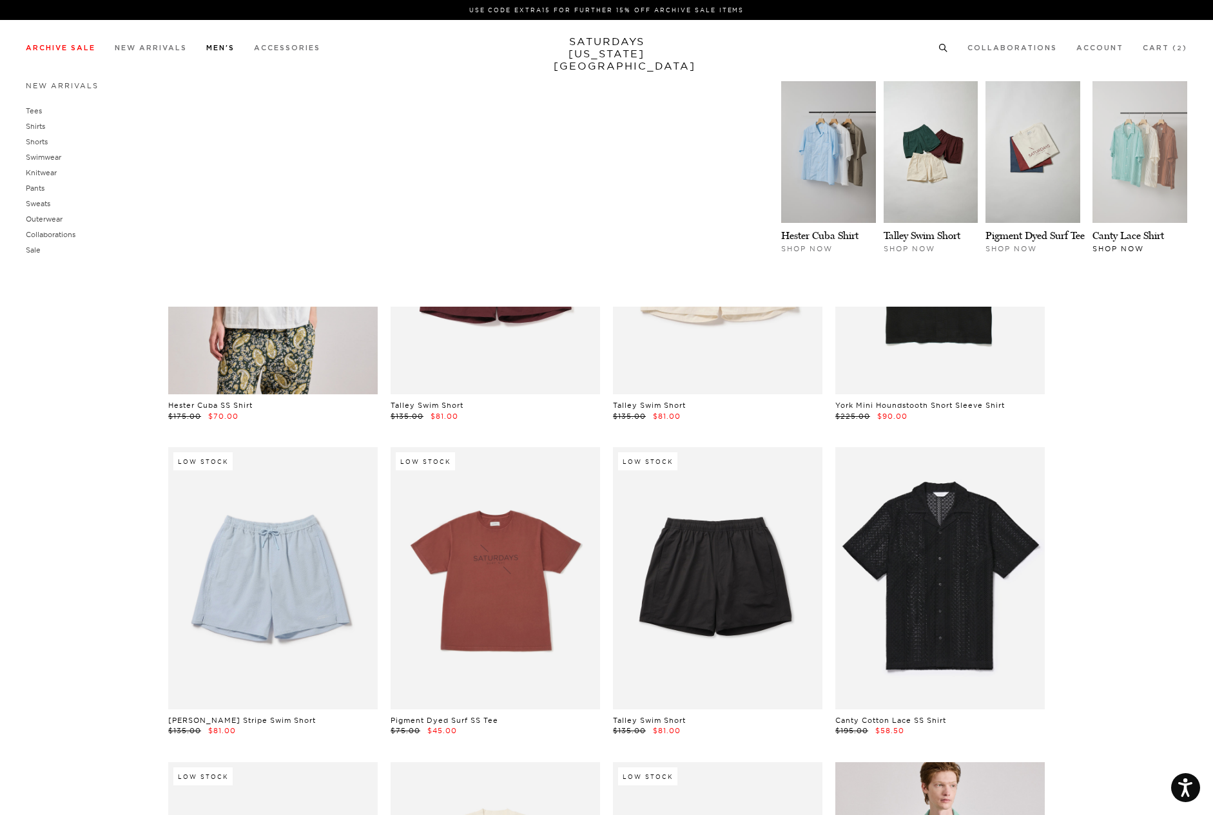
click at [1133, 160] on img at bounding box center [1139, 152] width 95 height 142
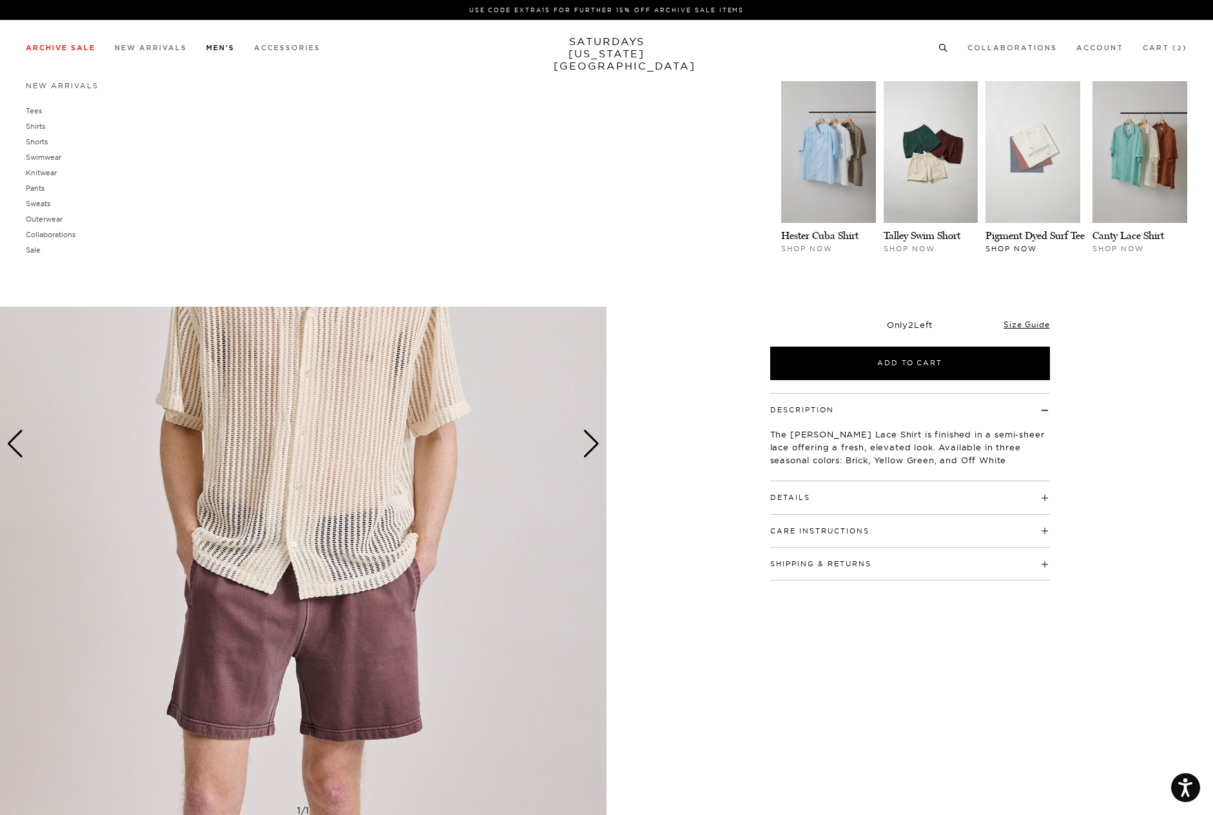
click at [1035, 146] on img at bounding box center [1032, 152] width 95 height 142
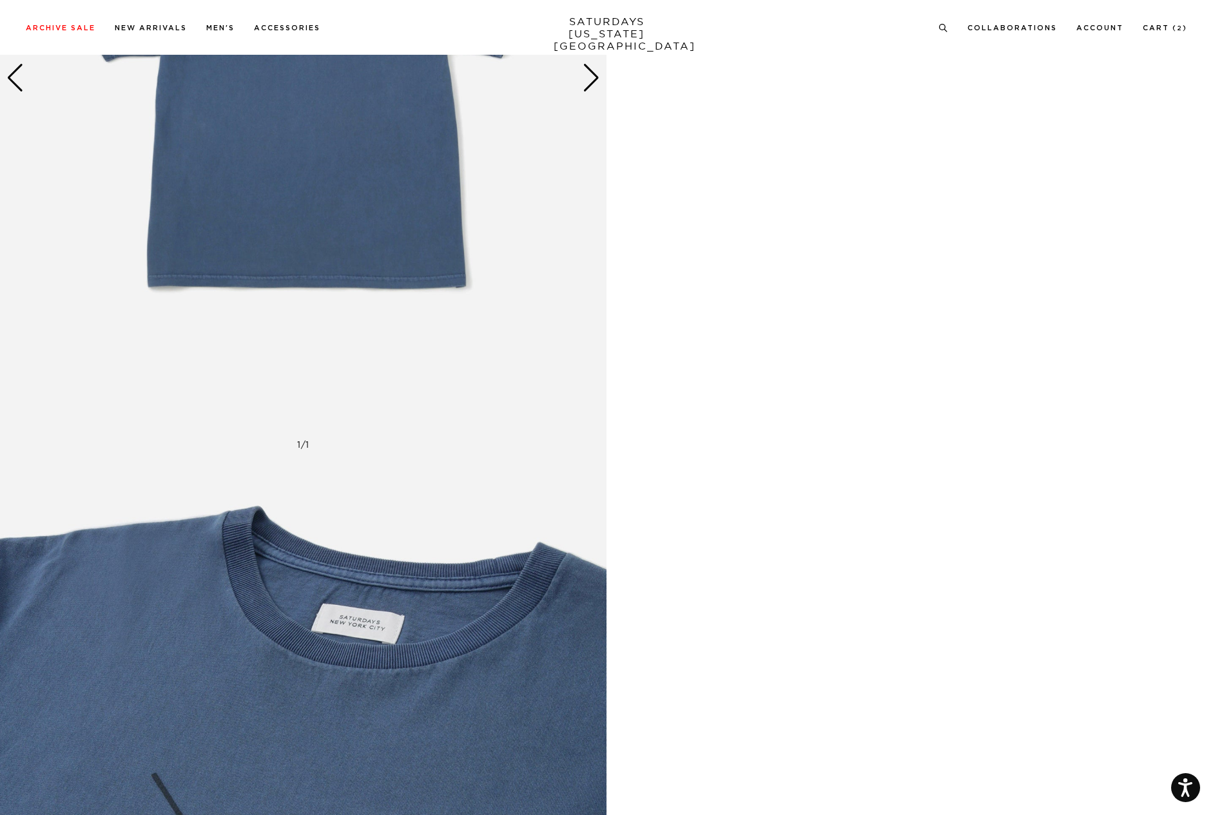
scroll to position [4673, 0]
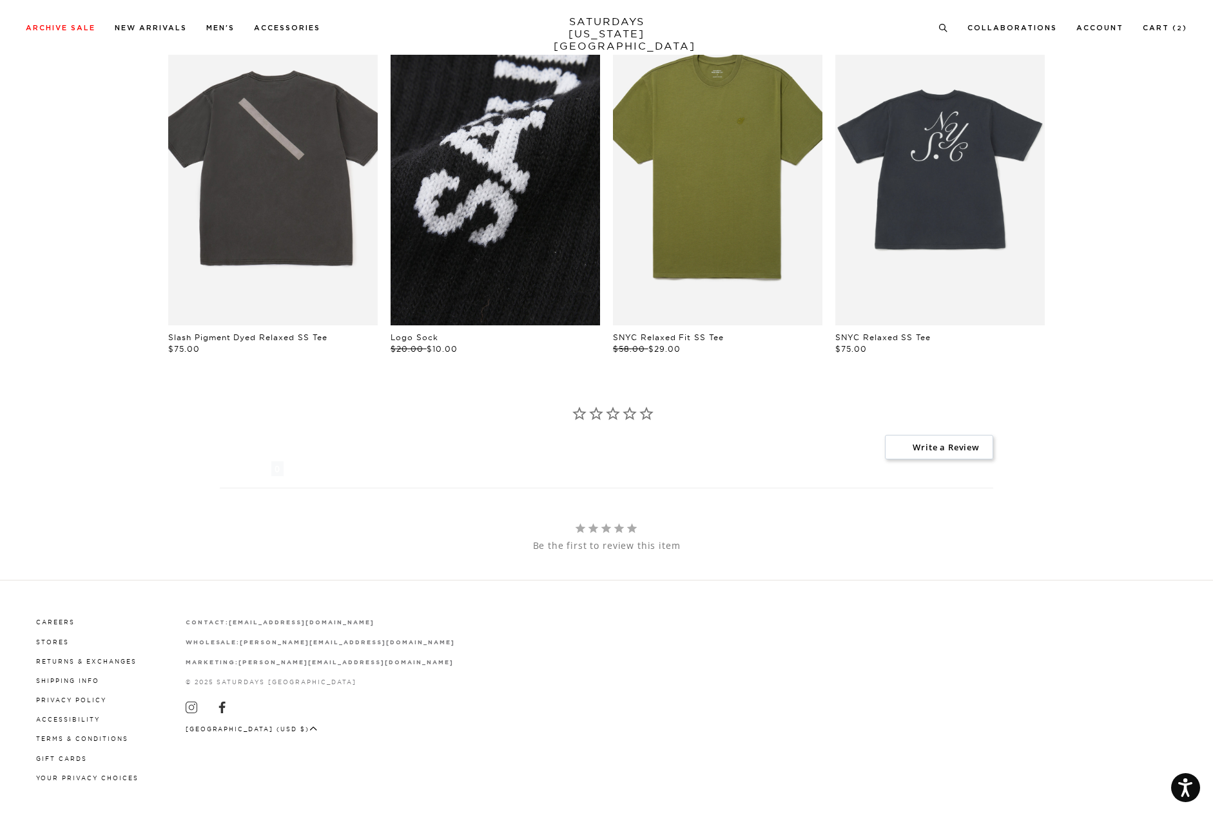
click at [489, 184] on link "files/09120026.jpg" at bounding box center [494, 168] width 209 height 314
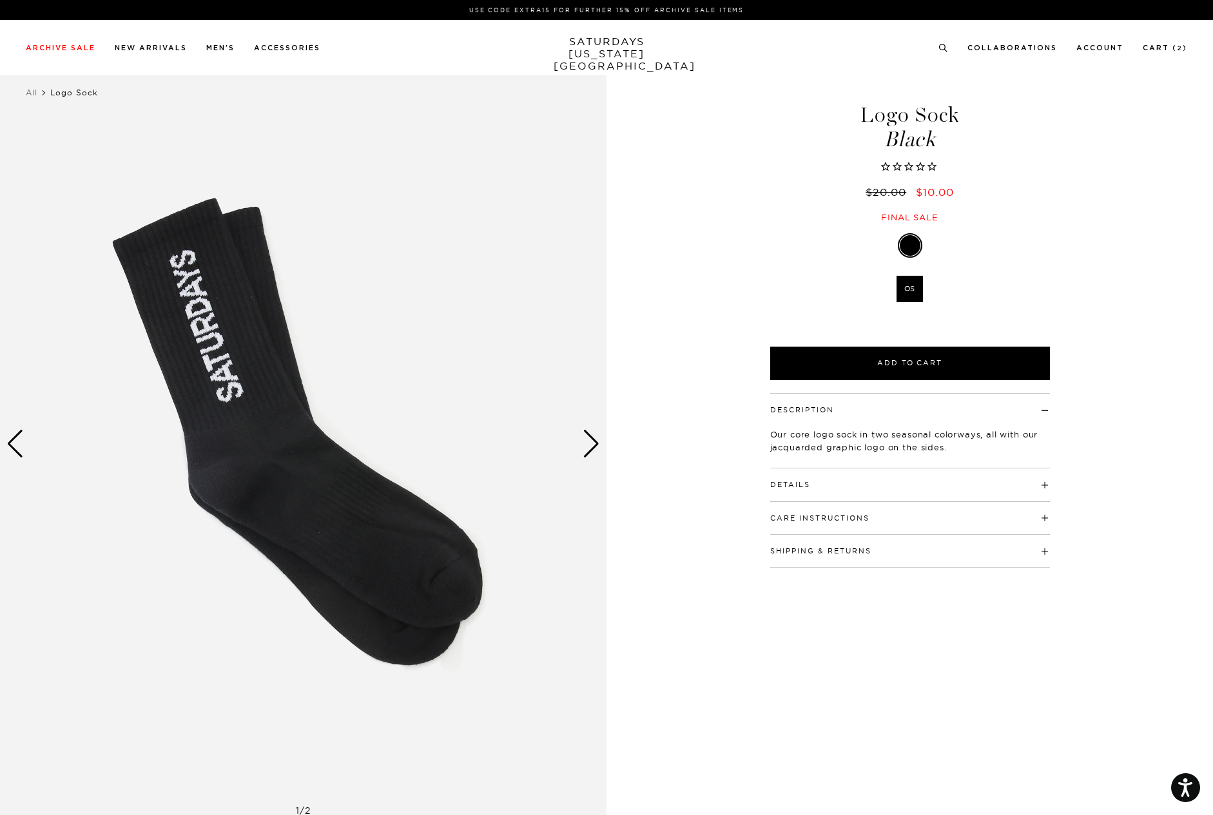
click at [588, 441] on div "Next slide" at bounding box center [590, 444] width 17 height 28
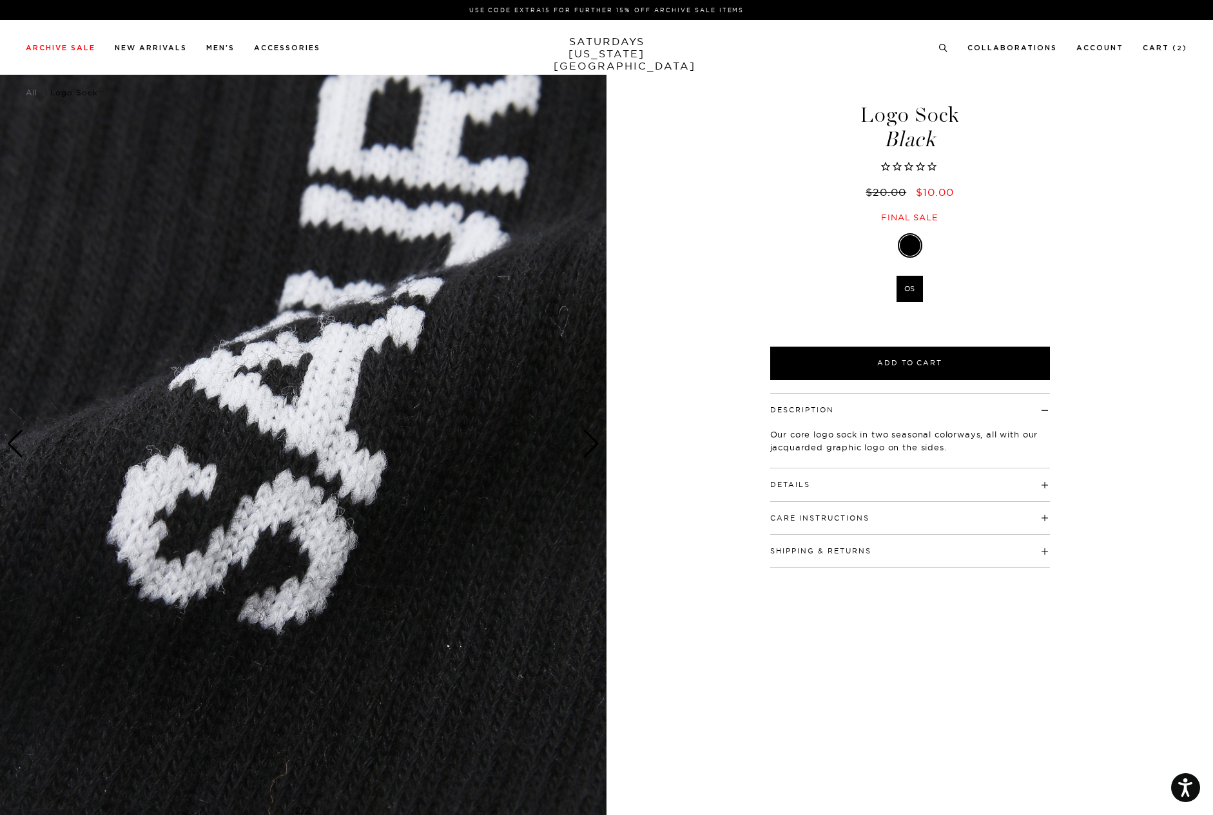
click at [588, 441] on div "Next slide" at bounding box center [590, 444] width 17 height 28
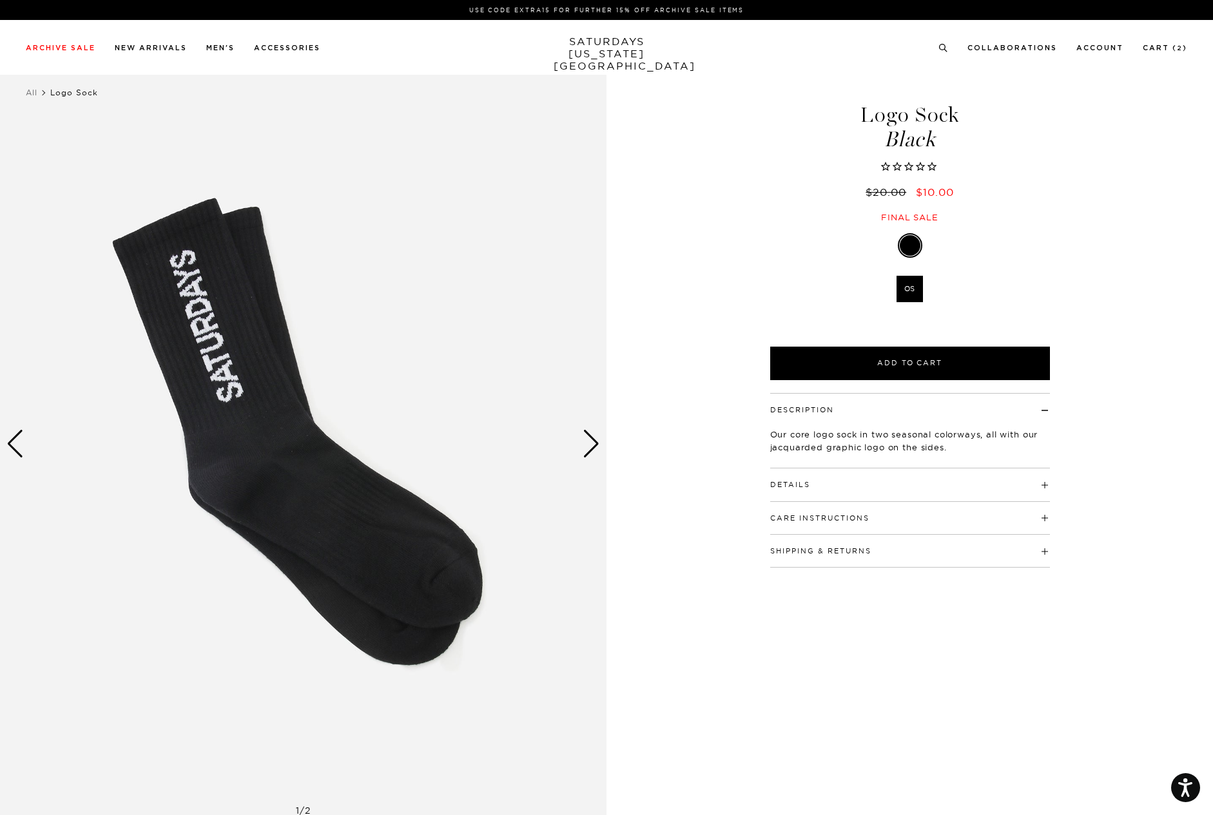
click at [588, 441] on div "Next slide" at bounding box center [590, 444] width 17 height 28
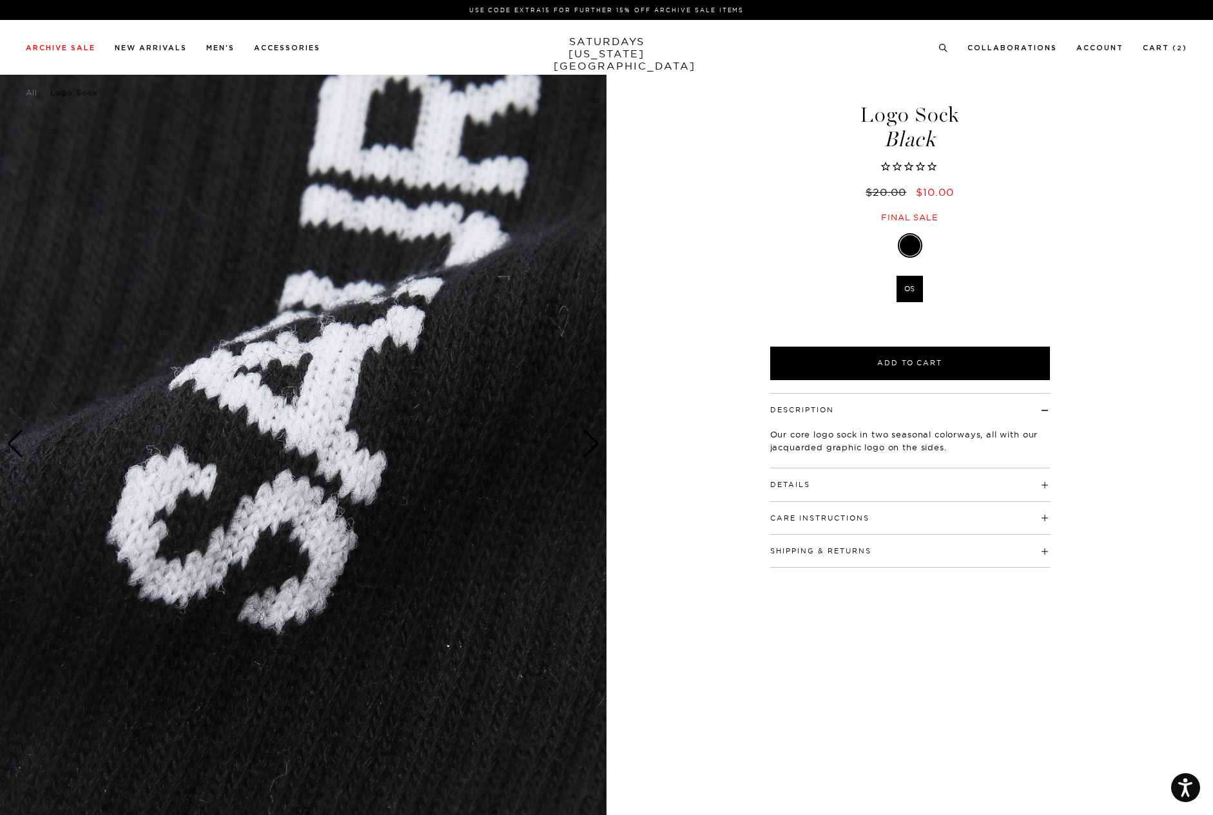
drag, startPoint x: 1211, startPoint y: 53, endPoint x: 1204, endPoint y: 122, distance: 69.9
click at [144, 48] on link "New Arrivals" at bounding box center [151, 47] width 72 height 7
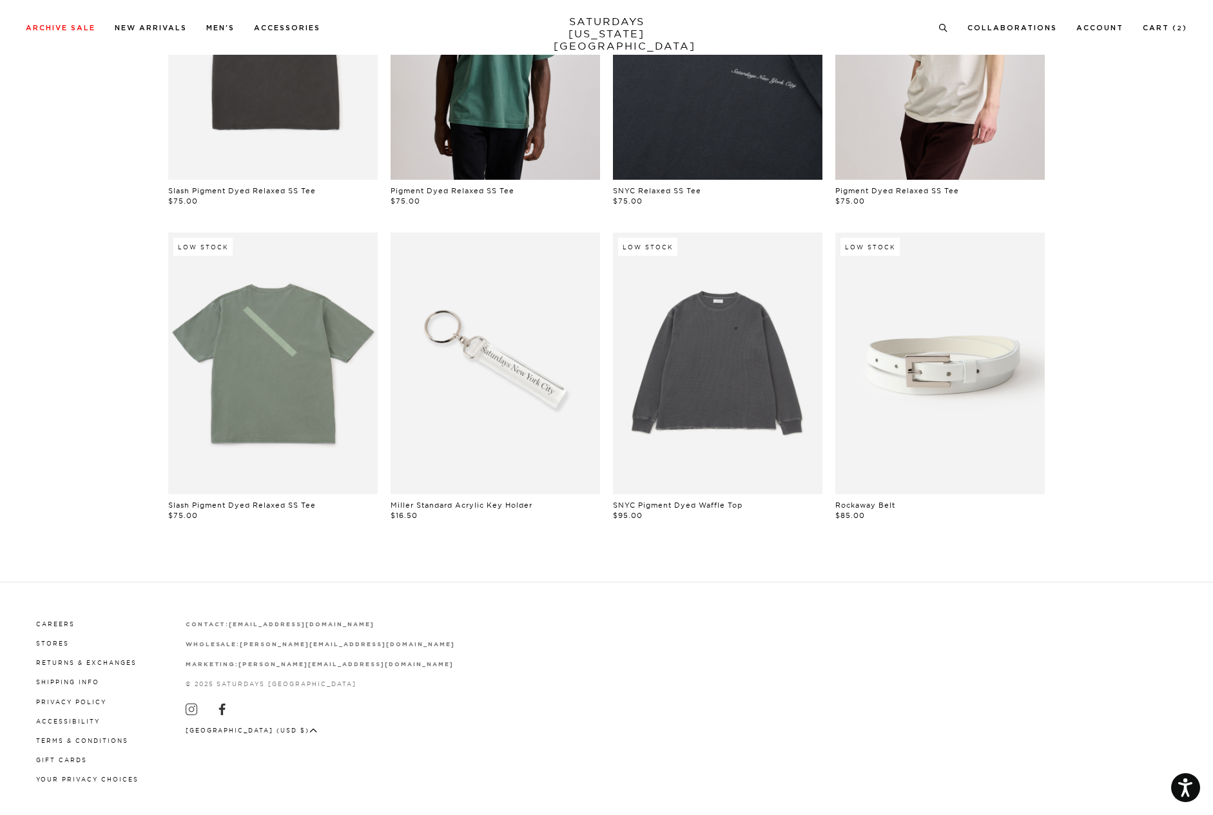
scroll to position [297, 0]
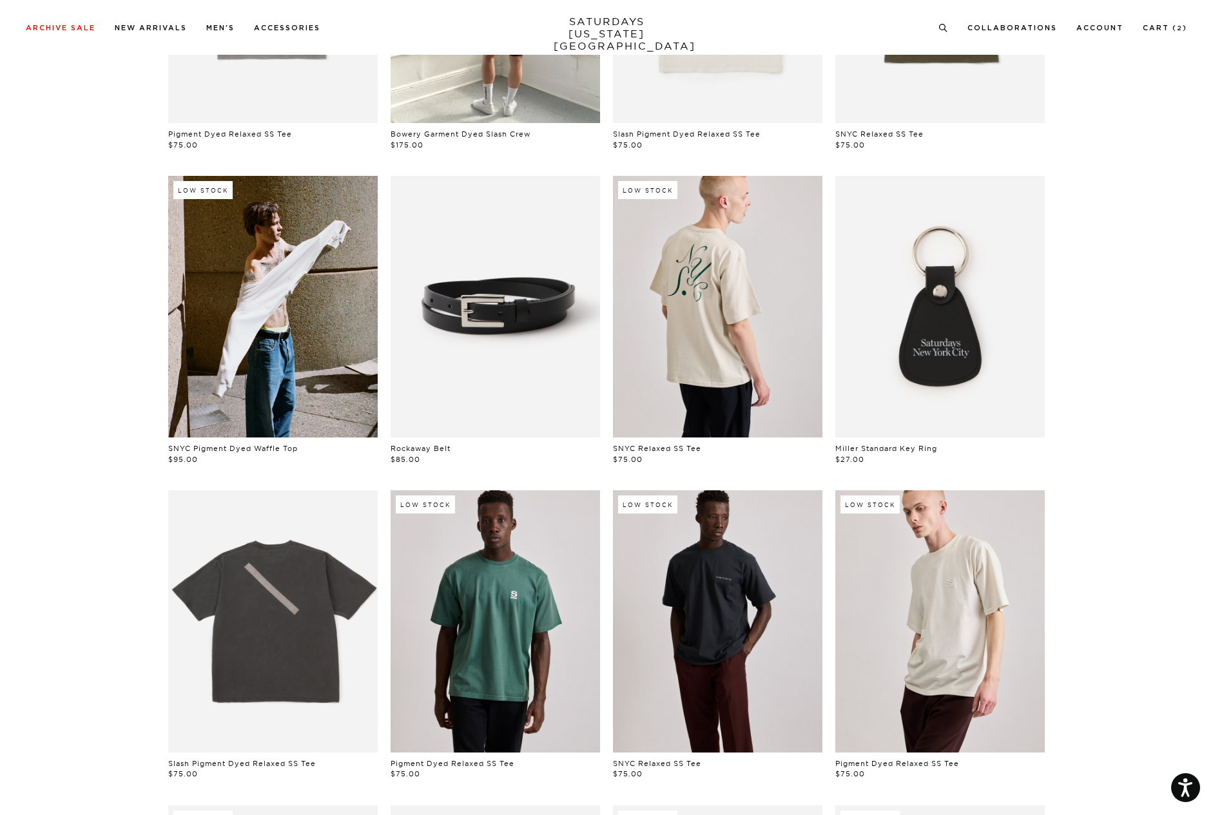
click at [704, 631] on link at bounding box center [717, 621] width 209 height 262
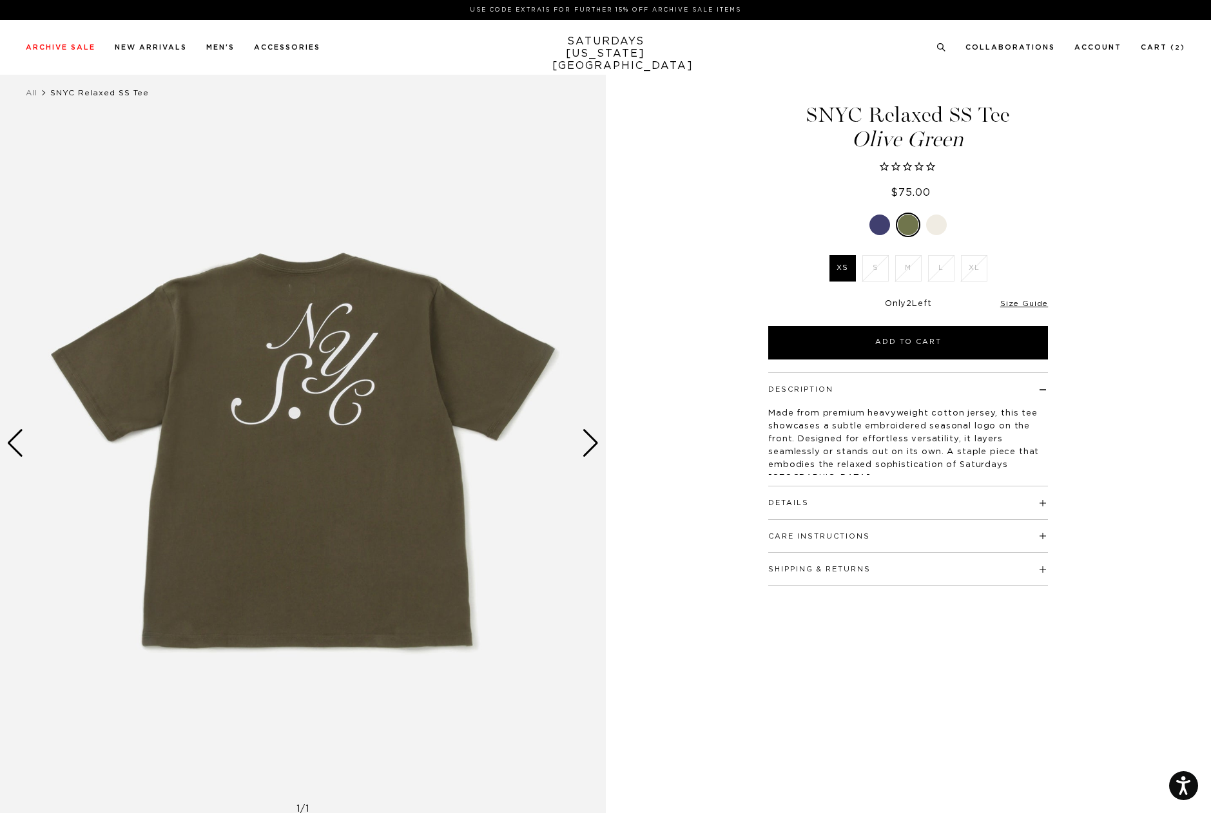
click at [592, 436] on div "Next slide" at bounding box center [590, 443] width 17 height 28
click at [942, 223] on div at bounding box center [936, 224] width 21 height 21
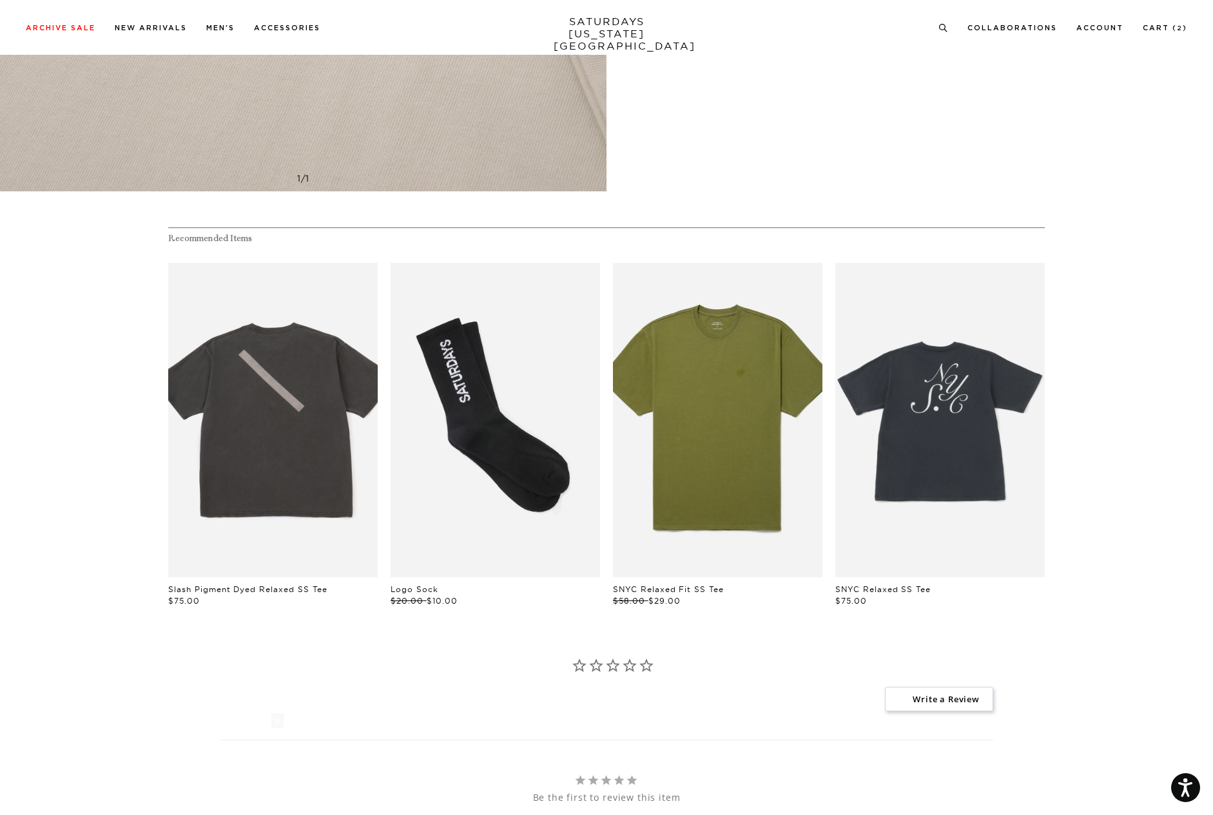
scroll to position [4413, 0]
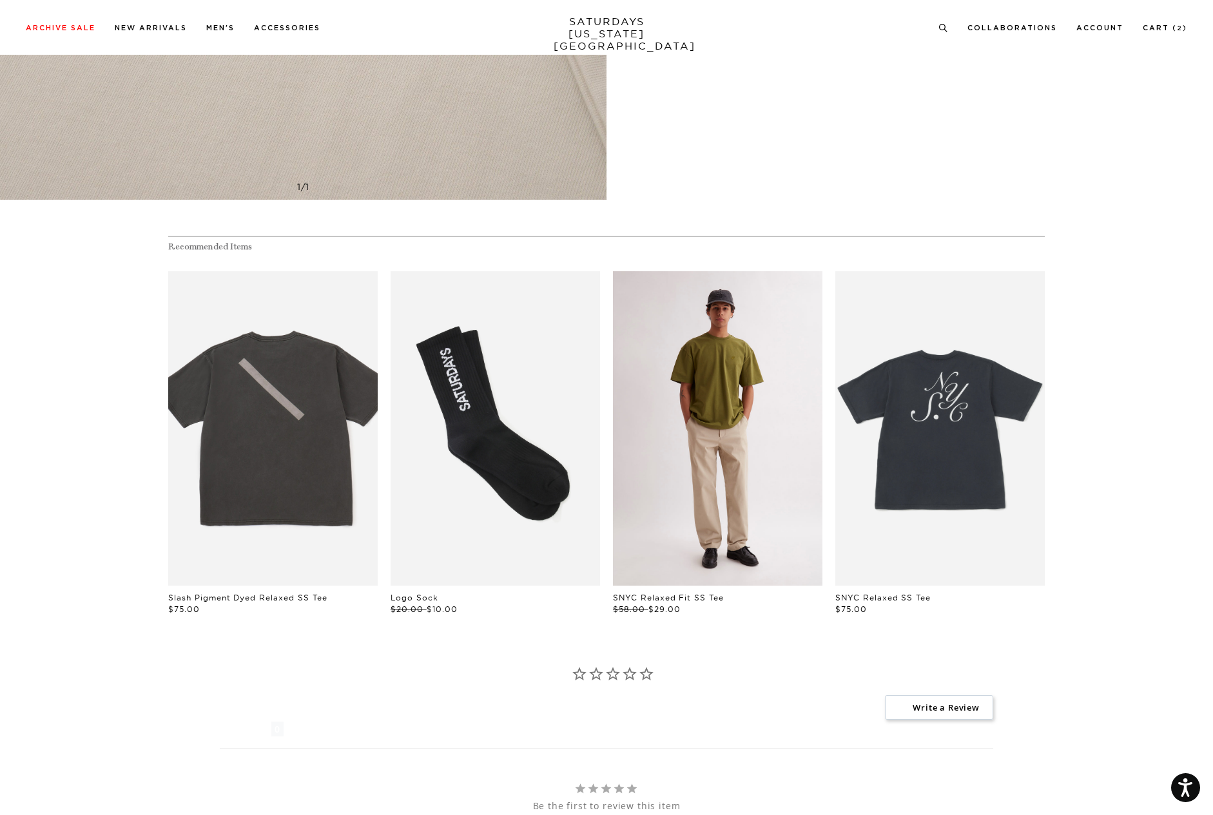
click at [731, 436] on link "files/M00029ST03-MAYFLY_02.jpg" at bounding box center [717, 428] width 209 height 314
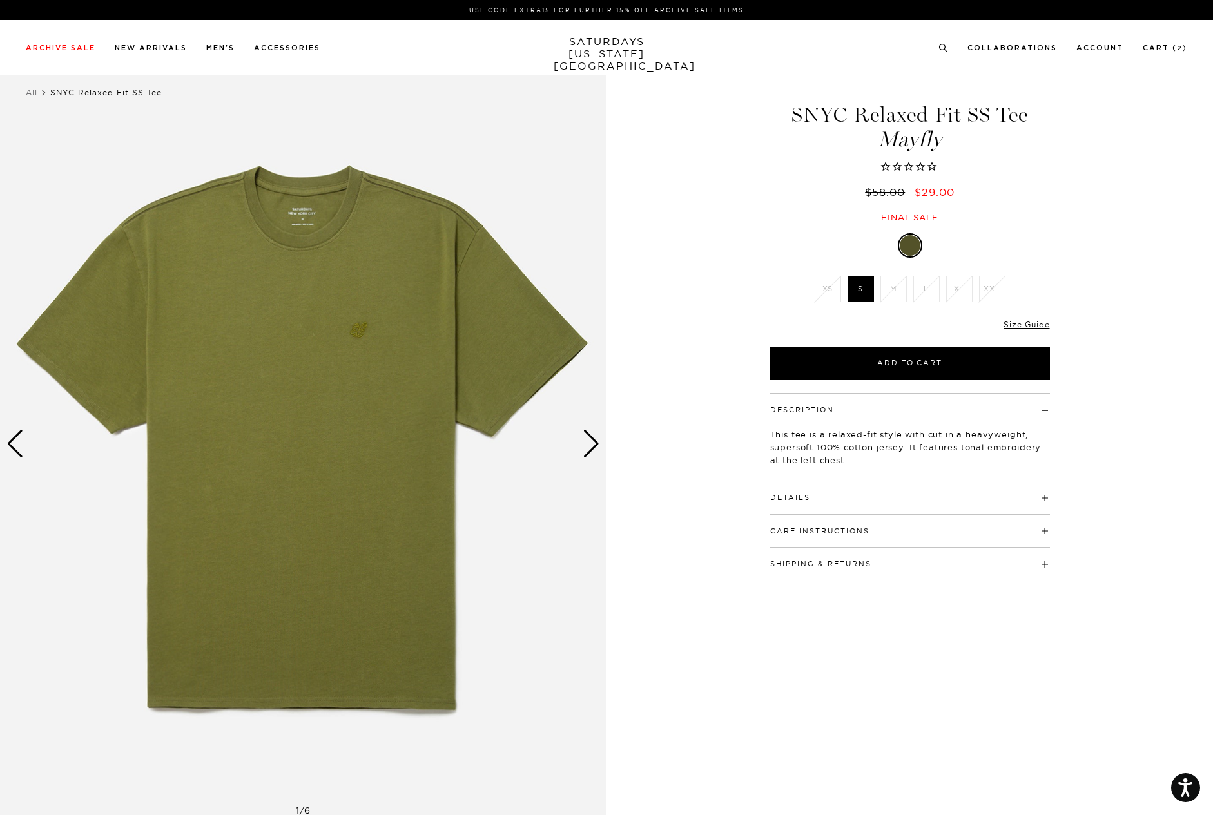
click at [587, 440] on div "Next slide" at bounding box center [590, 444] width 17 height 28
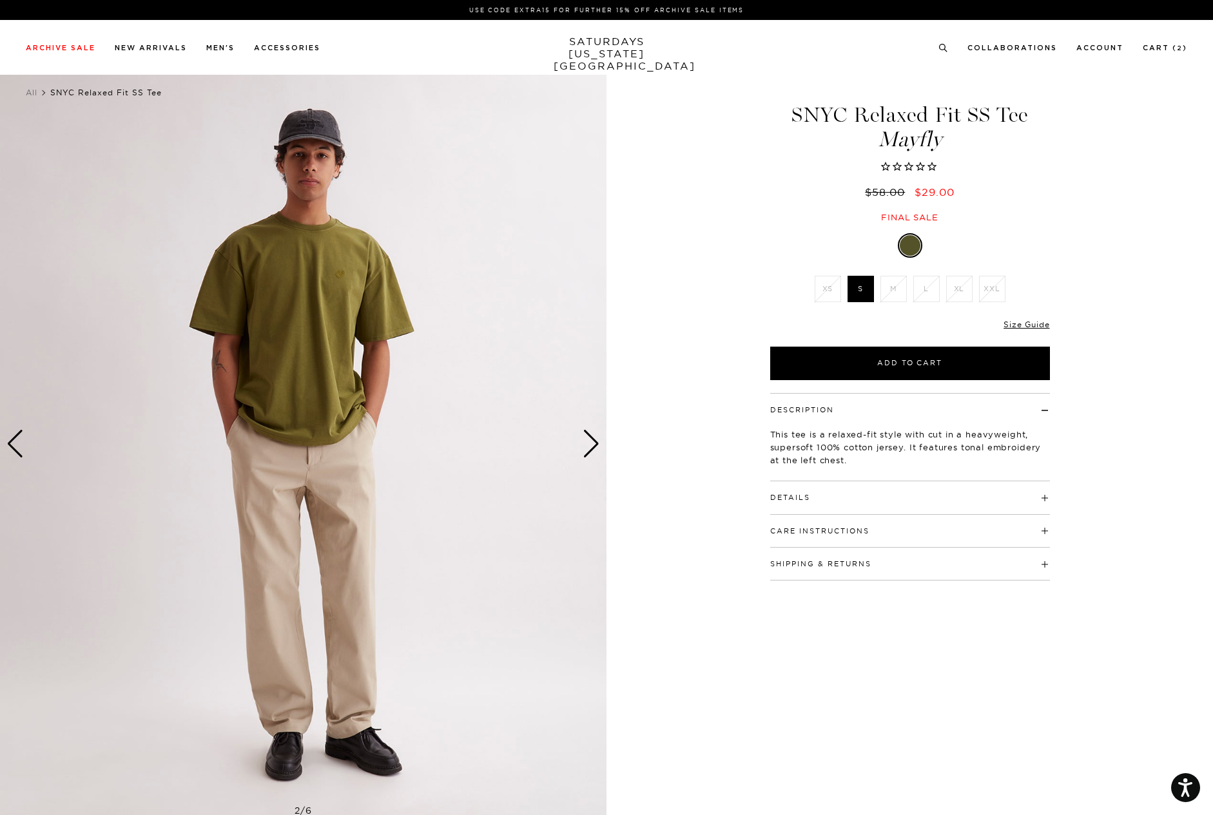
click at [587, 440] on div "Next slide" at bounding box center [590, 444] width 17 height 28
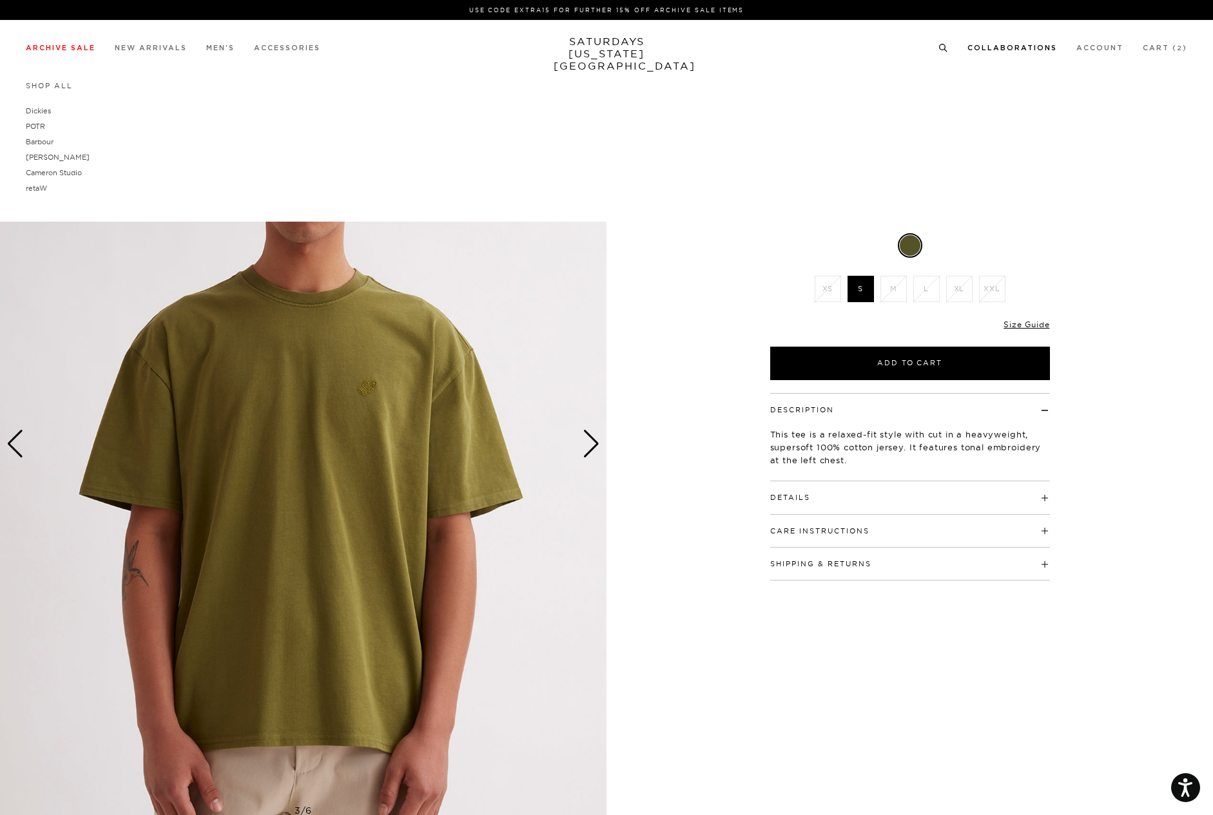
click at [1020, 48] on link "Collaborations" at bounding box center [1012, 47] width 90 height 7
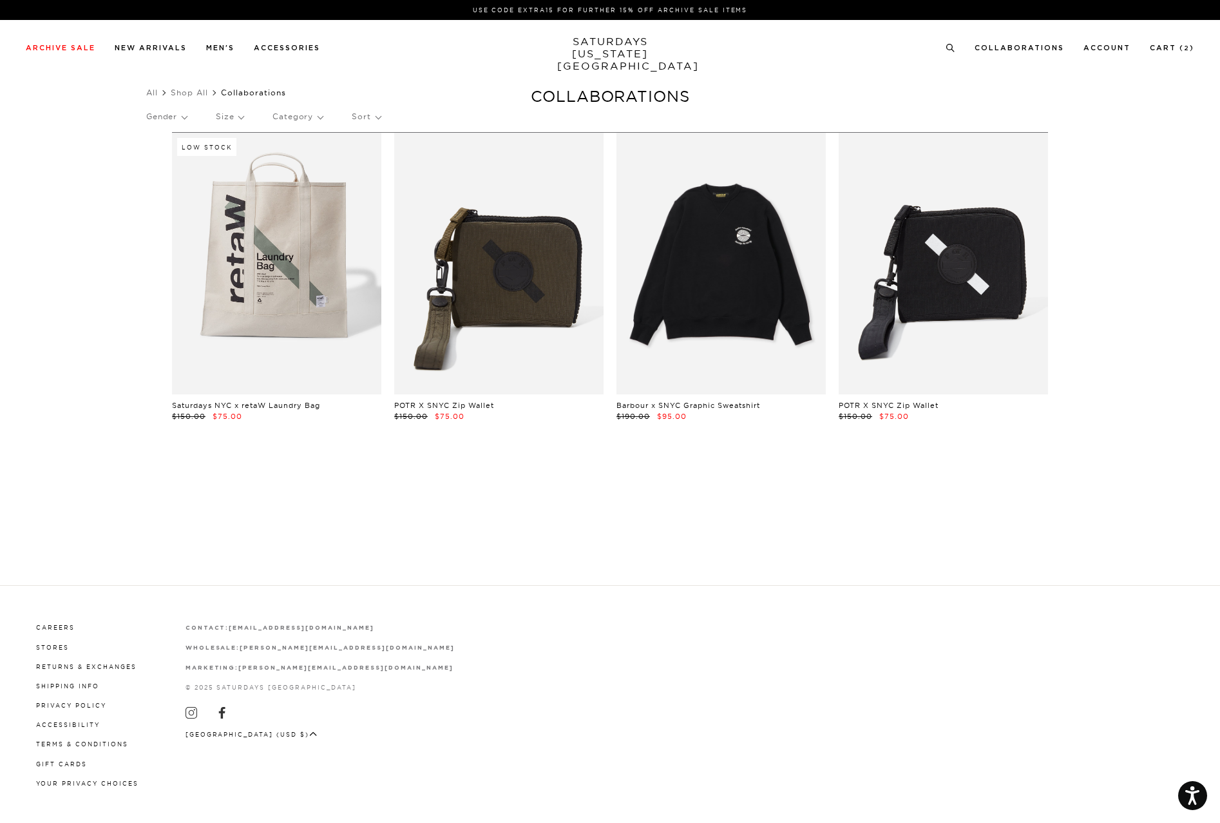
click at [749, 282] on link at bounding box center [721, 264] width 209 height 262
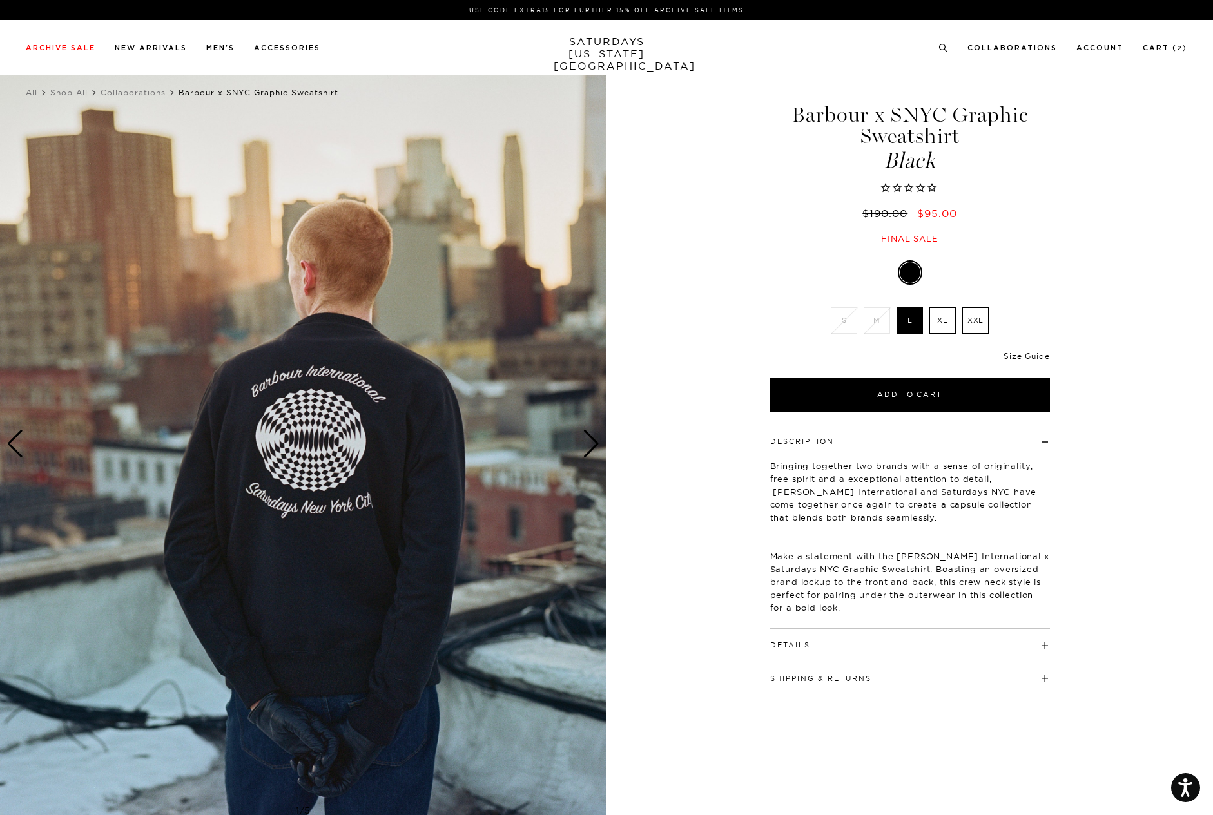
click at [322, 436] on img at bounding box center [303, 444] width 606 height 758
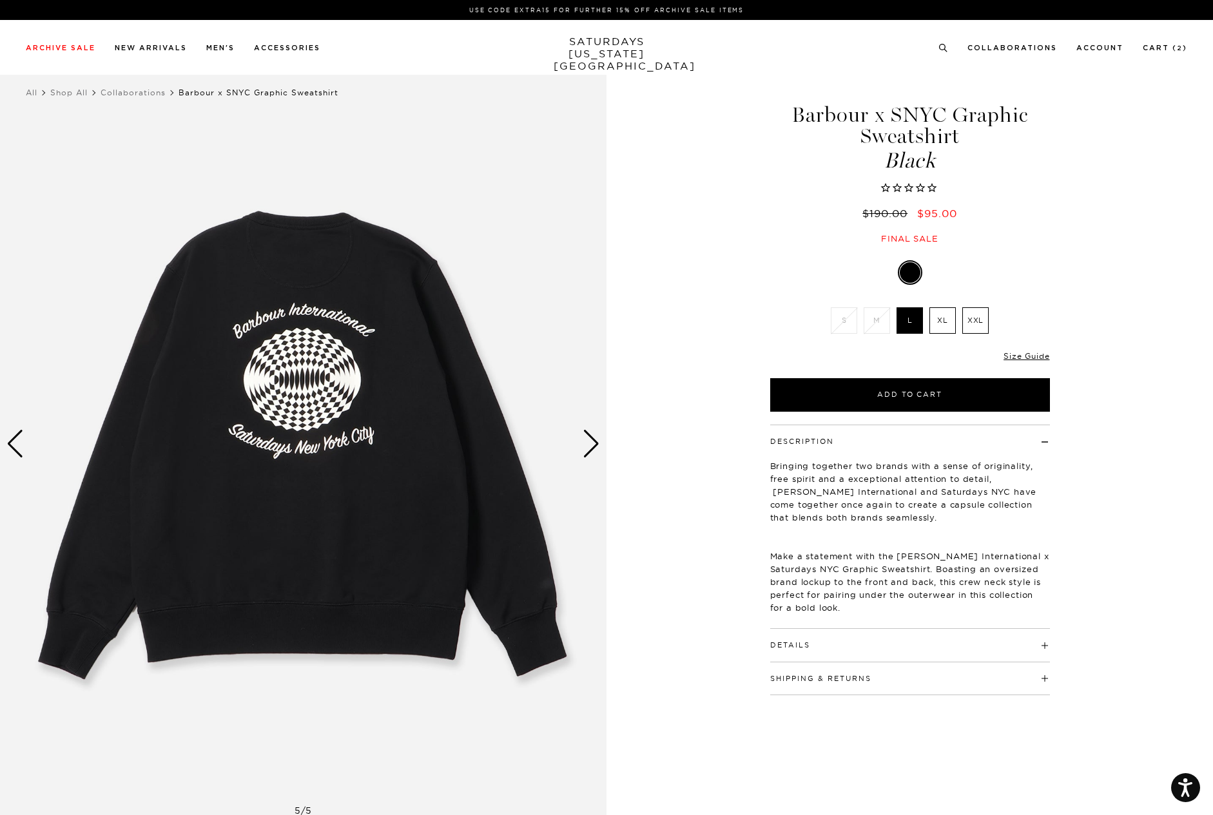
click at [593, 441] on div "Next slide" at bounding box center [590, 444] width 17 height 28
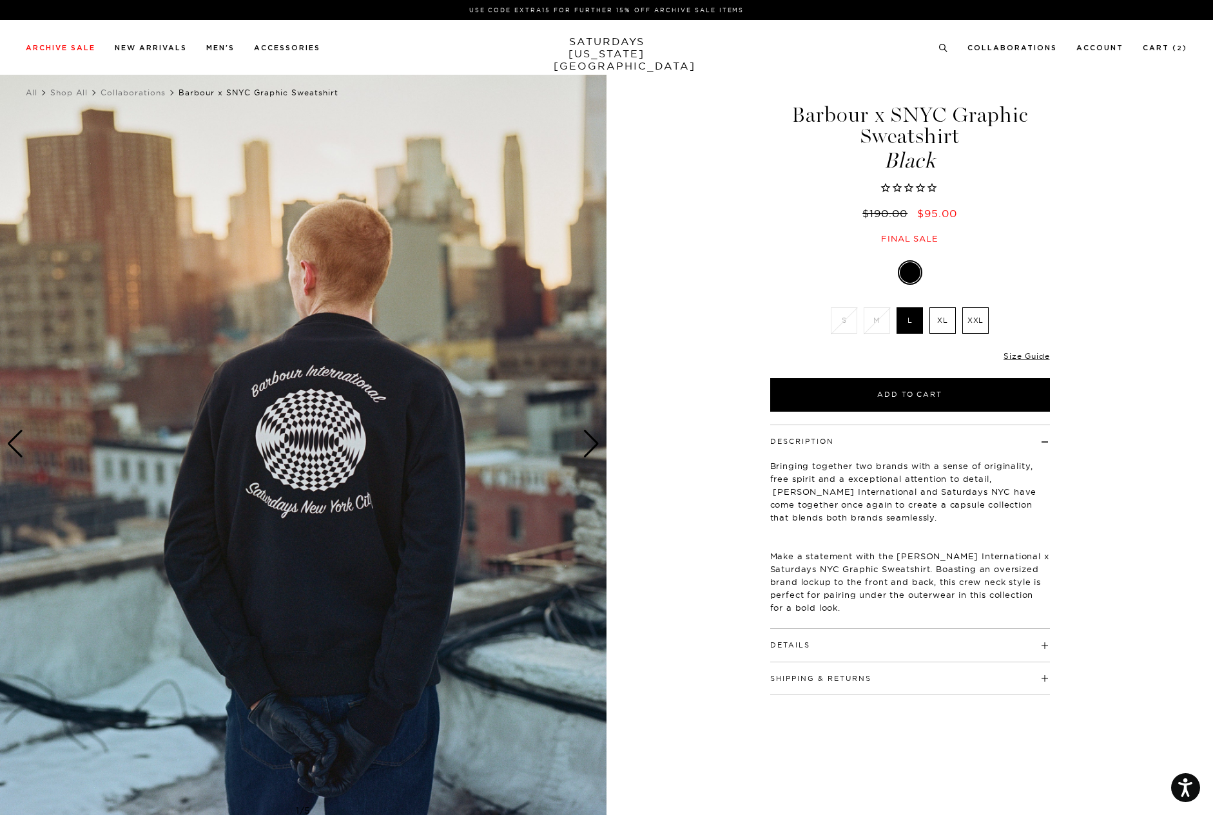
click at [592, 443] on div "Next slide" at bounding box center [590, 444] width 17 height 28
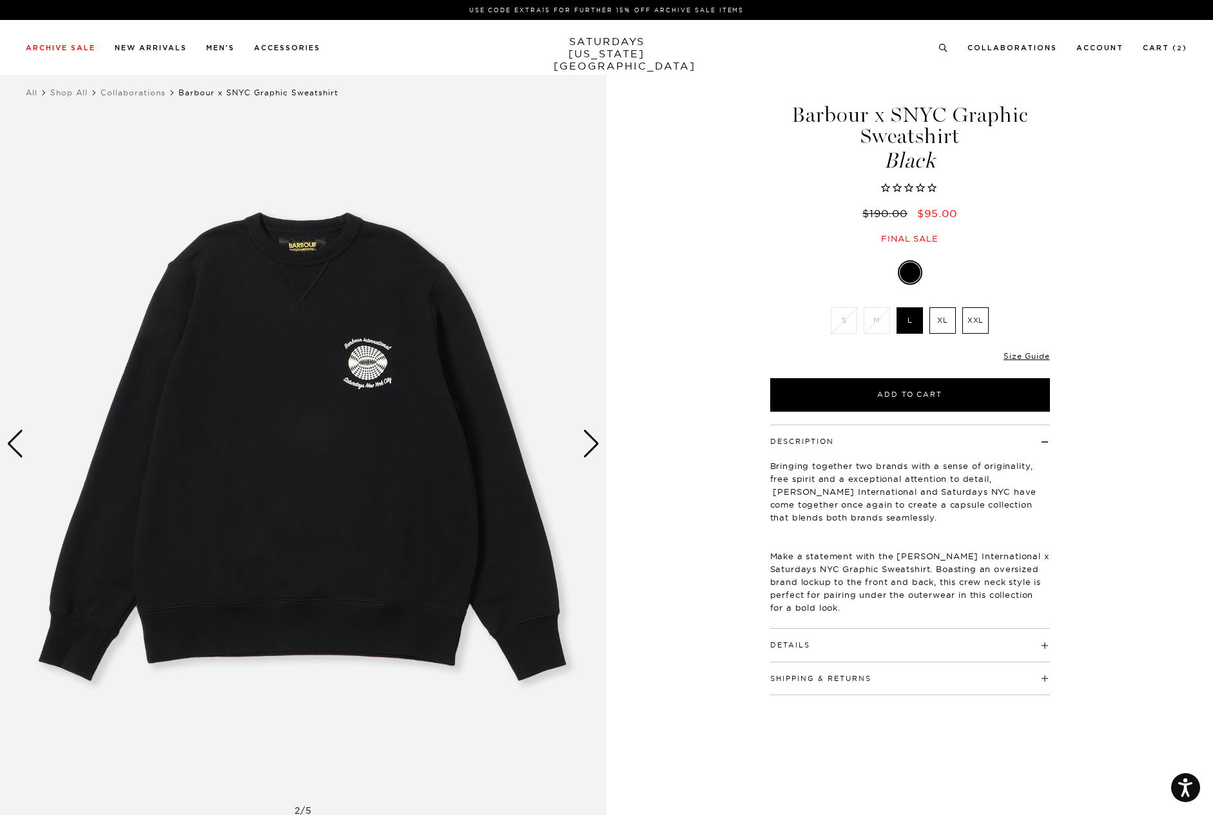
click at [592, 443] on div "Next slide" at bounding box center [590, 444] width 17 height 28
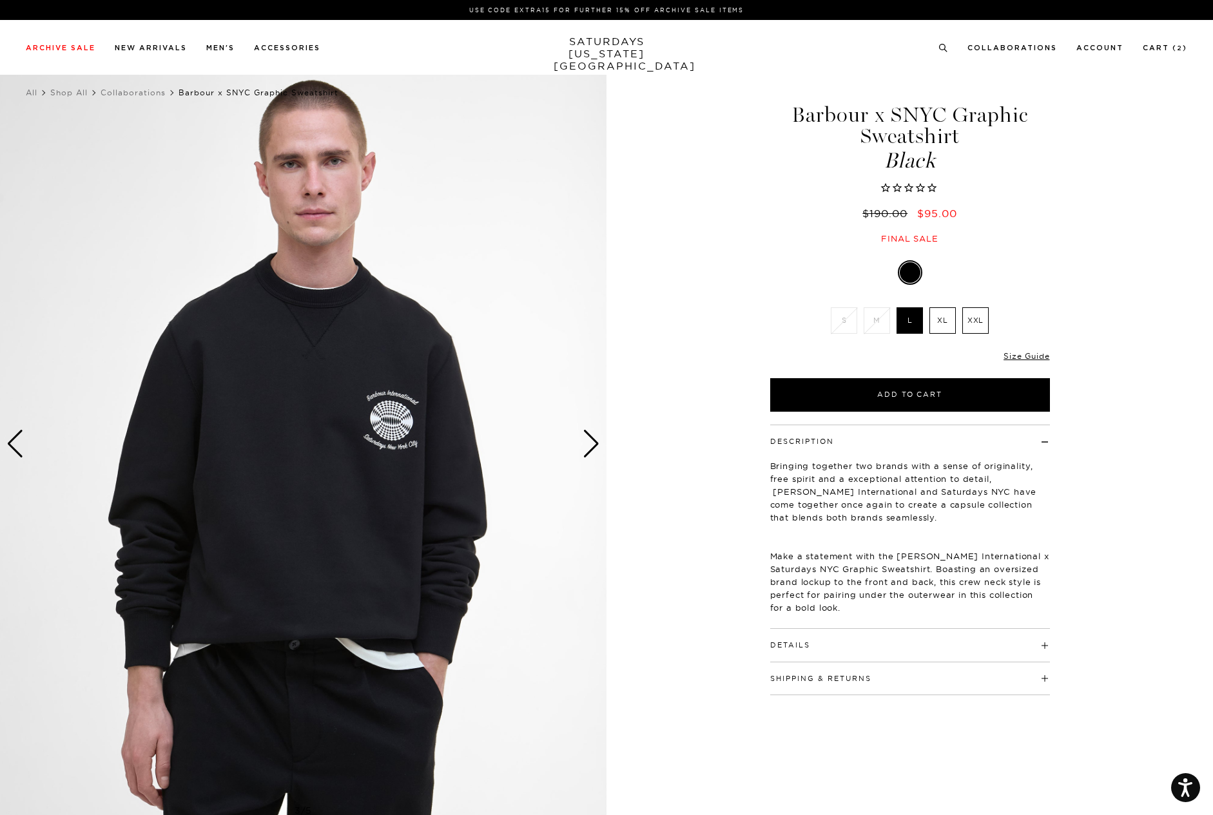
click at [592, 443] on div "Next slide" at bounding box center [590, 444] width 17 height 28
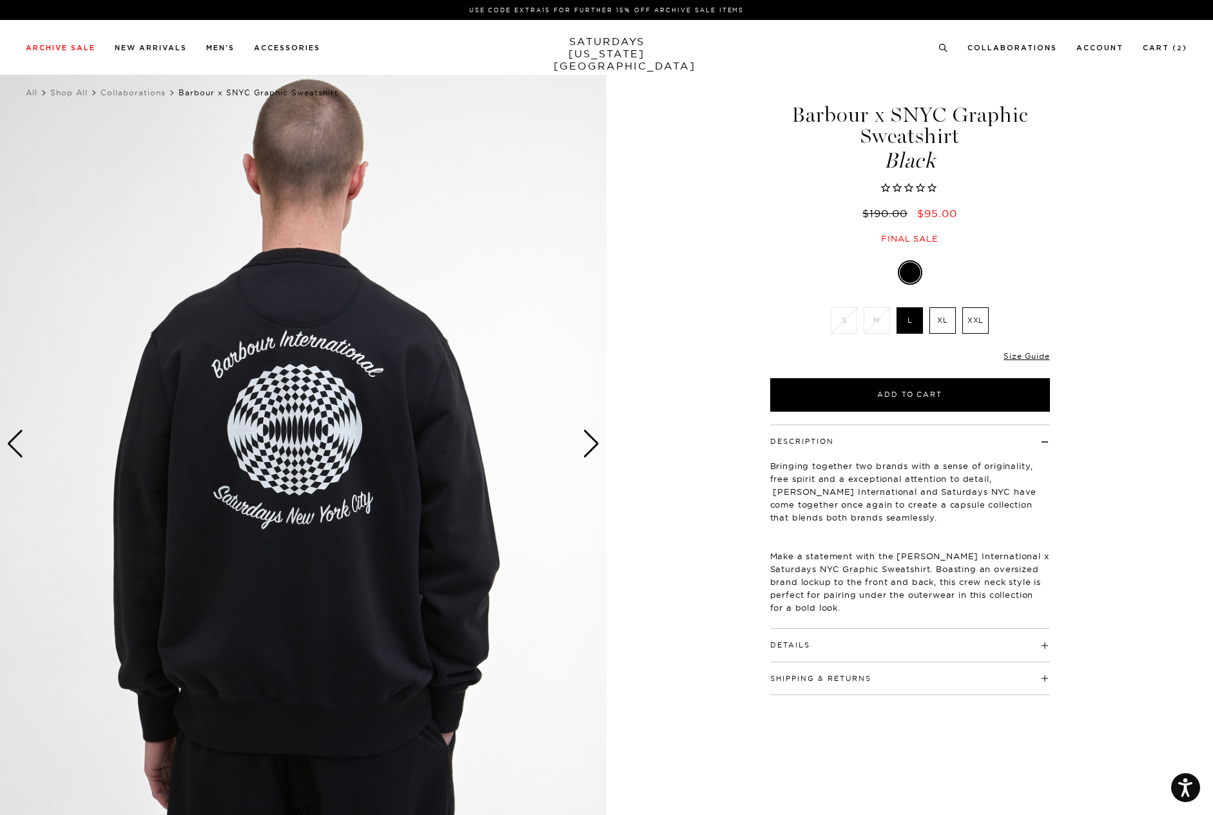
click at [711, 285] on div "4 / 5" at bounding box center [606, 444] width 1213 height 758
drag, startPoint x: 215, startPoint y: 91, endPoint x: 178, endPoint y: 93, distance: 36.7
click at [178, 93] on span "Barbour x SNYC Graphic Sweatshirt" at bounding box center [258, 93] width 160 height 10
copy span "Barbour"
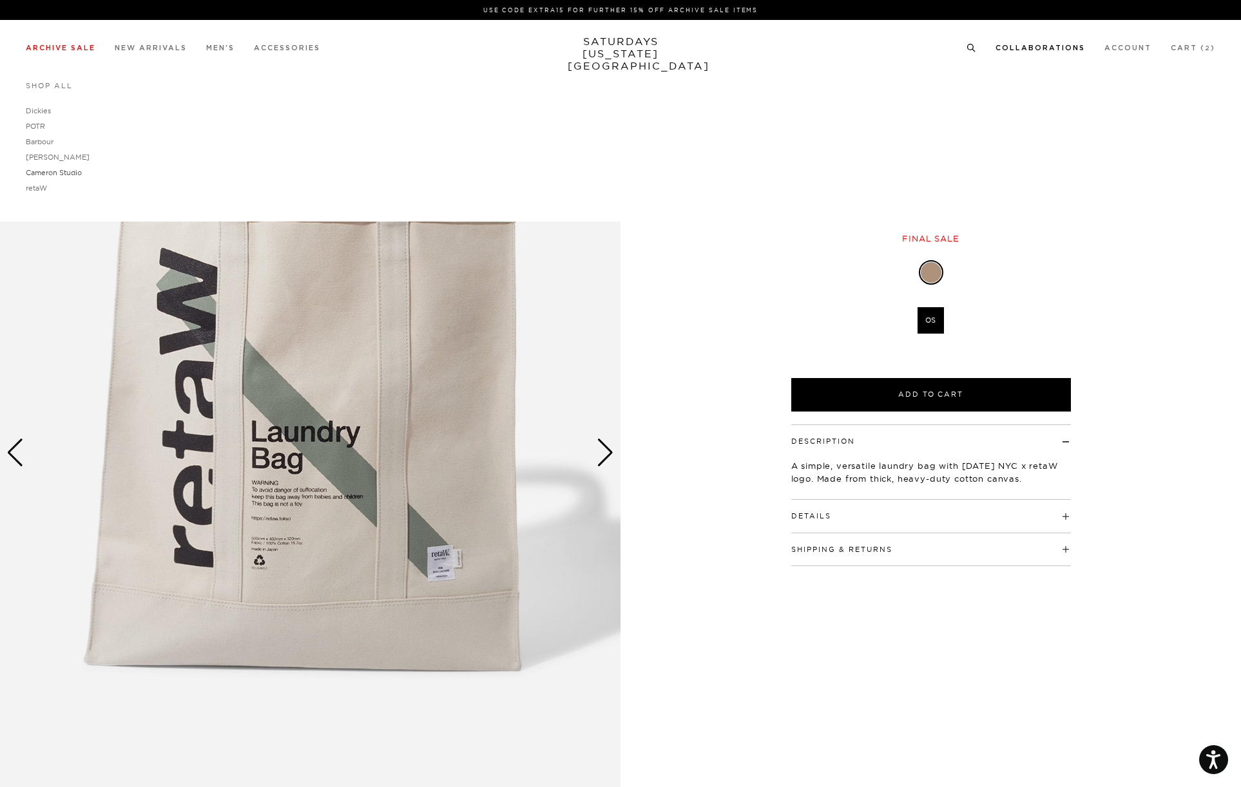
click at [34, 171] on link "Cameron Studio" at bounding box center [54, 172] width 56 height 9
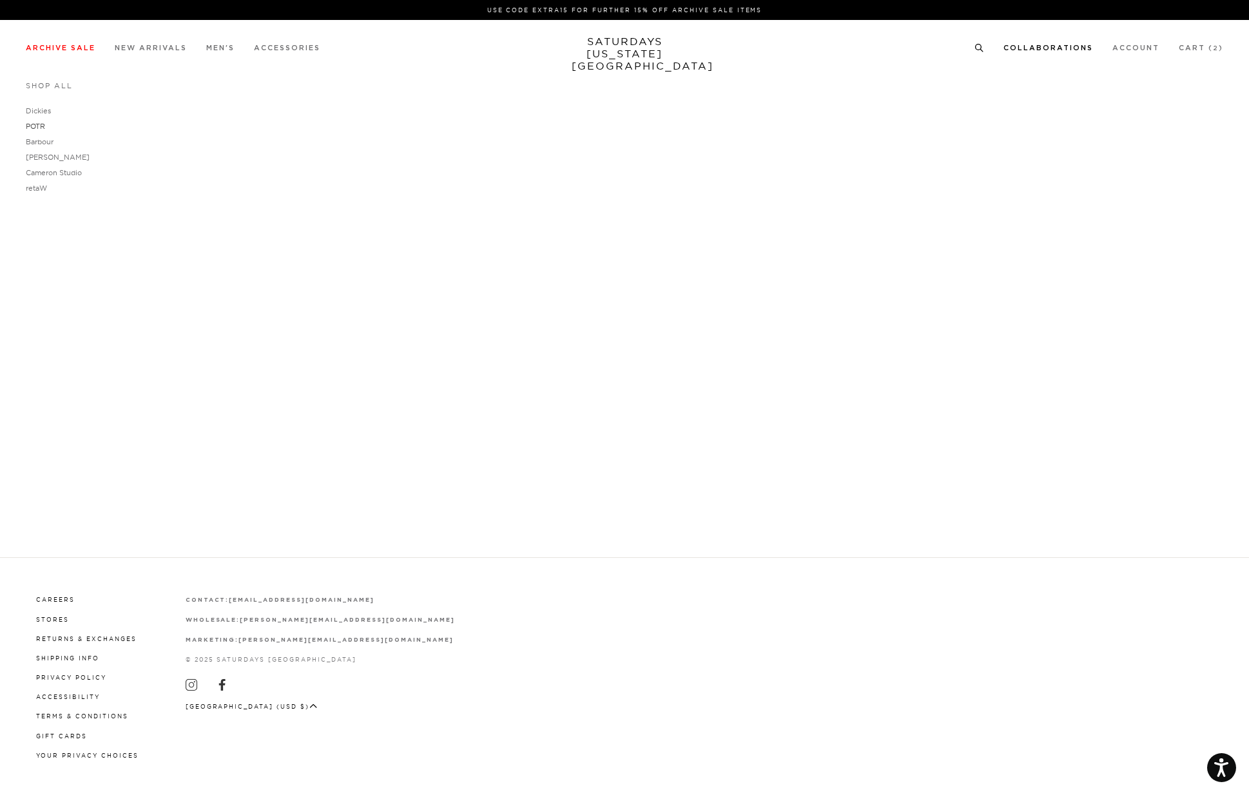
click at [38, 124] on link "POTR" at bounding box center [35, 126] width 19 height 9
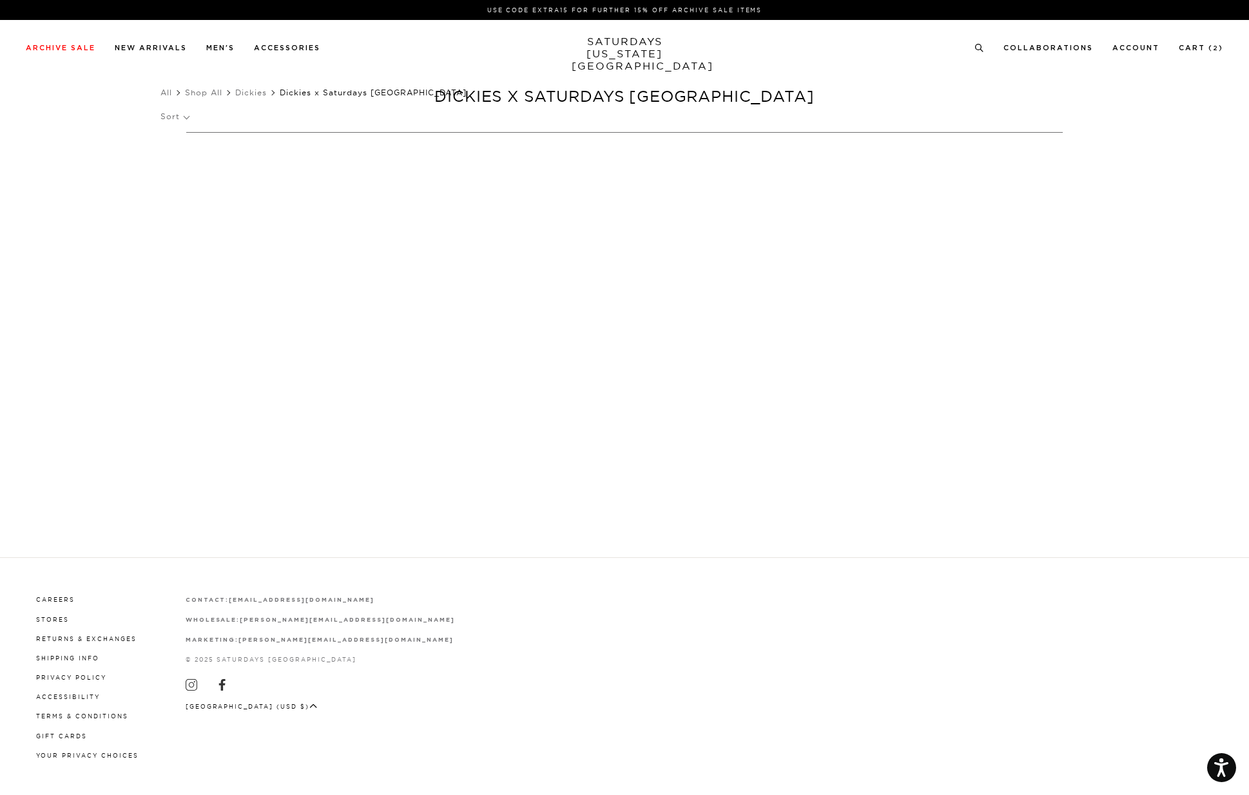
click at [614, 43] on link "SATURDAYS [US_STATE][GEOGRAPHIC_DATA]" at bounding box center [625, 53] width 106 height 37
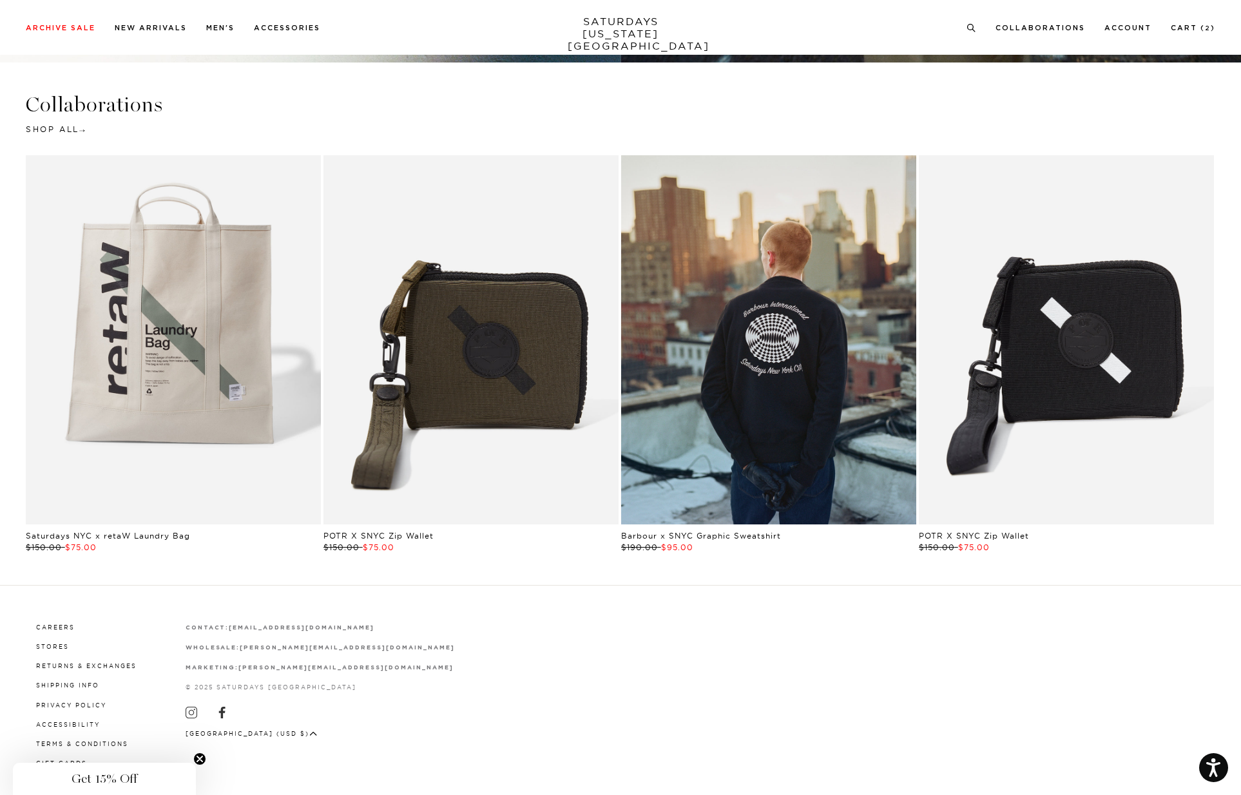
scroll to position [3276, 0]
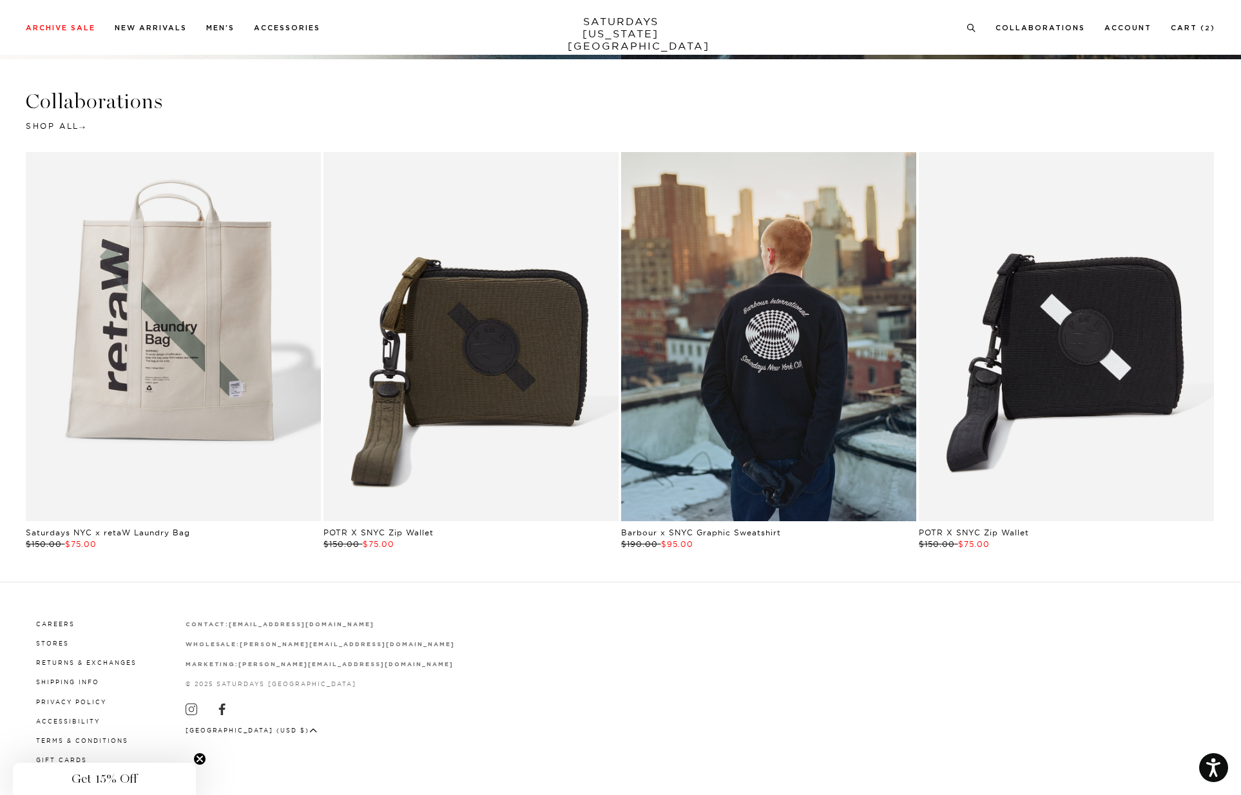
click at [914, 653] on div "Careers Stores Returns & Exchanges Shipping Info Privacy Policy Accessibility T…" at bounding box center [620, 701] width 1189 height 168
click at [1189, 28] on link "Cart ( 2 )" at bounding box center [1193, 27] width 44 height 7
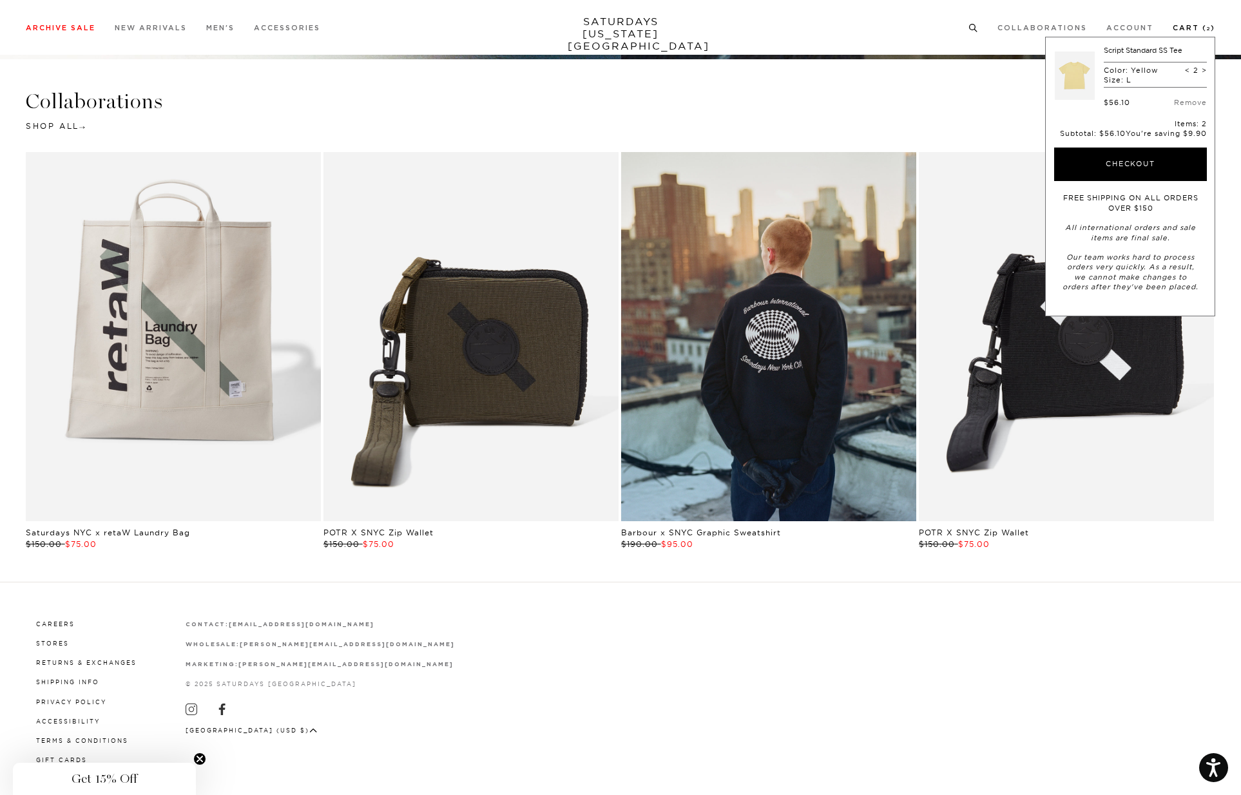
click at [1191, 23] on li "Cart ( 2 )" at bounding box center [1194, 27] width 43 height 12
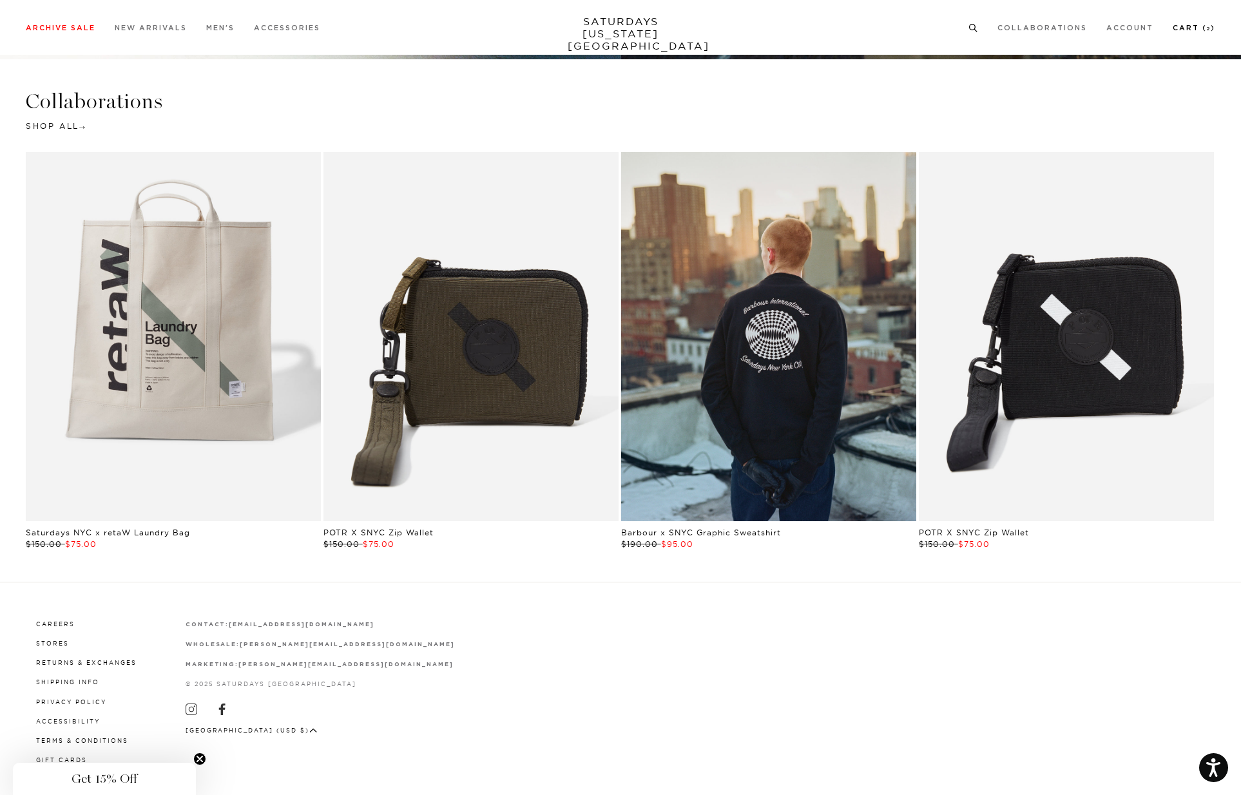
click at [1189, 28] on link "Cart ( 2 )" at bounding box center [1194, 27] width 43 height 7
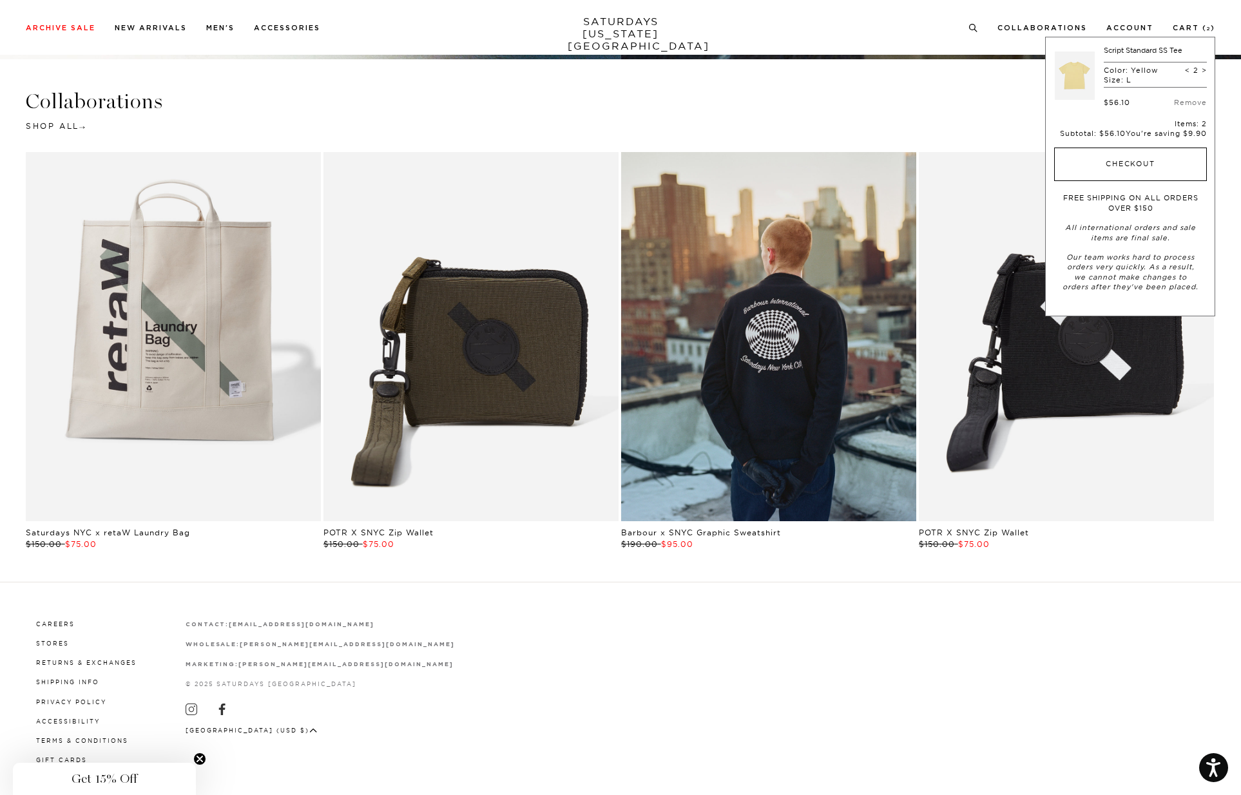
click at [1124, 161] on button "Checkout" at bounding box center [1130, 165] width 153 height 34
